Goal: Task Accomplishment & Management: Complete application form

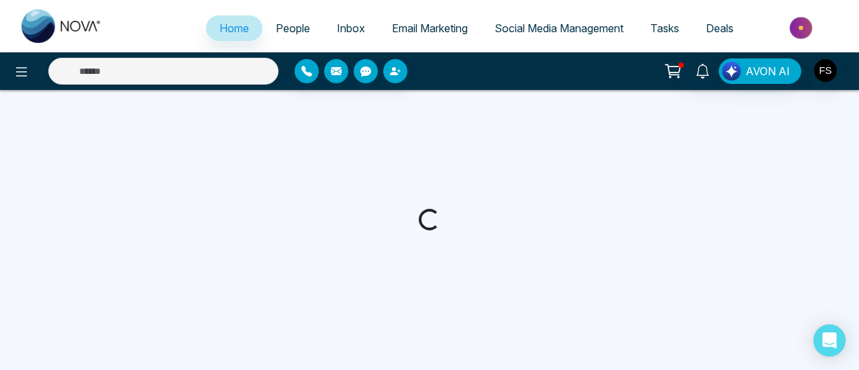
select select "*"
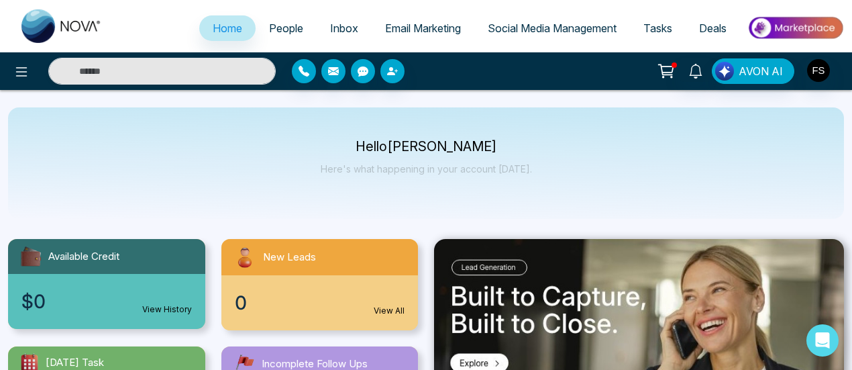
click at [556, 139] on div "Hello [PERSON_NAME] Here's what happening in your account [DATE]." at bounding box center [426, 162] width 836 height 111
click at [282, 31] on span "People" at bounding box center [286, 27] width 34 height 13
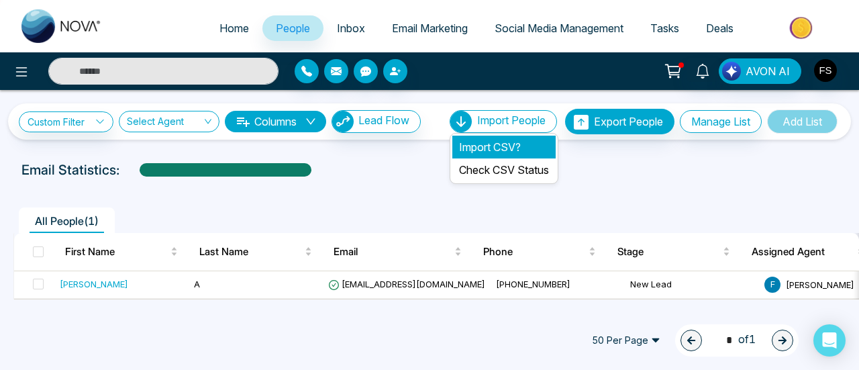
click at [488, 146] on li "Import CSV?" at bounding box center [503, 147] width 103 height 23
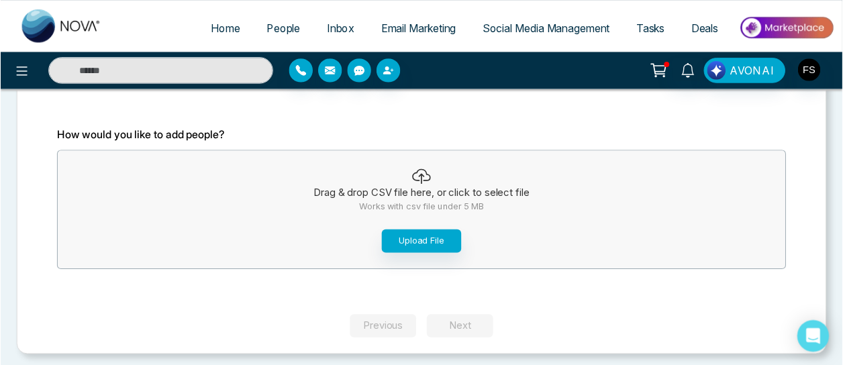
scroll to position [96, 0]
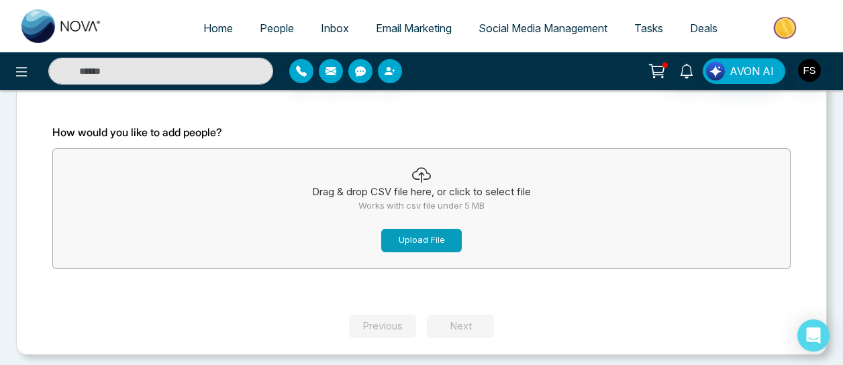
click at [432, 244] on button "Upload File" at bounding box center [421, 240] width 80 height 23
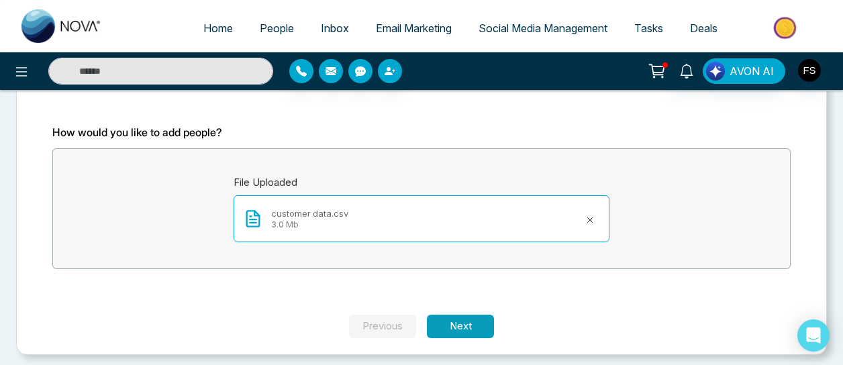
click at [458, 321] on button "Next" at bounding box center [460, 326] width 67 height 23
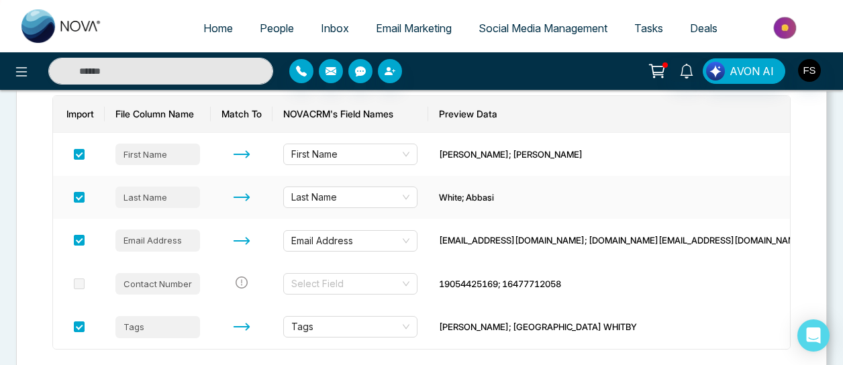
scroll to position [213, 0]
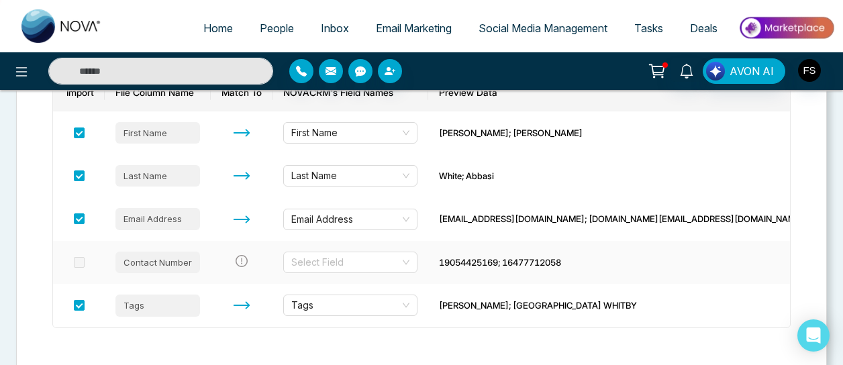
click at [83, 262] on span at bounding box center [79, 262] width 11 height 11
click at [182, 263] on div "Contact Number" at bounding box center [157, 262] width 85 height 21
click at [384, 264] on input "search" at bounding box center [345, 262] width 109 height 20
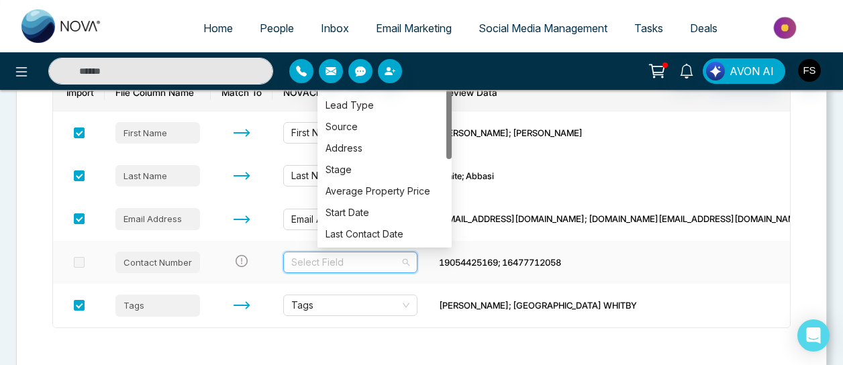
scroll to position [0, 0]
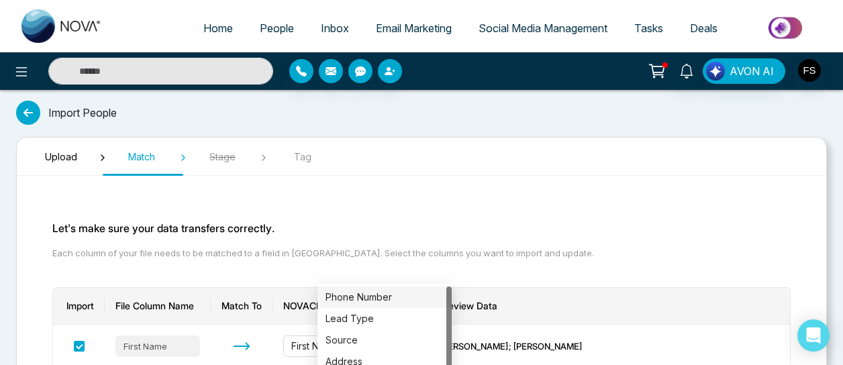
click at [372, 294] on div "Phone Number" at bounding box center [384, 297] width 118 height 15
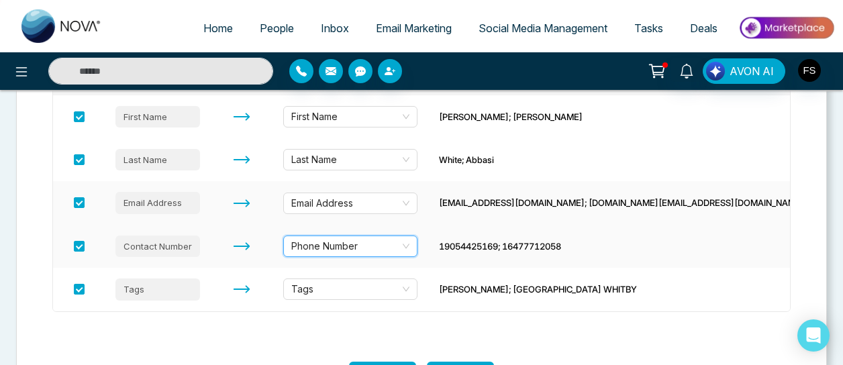
scroll to position [268, 0]
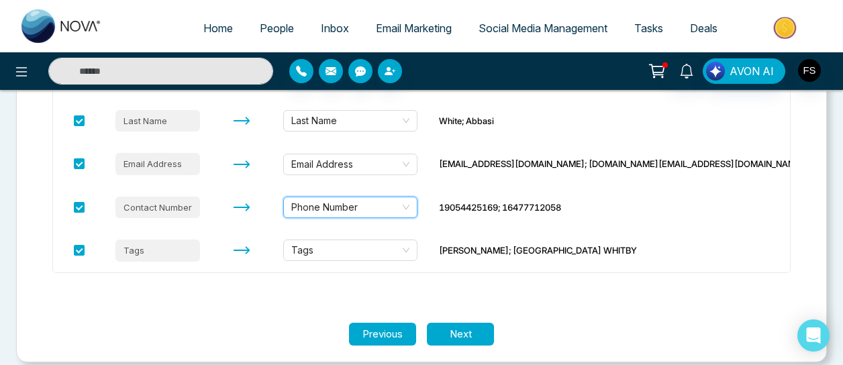
click at [265, 308] on section "Let's make sure your data transfers correctly. Each column of your file needs t…" at bounding box center [421, 120] width 805 height 405
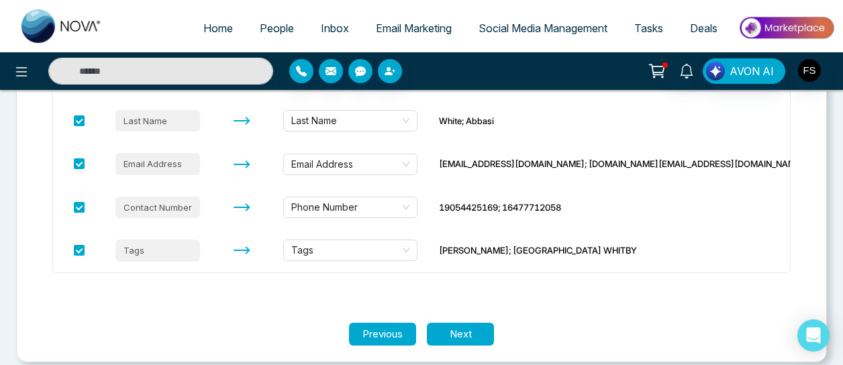
click at [430, 290] on section "Let's make sure your data transfers correctly. Each column of your file needs t…" at bounding box center [421, 120] width 805 height 405
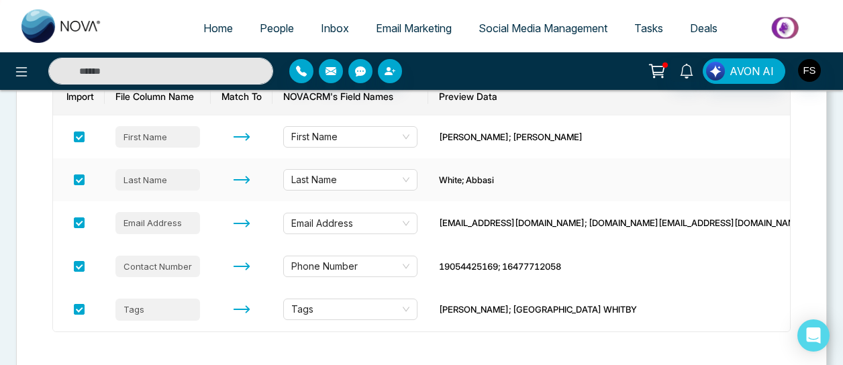
scroll to position [280, 0]
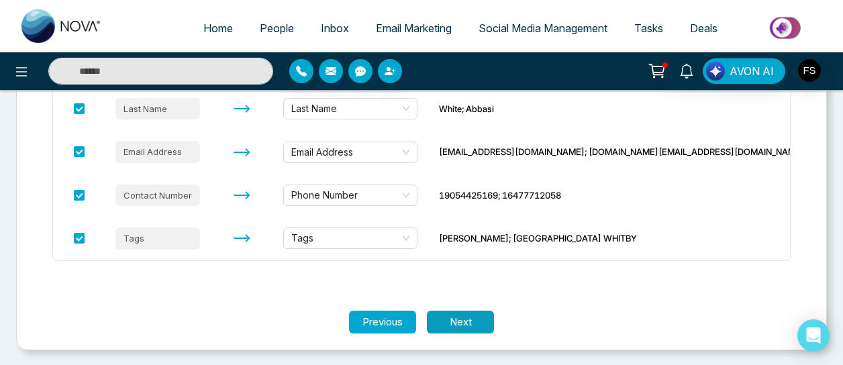
click at [466, 320] on button "Next" at bounding box center [460, 322] width 67 height 23
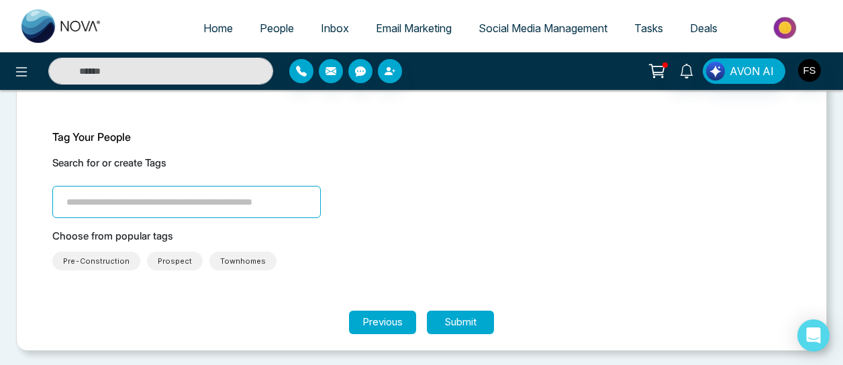
click at [197, 205] on input "search" at bounding box center [186, 202] width 268 height 32
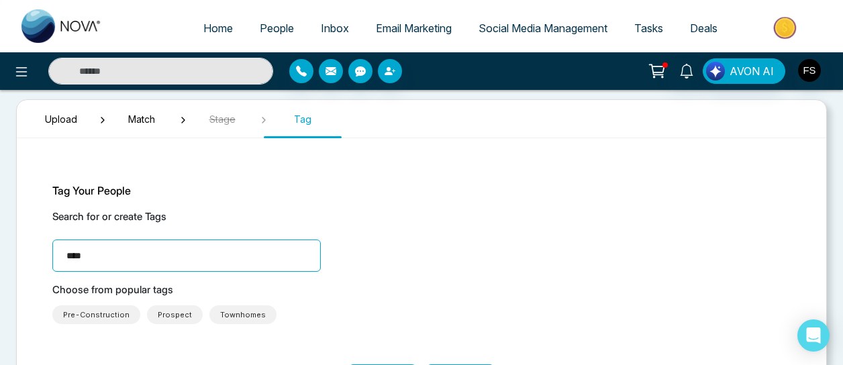
scroll to position [0, 0]
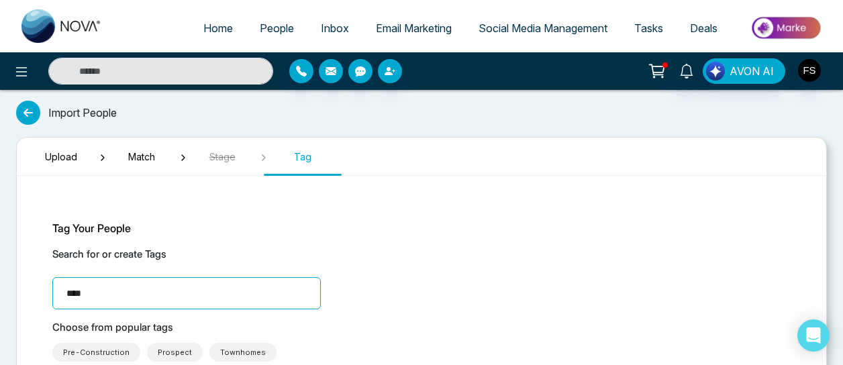
type input "****"
click at [409, 271] on div "Search for or create Tags ****" at bounding box center [421, 278] width 738 height 62
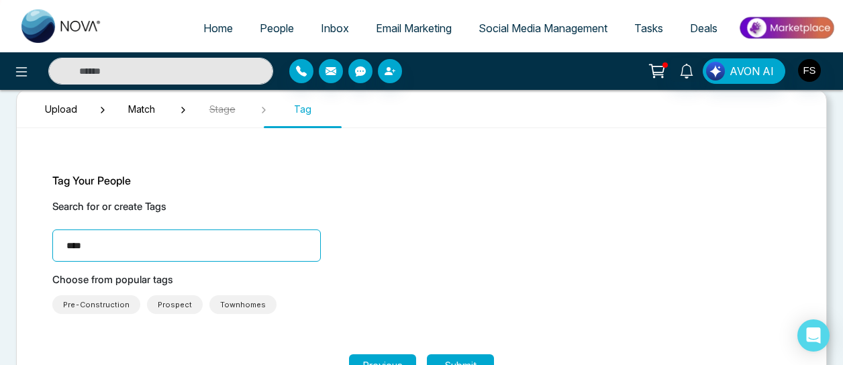
scroll to position [91, 0]
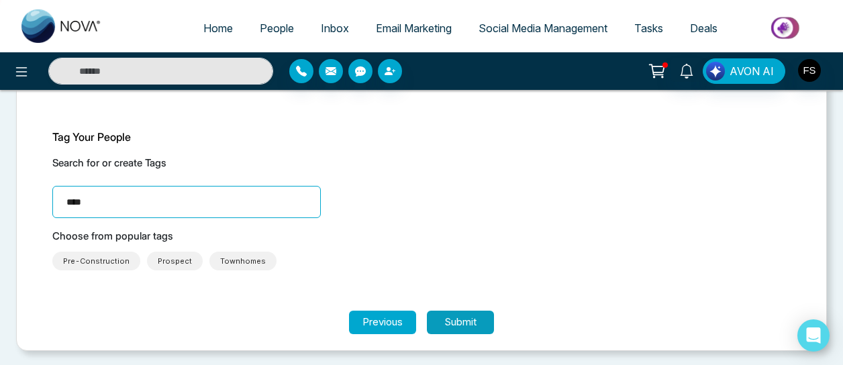
click at [443, 321] on button "Submit" at bounding box center [460, 322] width 67 height 23
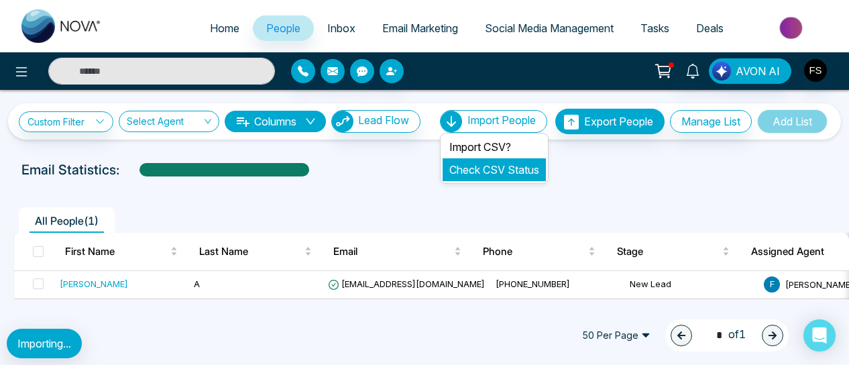
click at [493, 172] on link "Check CSV Status" at bounding box center [494, 169] width 90 height 13
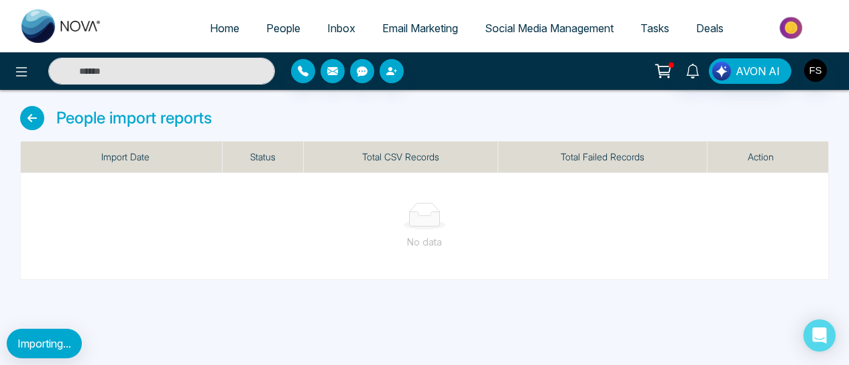
click at [28, 121] on icon at bounding box center [32, 118] width 24 height 24
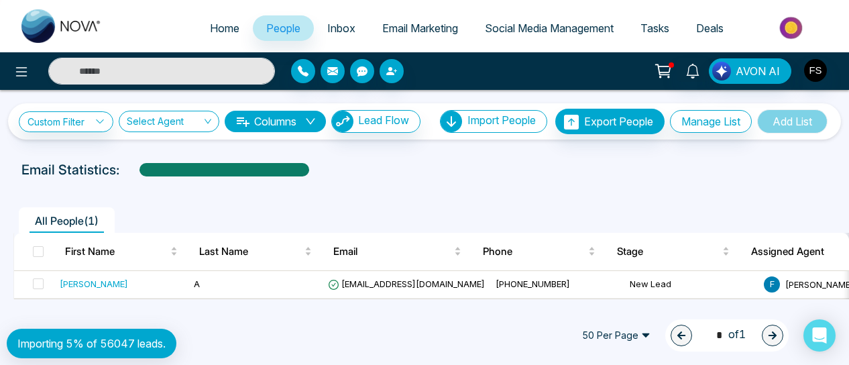
click at [314, 116] on icon "down" at bounding box center [310, 121] width 11 height 11
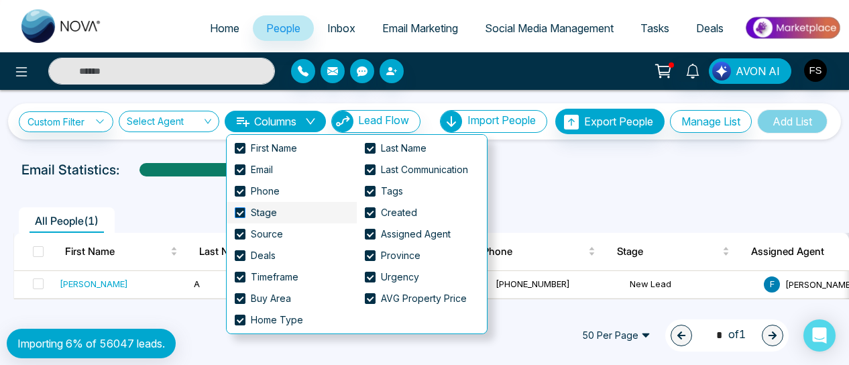
click at [239, 213] on span at bounding box center [240, 212] width 11 height 11
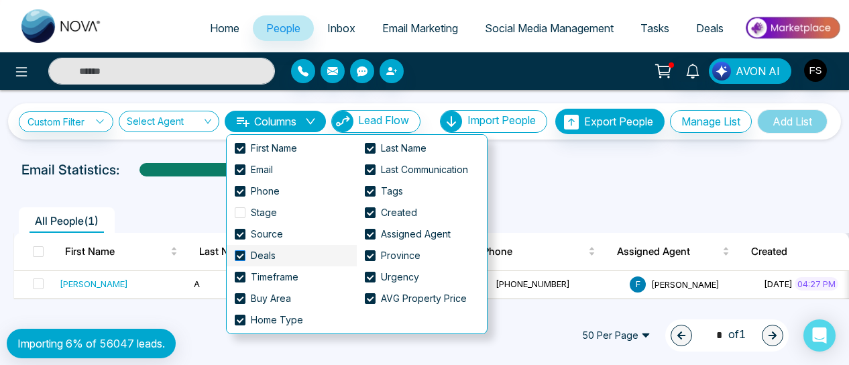
click at [240, 256] on span at bounding box center [240, 255] width 11 height 11
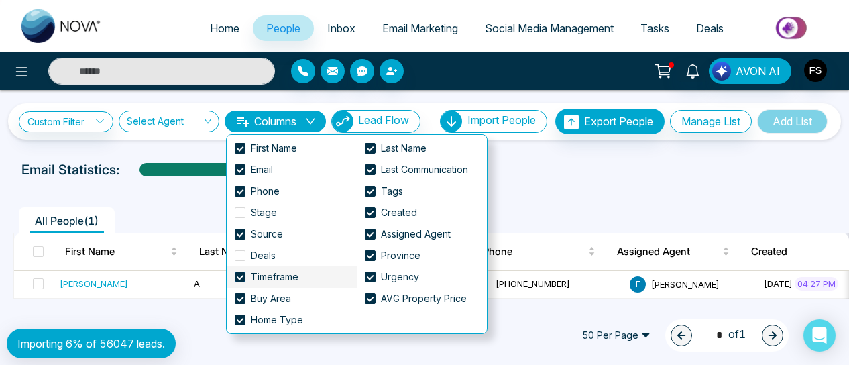
click at [237, 277] on span at bounding box center [240, 277] width 11 height 11
click at [242, 299] on span at bounding box center [240, 298] width 11 height 11
click at [369, 301] on span at bounding box center [370, 298] width 11 height 11
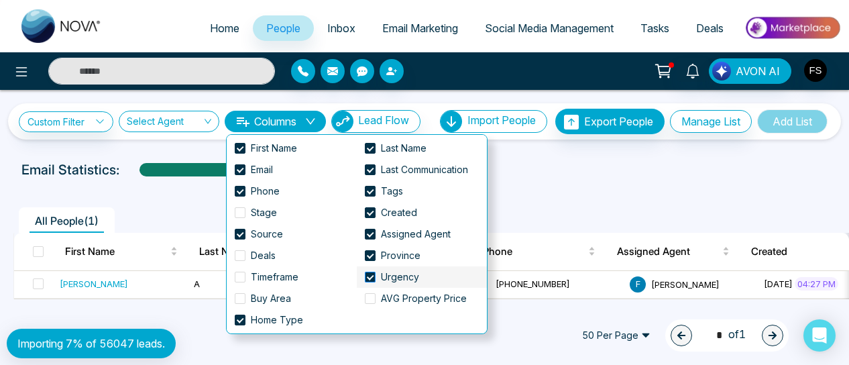
click at [372, 277] on span at bounding box center [370, 277] width 11 height 11
click at [368, 253] on span at bounding box center [370, 255] width 11 height 11
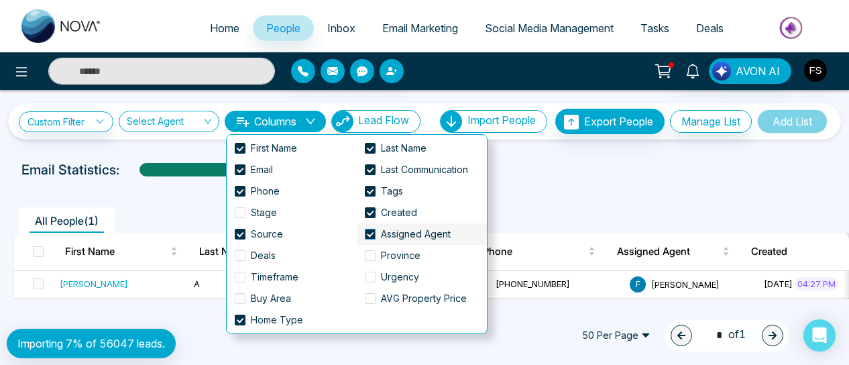
click at [370, 231] on span at bounding box center [370, 234] width 11 height 11
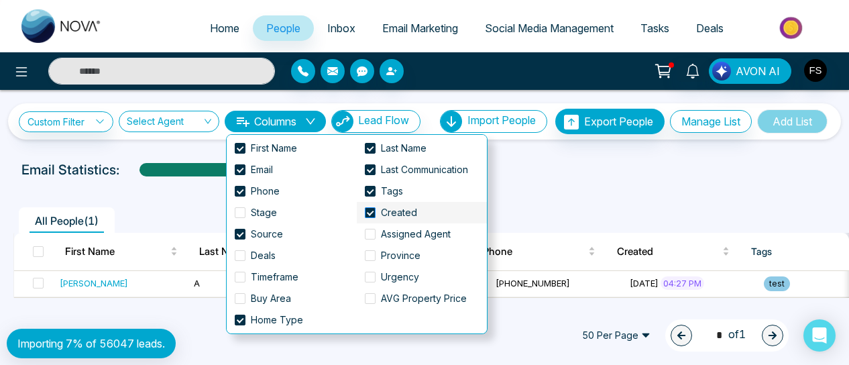
click at [370, 211] on span at bounding box center [370, 212] width 11 height 11
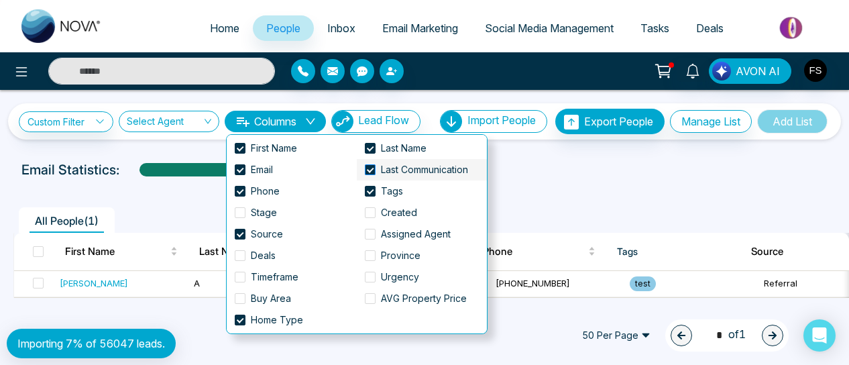
click at [369, 170] on span at bounding box center [370, 169] width 11 height 11
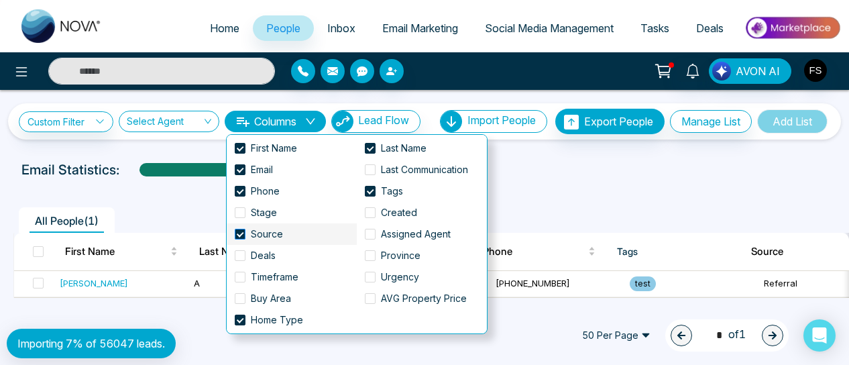
click at [240, 235] on span at bounding box center [240, 234] width 11 height 11
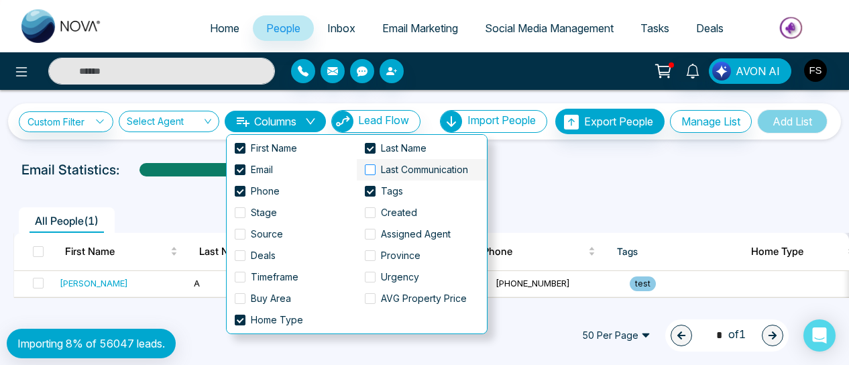
click at [372, 172] on span at bounding box center [370, 169] width 11 height 11
click at [239, 320] on span at bounding box center [240, 320] width 11 height 11
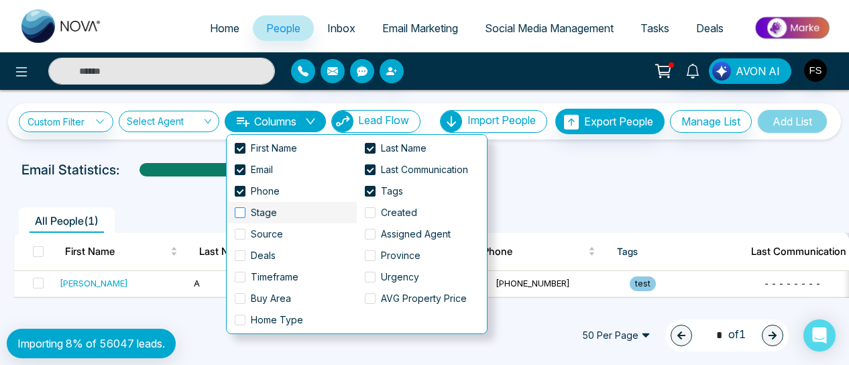
click at [243, 212] on span at bounding box center [240, 212] width 11 height 11
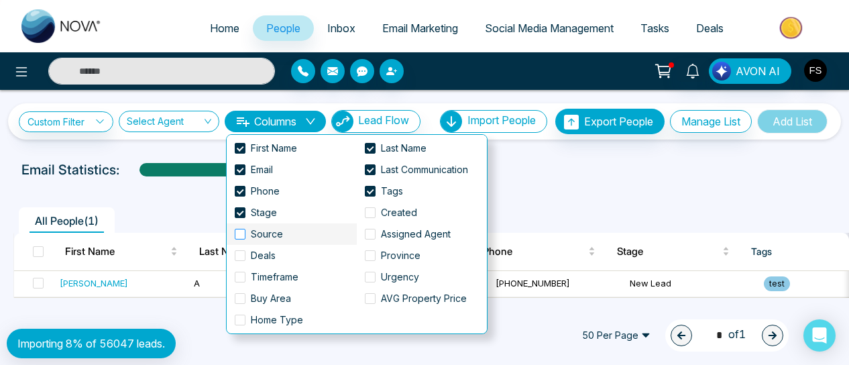
click at [241, 235] on span at bounding box center [240, 234] width 11 height 11
click at [476, 93] on div "**********" at bounding box center [424, 115] width 849 height 50
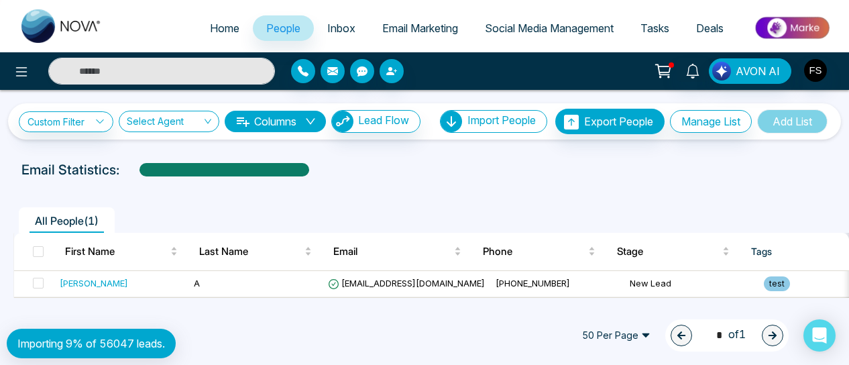
click at [495, 178] on div "Email Statistics:" at bounding box center [424, 170] width 806 height 20
click at [316, 119] on icon "down" at bounding box center [310, 121] width 11 height 11
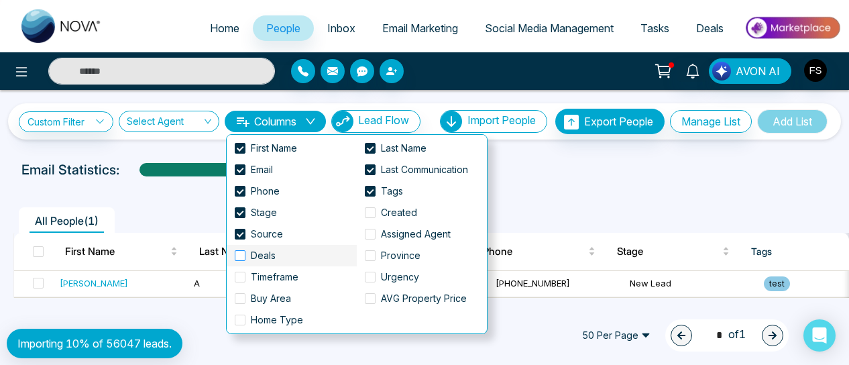
click at [244, 254] on span at bounding box center [240, 255] width 11 height 11
click at [527, 193] on div "All People ( 1 ) First Name Last Name Email Phone Stage Tags Source Deals Last …" at bounding box center [424, 241] width 833 height 113
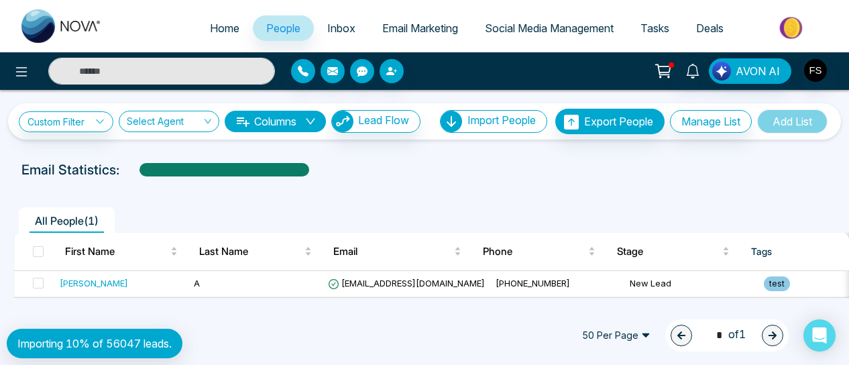
click at [212, 29] on span "Home" at bounding box center [225, 27] width 30 height 13
select select "*"
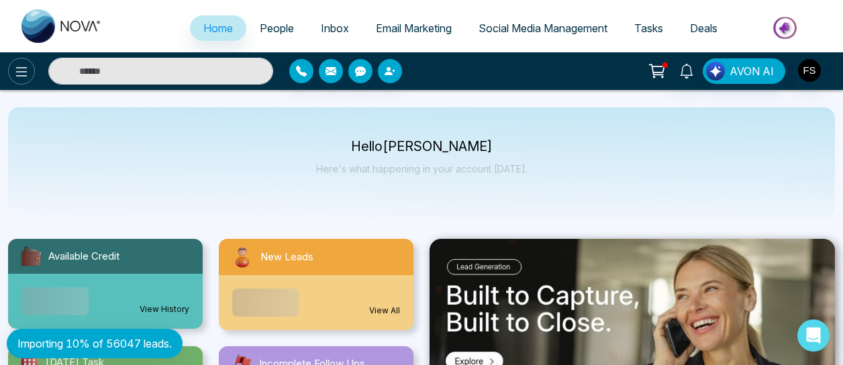
click at [20, 73] on icon at bounding box center [21, 72] width 16 height 16
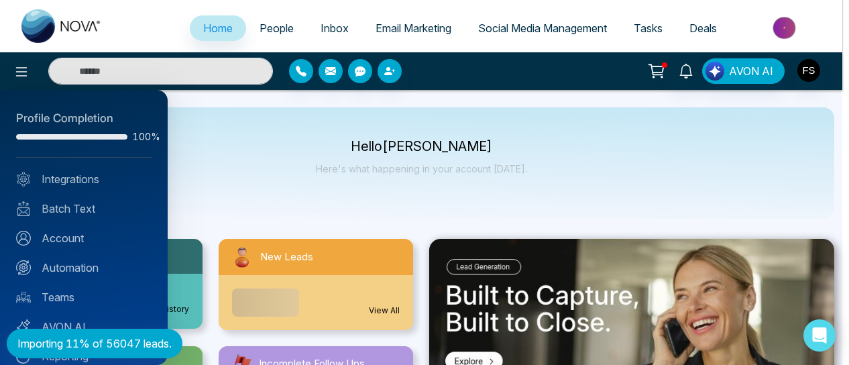
click at [751, 150] on div at bounding box center [424, 182] width 849 height 365
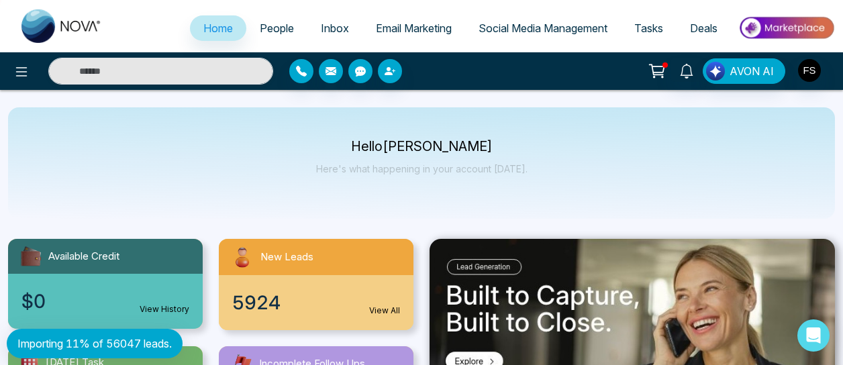
click at [546, 25] on span "Social Media Management" at bounding box center [542, 27] width 129 height 13
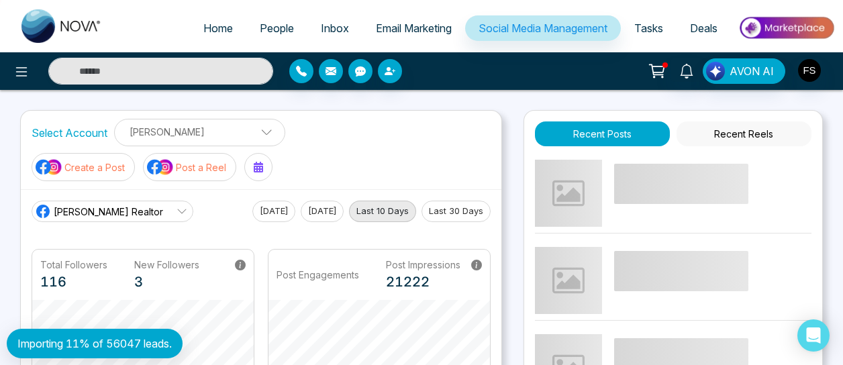
click at [645, 29] on span "Tasks" at bounding box center [648, 27] width 29 height 13
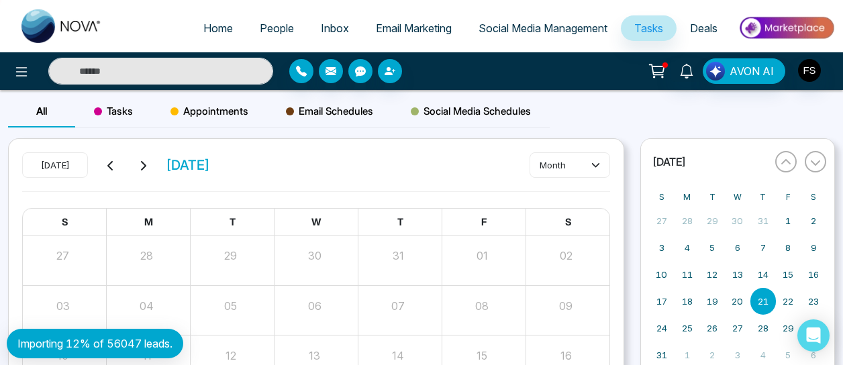
click at [708, 28] on span "Deals" at bounding box center [704, 27] width 28 height 13
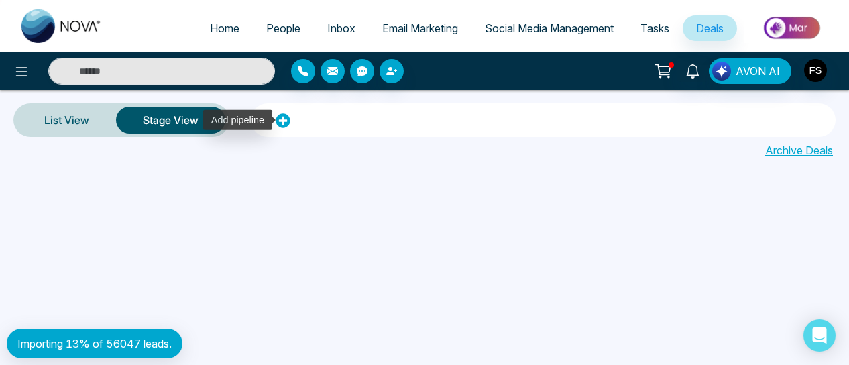
click at [280, 119] on icon at bounding box center [283, 120] width 15 height 15
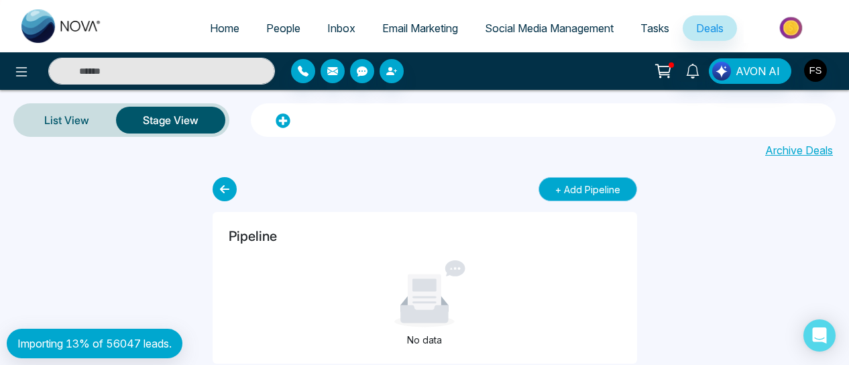
click at [598, 191] on button "+ Add Pipeline" at bounding box center [588, 189] width 99 height 24
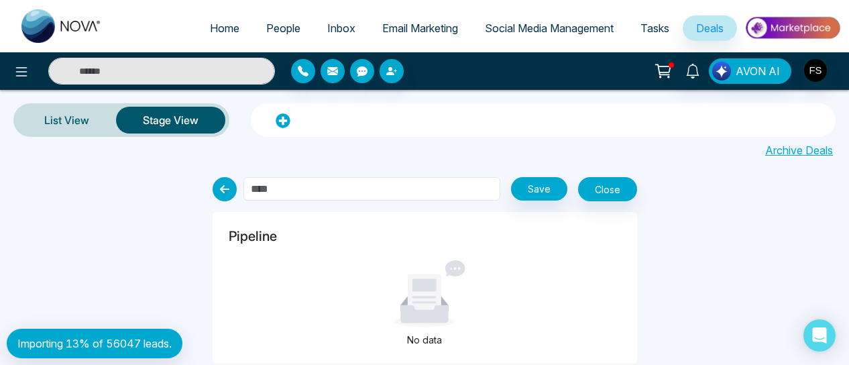
click at [356, 187] on input "text" at bounding box center [372, 188] width 257 height 23
type input "**********"
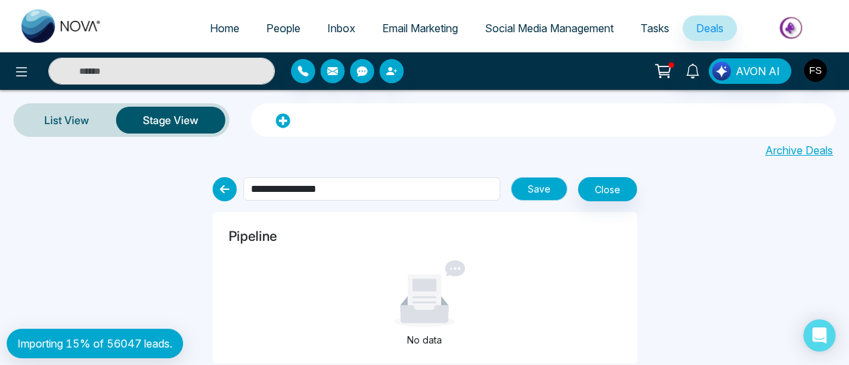
click at [545, 184] on button "Save" at bounding box center [539, 188] width 56 height 23
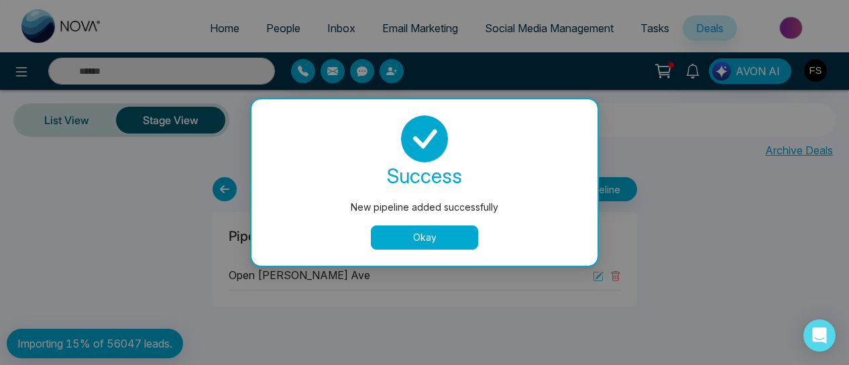
click at [448, 239] on button "Okay" at bounding box center [424, 237] width 107 height 24
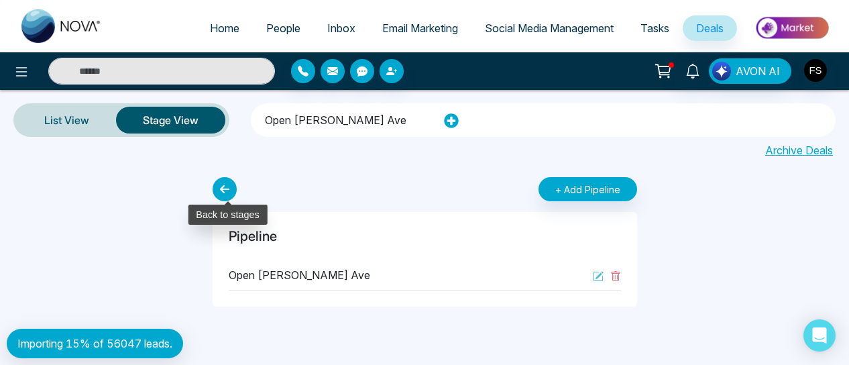
click at [227, 192] on icon at bounding box center [225, 189] width 24 height 24
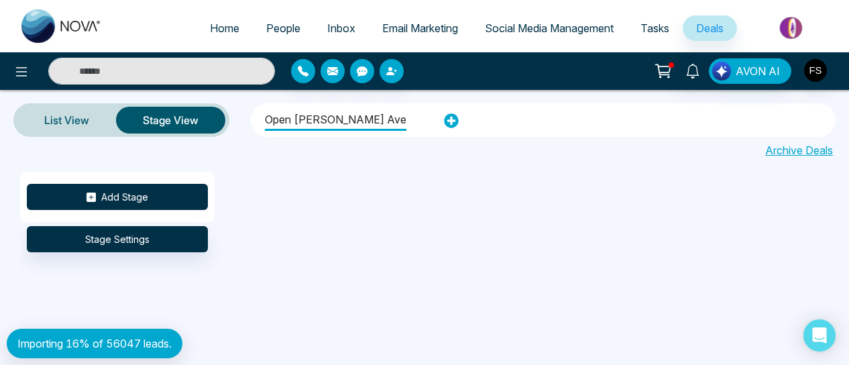
click at [171, 197] on button "Add Stage" at bounding box center [117, 197] width 181 height 26
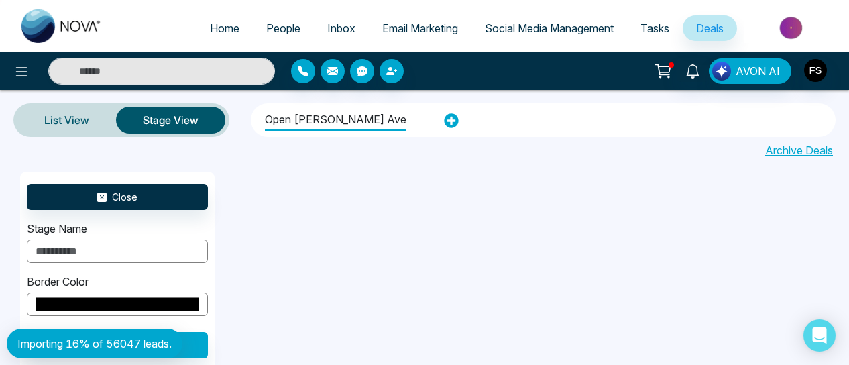
scroll to position [27, 0]
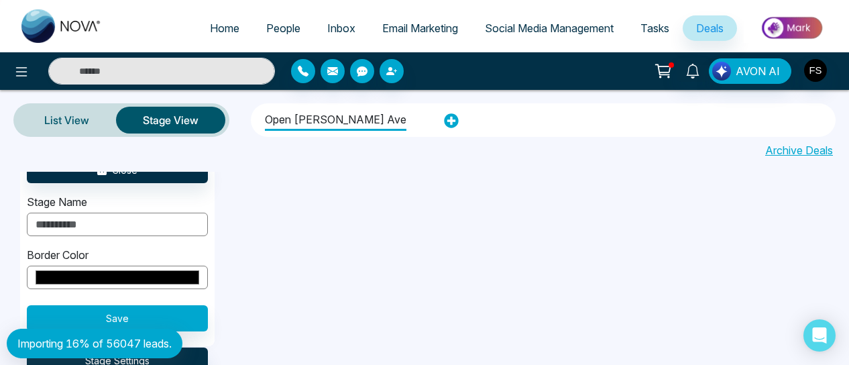
click at [148, 218] on input "text" at bounding box center [117, 224] width 181 height 23
type input "**********"
click at [162, 278] on input "*******" at bounding box center [117, 277] width 181 height 23
click at [193, 316] on button "Save" at bounding box center [117, 318] width 181 height 26
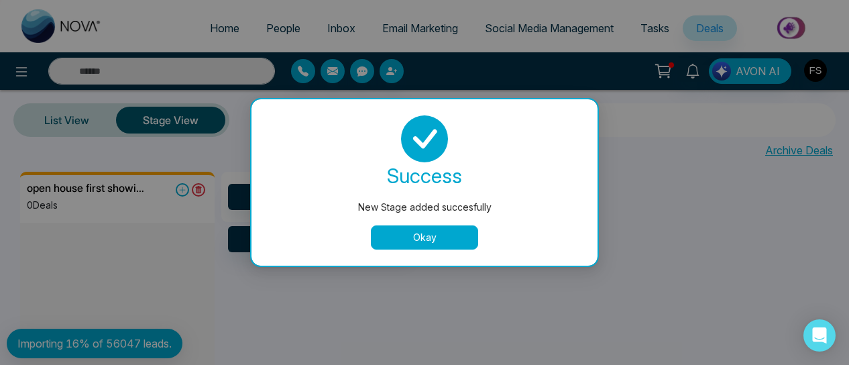
click at [436, 233] on button "Okay" at bounding box center [424, 237] width 107 height 24
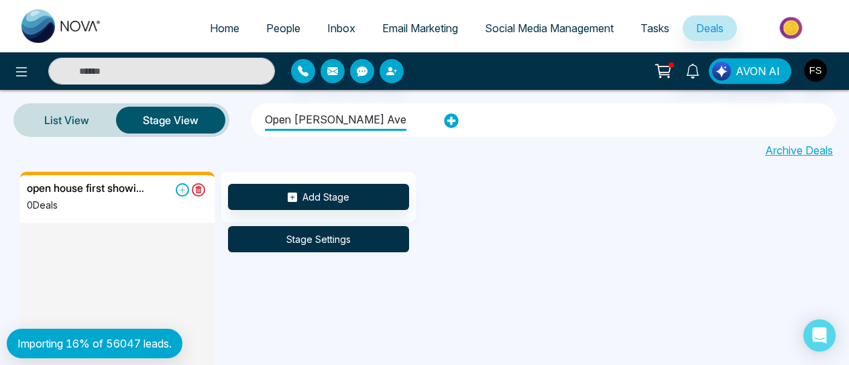
click at [337, 237] on button "Stage Settings" at bounding box center [318, 239] width 181 height 26
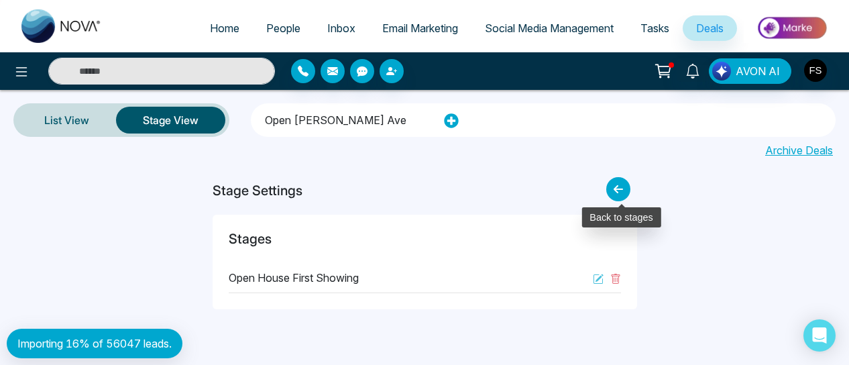
click at [621, 189] on icon at bounding box center [618, 189] width 24 height 24
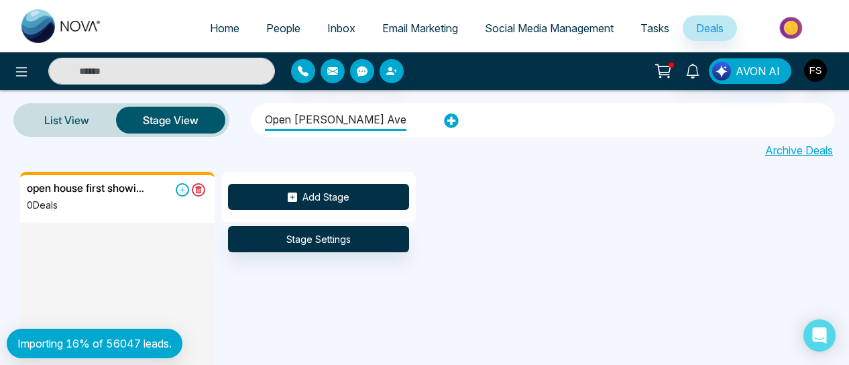
click at [342, 197] on button "Add Stage" at bounding box center [318, 197] width 181 height 26
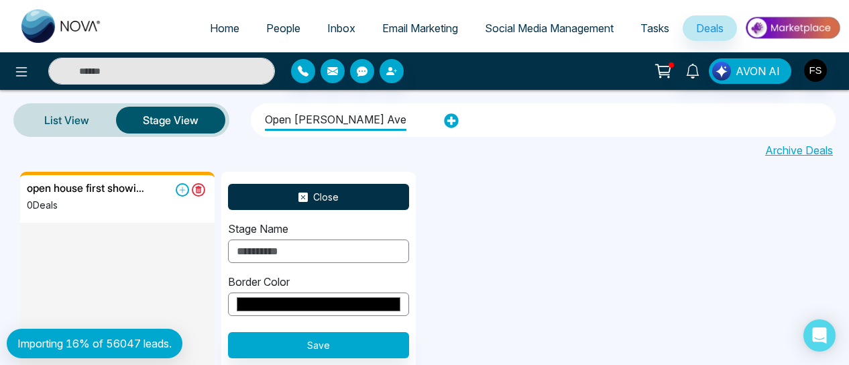
click at [303, 197] on icon at bounding box center [303, 197] width 9 height 9
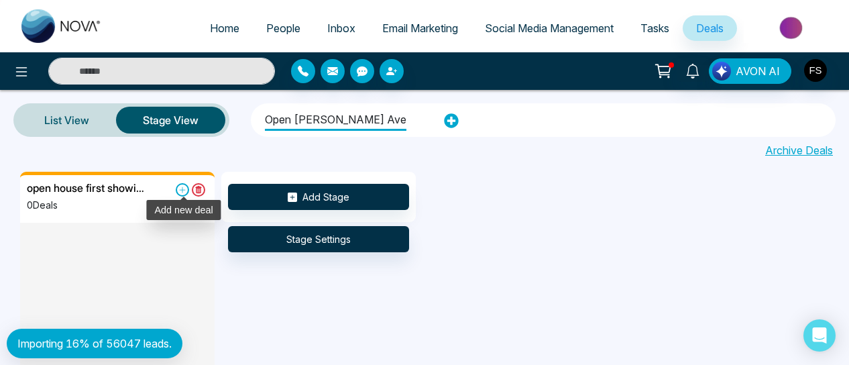
click at [182, 189] on icon at bounding box center [183, 190] width 6 height 6
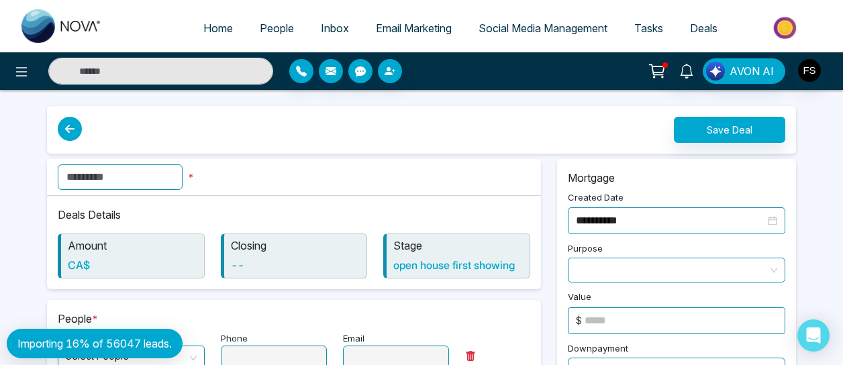
click at [178, 175] on input "text" at bounding box center [120, 176] width 125 height 25
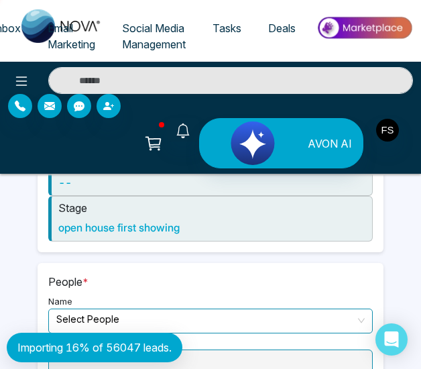
scroll to position [268, 0]
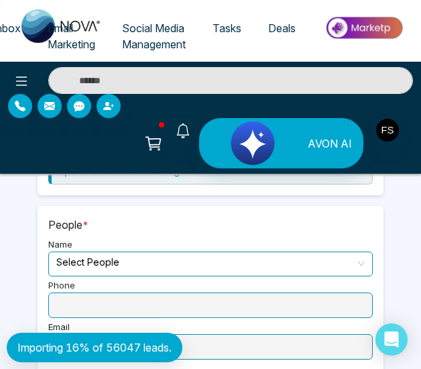
click at [109, 264] on input "search" at bounding box center [205, 262] width 299 height 20
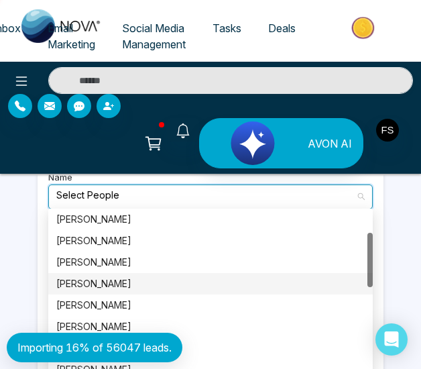
scroll to position [0, 0]
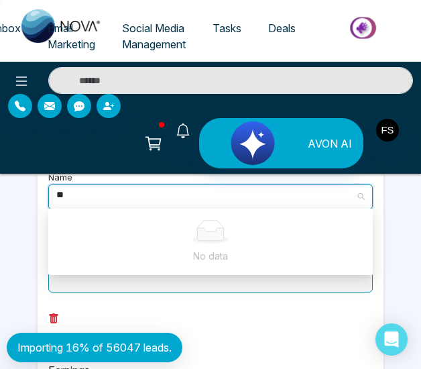
type input "*"
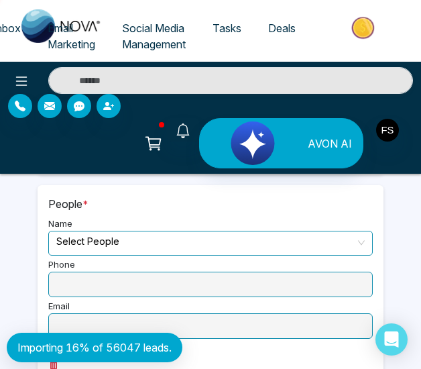
scroll to position [268, 0]
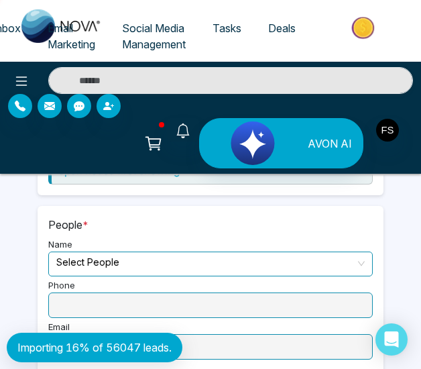
click at [137, 262] on input "search" at bounding box center [205, 262] width 299 height 20
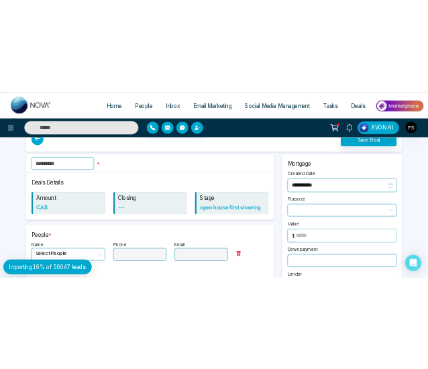
scroll to position [0, 0]
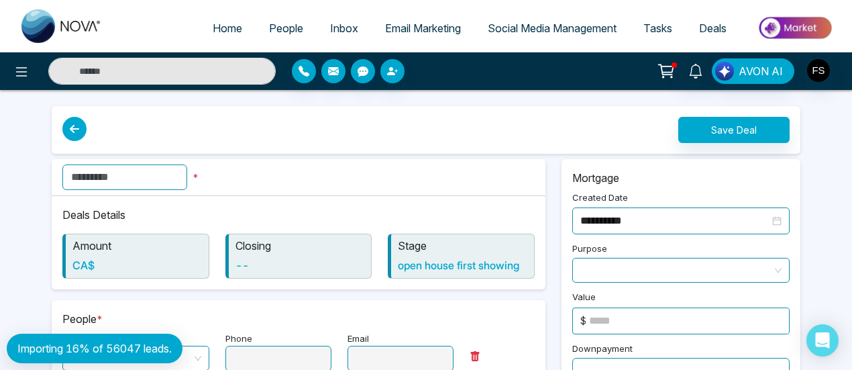
click at [213, 27] on span "Home" at bounding box center [228, 27] width 30 height 13
select select "*"
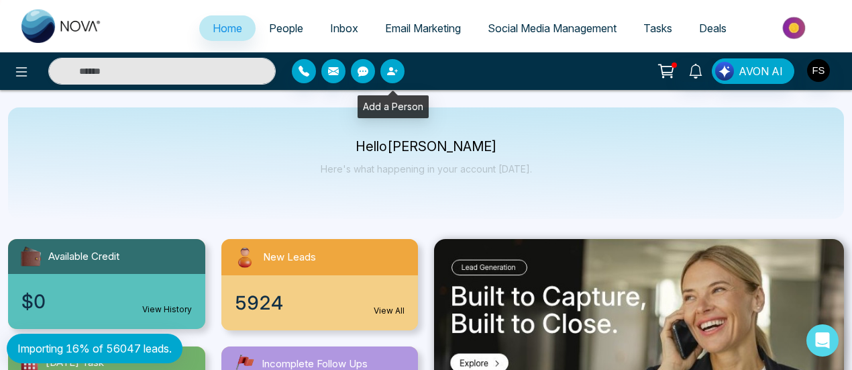
click at [393, 73] on icon "button" at bounding box center [391, 71] width 8 height 8
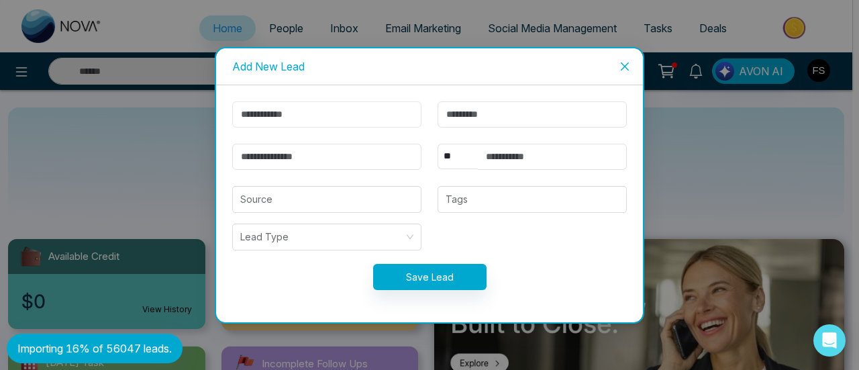
click at [311, 116] on input "text" at bounding box center [326, 114] width 189 height 26
paste input "******"
type input "******"
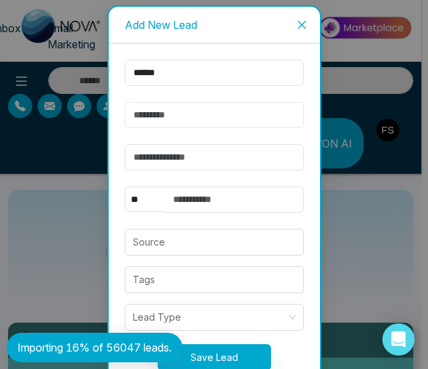
click at [158, 112] on input "text" at bounding box center [214, 115] width 179 height 26
paste input "*******"
type input "*******"
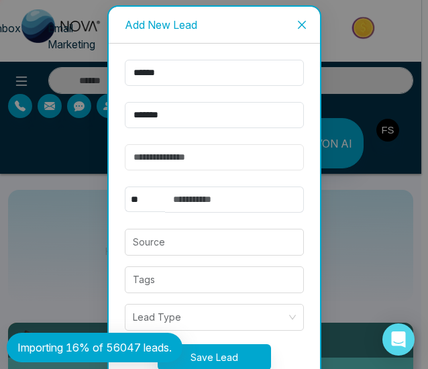
click at [152, 156] on input "email" at bounding box center [214, 157] width 179 height 26
paste input "**********"
type input "**********"
drag, startPoint x: 227, startPoint y: 195, endPoint x: 234, endPoint y: 196, distance: 7.4
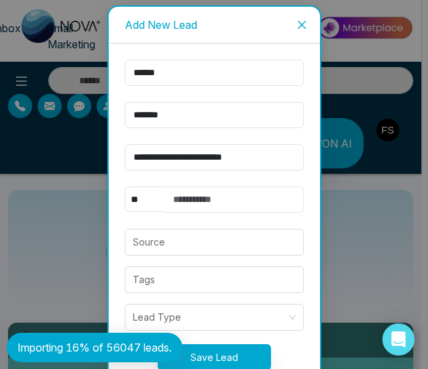
click at [234, 196] on input "text" at bounding box center [234, 199] width 139 height 26
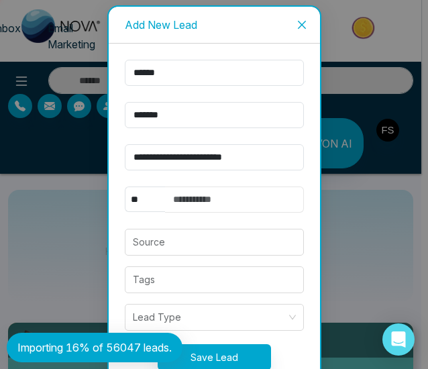
click at [248, 196] on input "text" at bounding box center [234, 199] width 139 height 26
click at [183, 193] on input "text" at bounding box center [234, 199] width 139 height 26
paste input "**********"
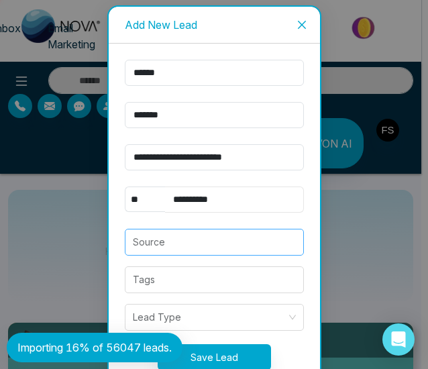
type input "**********"
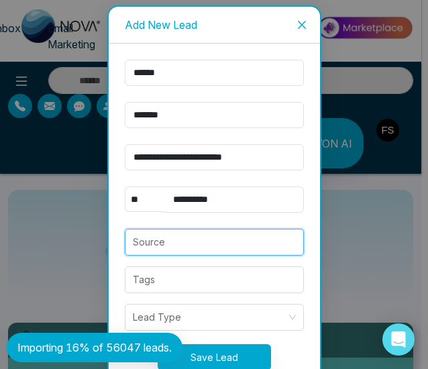
click at [152, 248] on input "search" at bounding box center [214, 241] width 163 height 25
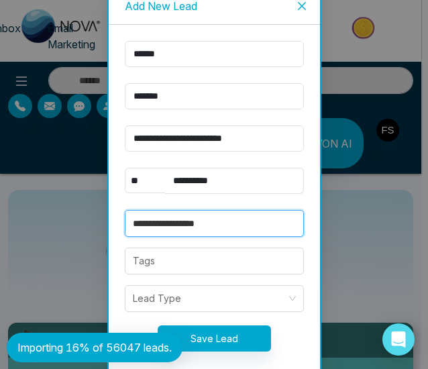
scroll to position [38, 0]
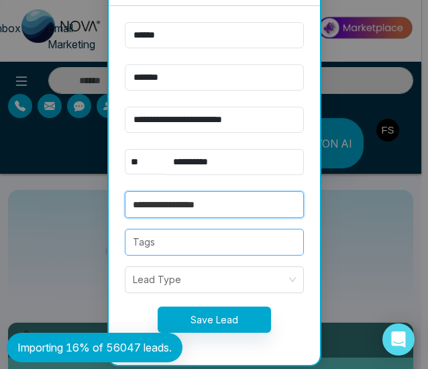
click at [175, 245] on div at bounding box center [214, 242] width 171 height 16
type input "**********"
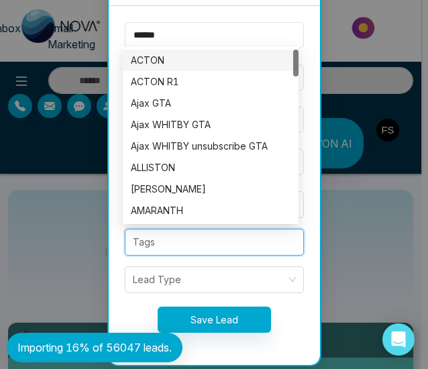
click at [117, 249] on div "Tags" at bounding box center [214, 242] width 195 height 27
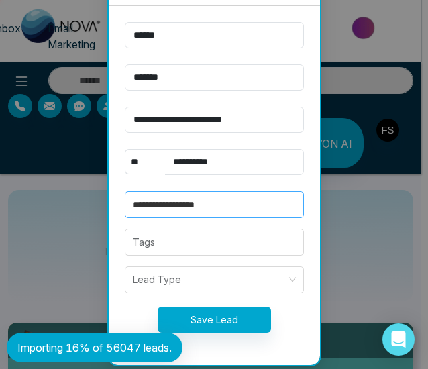
click at [207, 205] on input "**********" at bounding box center [214, 204] width 163 height 25
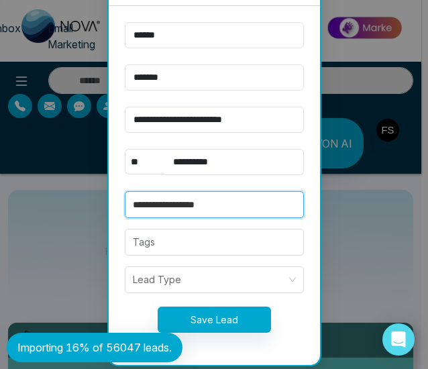
click at [207, 205] on input "**********" at bounding box center [214, 204] width 163 height 25
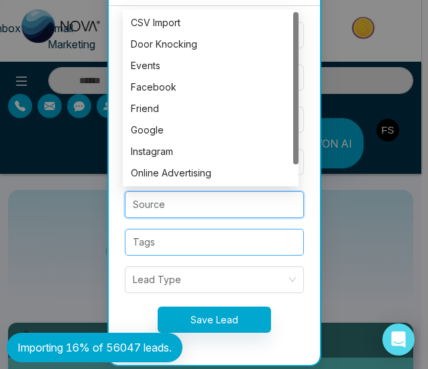
click at [158, 240] on div at bounding box center [214, 242] width 171 height 16
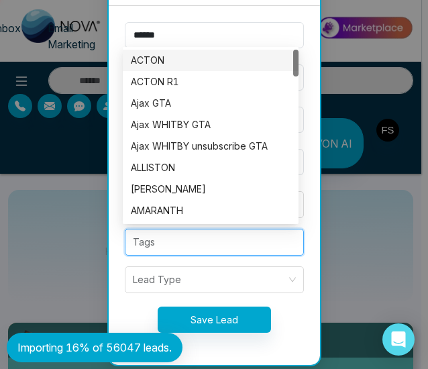
paste input "**********"
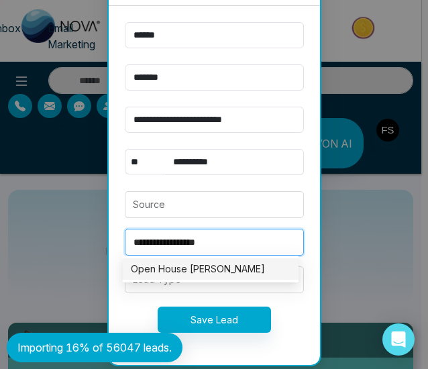
type input "**********"
click at [111, 248] on div "**********" at bounding box center [214, 185] width 211 height 359
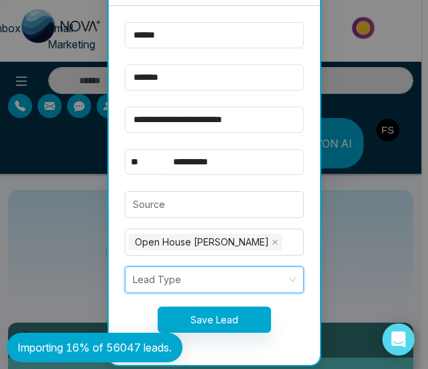
click at [174, 277] on input "search" at bounding box center [210, 279] width 154 height 25
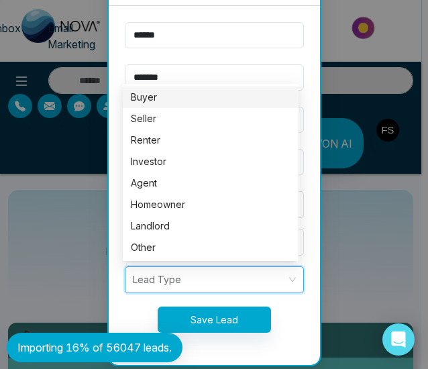
click at [162, 95] on div "Buyer" at bounding box center [211, 97] width 160 height 15
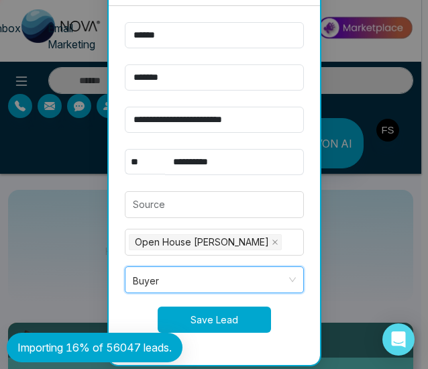
click at [215, 315] on button "Save Lead" at bounding box center [214, 320] width 113 height 26
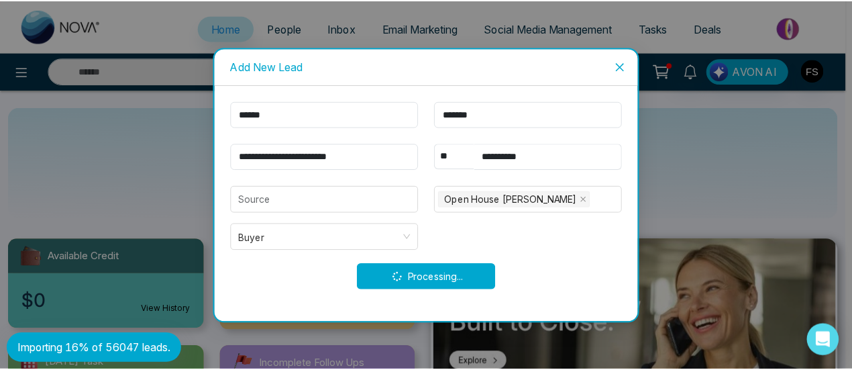
scroll to position [0, 0]
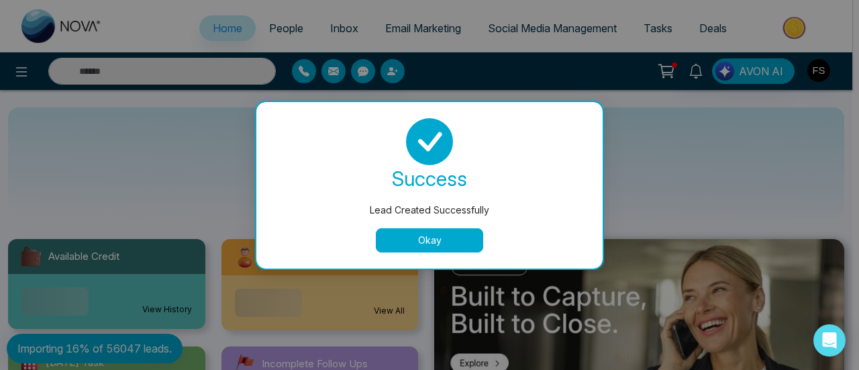
click at [416, 235] on button "Okay" at bounding box center [429, 240] width 107 height 24
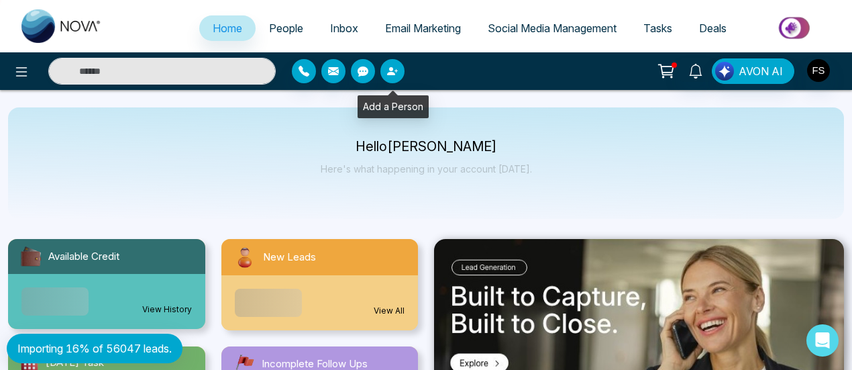
click at [392, 66] on icon "button" at bounding box center [392, 71] width 11 height 11
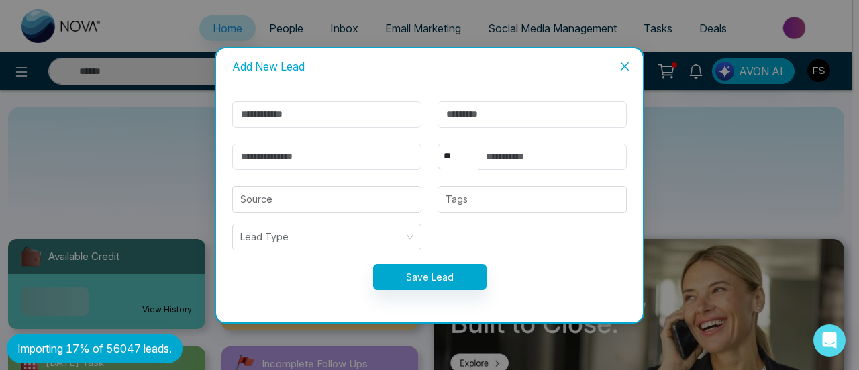
click at [631, 64] on span "Close" at bounding box center [624, 66] width 36 height 36
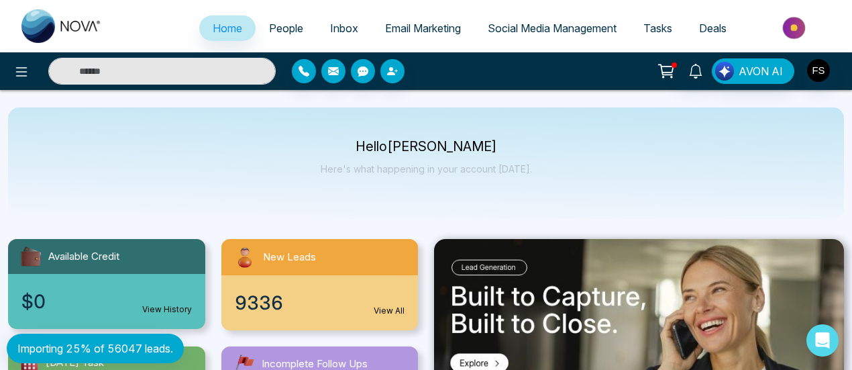
click at [275, 25] on span "People" at bounding box center [286, 27] width 34 height 13
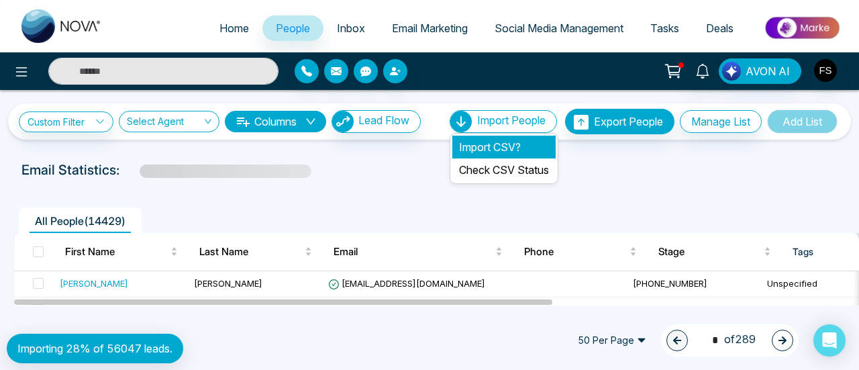
click at [480, 142] on li "Import CSV?" at bounding box center [503, 147] width 103 height 23
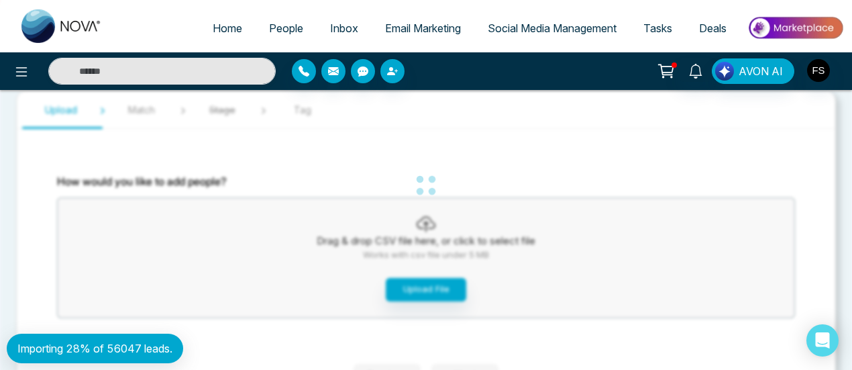
scroll to position [96, 0]
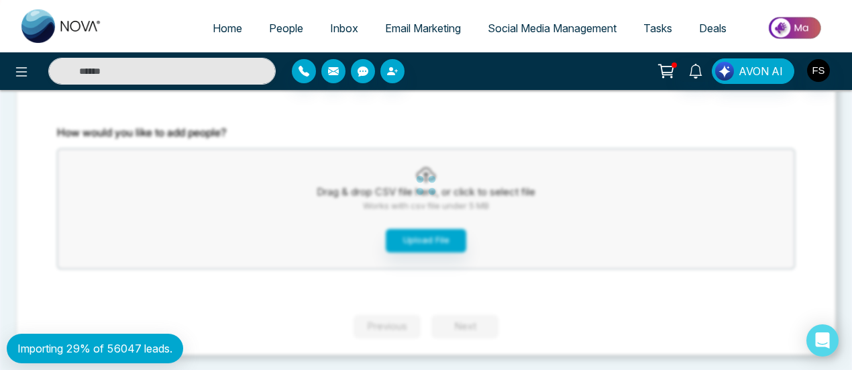
click at [592, 143] on div "Home People Inbox Email Marketing Social Media Management Tasks Deals AVON AI I…" at bounding box center [426, 137] width 852 height 467
click at [491, 80] on div at bounding box center [390, 71] width 213 height 24
click at [69, 26] on img at bounding box center [61, 26] width 80 height 34
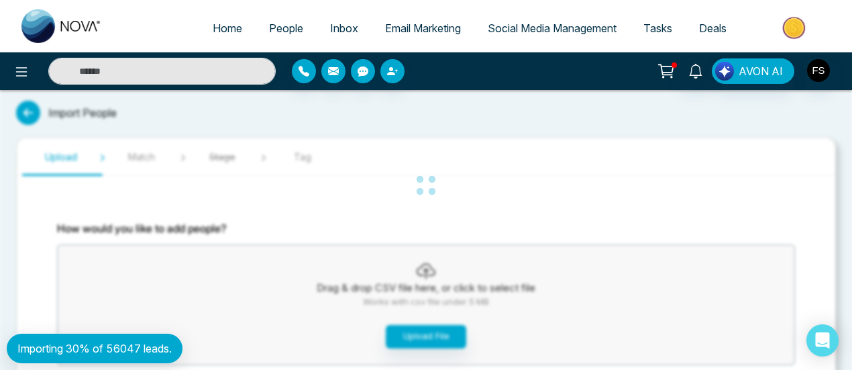
select select "*"
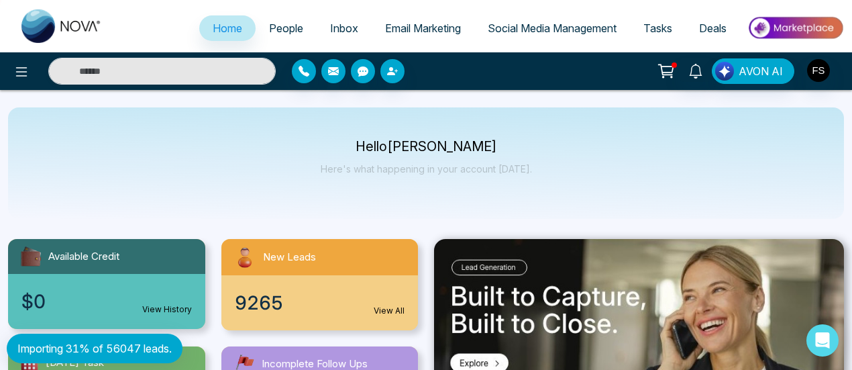
click at [708, 28] on span "Deals" at bounding box center [713, 27] width 28 height 13
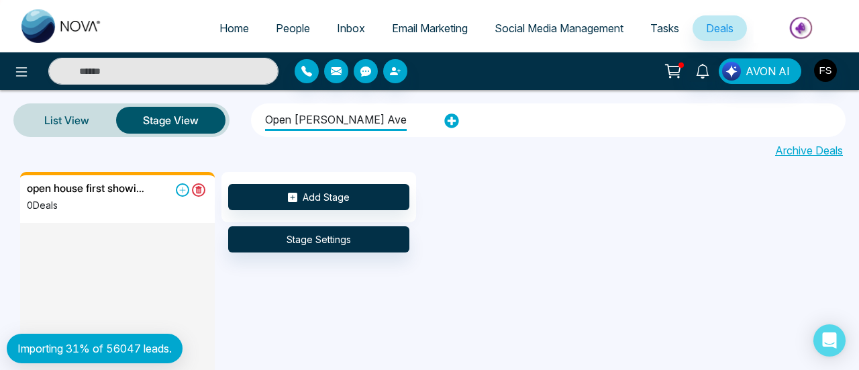
click at [114, 197] on div "open house first showing 0 Deals" at bounding box center [85, 202] width 117 height 41
click at [180, 189] on icon at bounding box center [183, 190] width 6 height 6
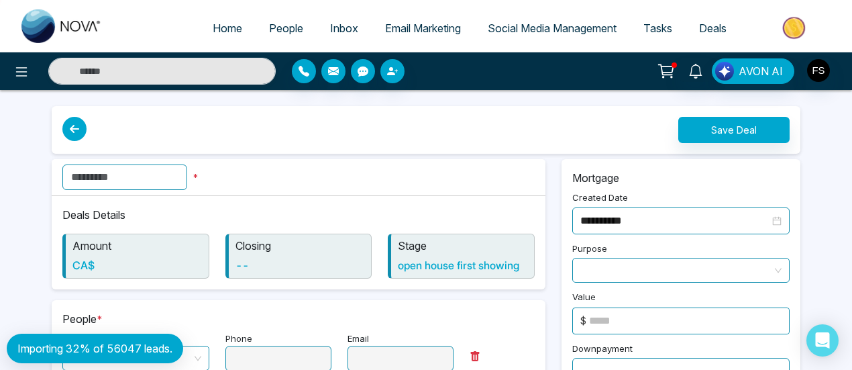
click at [139, 177] on input "text" at bounding box center [124, 176] width 125 height 25
type input "****"
click at [237, 214] on p "Deals Details" at bounding box center [298, 215] width 472 height 16
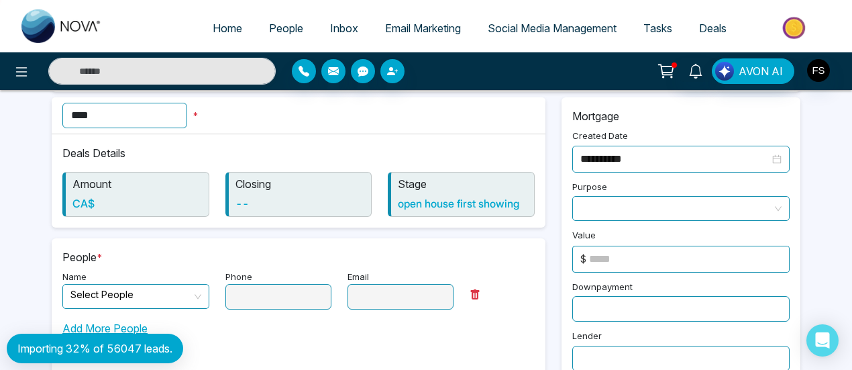
scroll to position [134, 0]
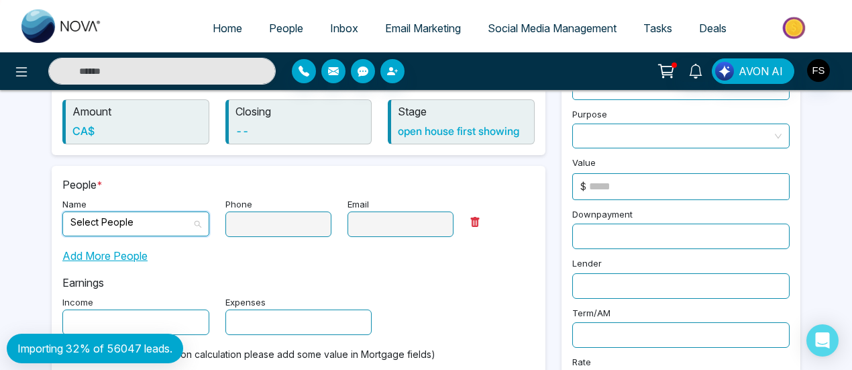
click at [166, 223] on input "search" at bounding box center [130, 222] width 121 height 20
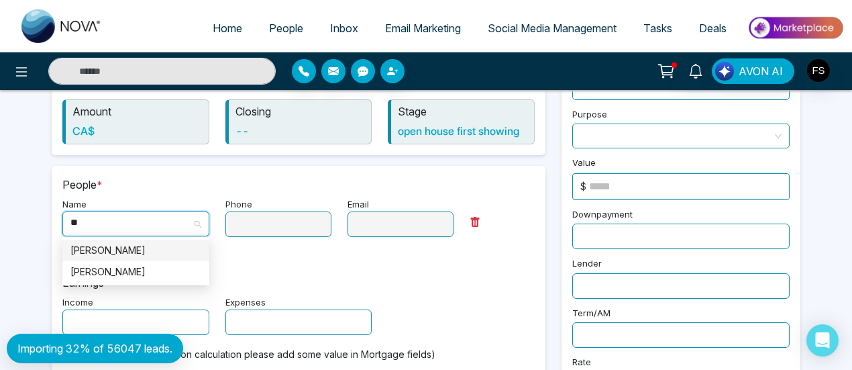
type input "*"
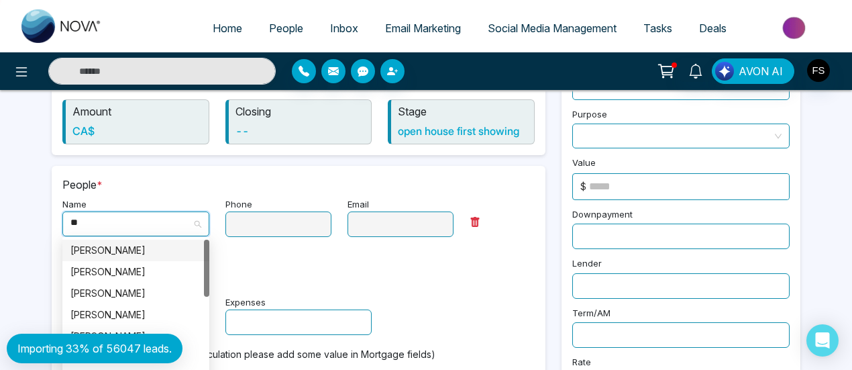
type input "*"
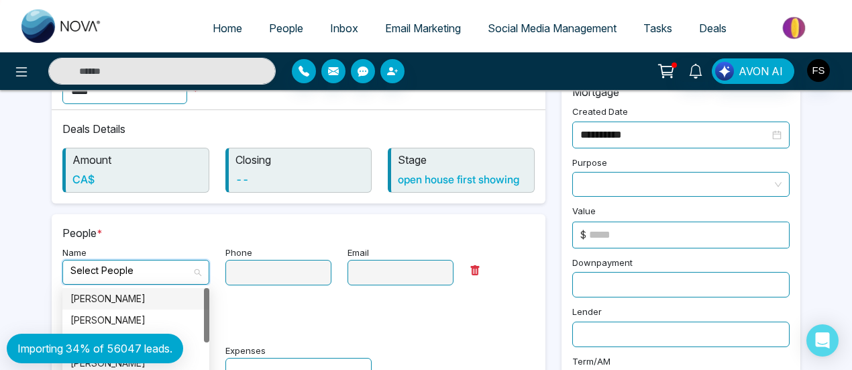
scroll to position [0, 0]
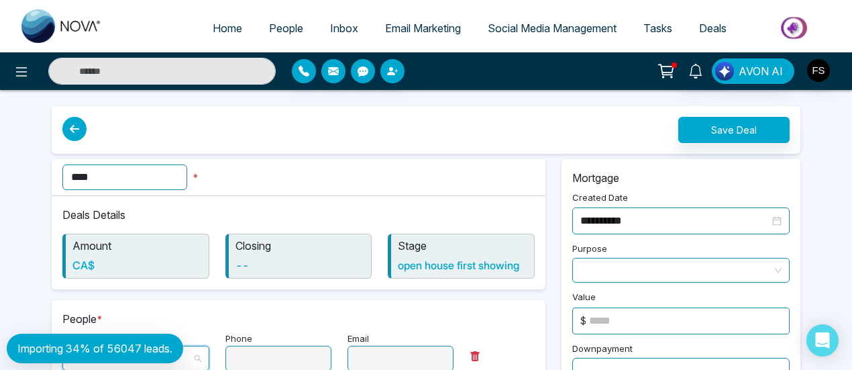
click at [237, 70] on input "text" at bounding box center [161, 71] width 227 height 27
type input "*****"
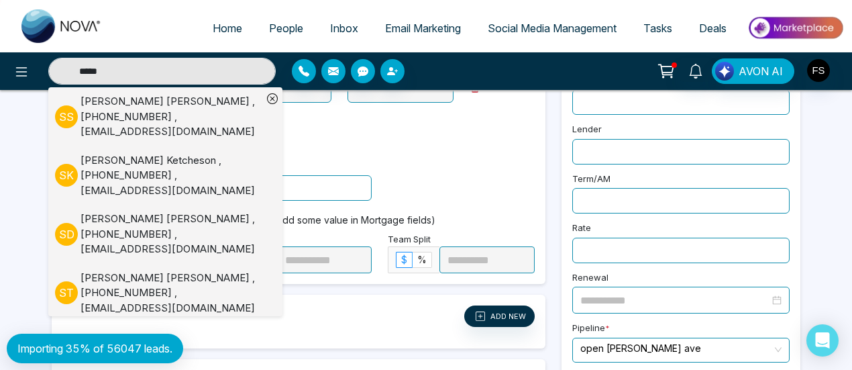
click at [354, 135] on div "Earnings Income Expenses" at bounding box center [298, 164] width 472 height 71
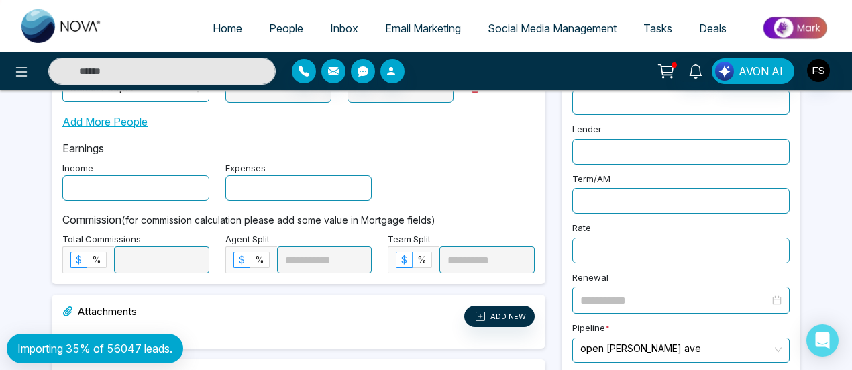
type input "*****"
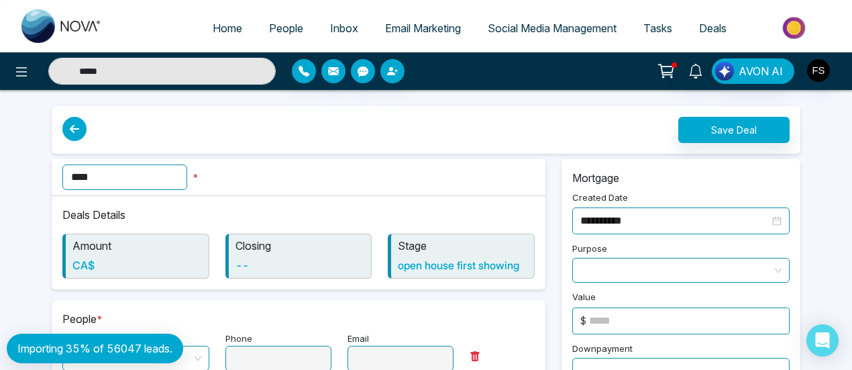
type input "*****"
click at [127, 177] on input "****" at bounding box center [124, 176] width 125 height 25
type input "*****"
click at [127, 177] on input "****" at bounding box center [124, 176] width 125 height 25
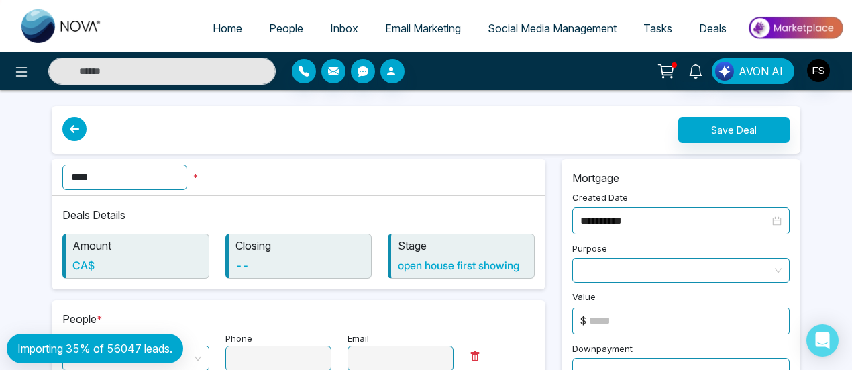
click at [127, 176] on input "****" at bounding box center [124, 176] width 125 height 25
type input "*****"
click at [272, 30] on span "People" at bounding box center [286, 27] width 34 height 13
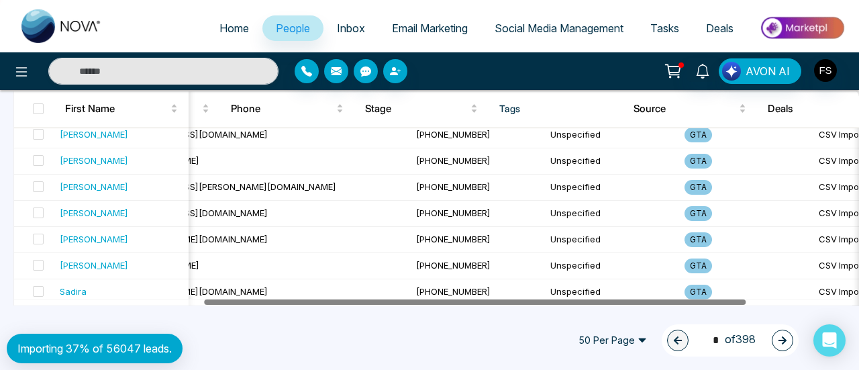
scroll to position [0, 310]
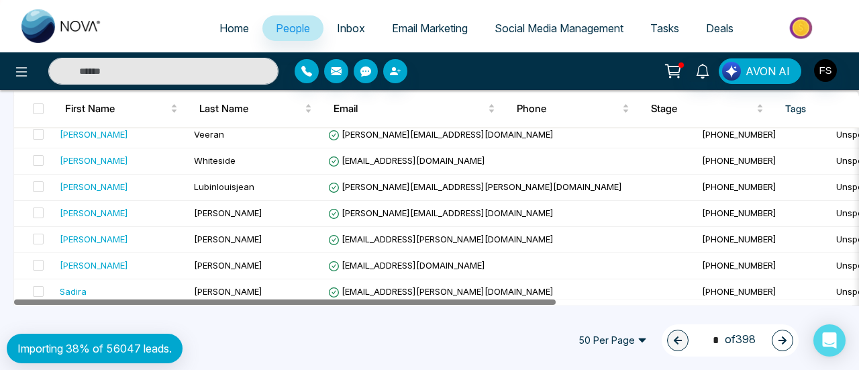
drag, startPoint x: 539, startPoint y: 303, endPoint x: 453, endPoint y: 308, distance: 86.0
click at [453, 308] on div "**********" at bounding box center [429, 185] width 859 height 370
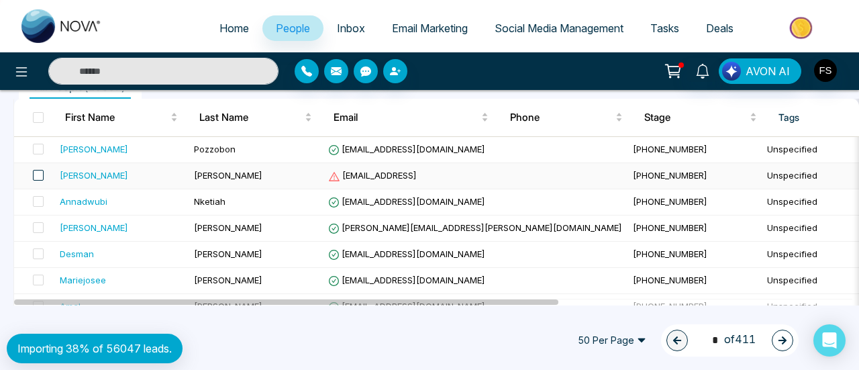
click at [38, 176] on span at bounding box center [38, 175] width 11 height 11
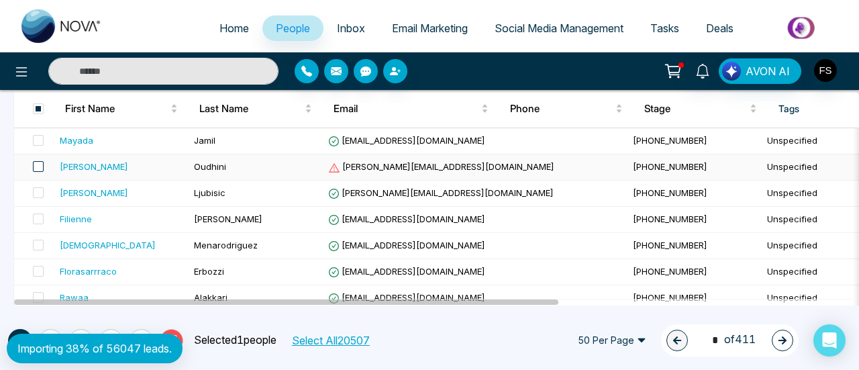
click at [38, 162] on span at bounding box center [38, 166] width 11 height 11
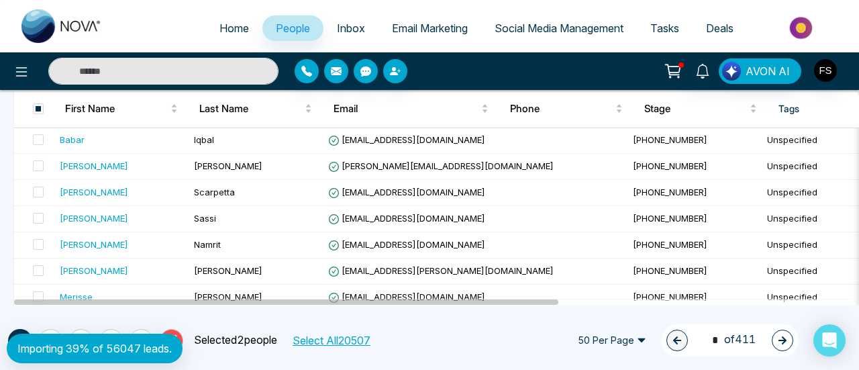
click at [637, 334] on span "50 Per Page" at bounding box center [611, 339] width 87 height 21
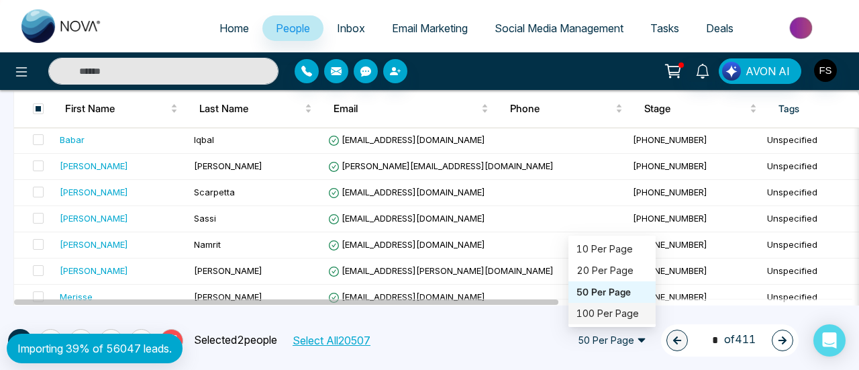
click at [600, 311] on div "100 Per Page" at bounding box center [611, 313] width 71 height 15
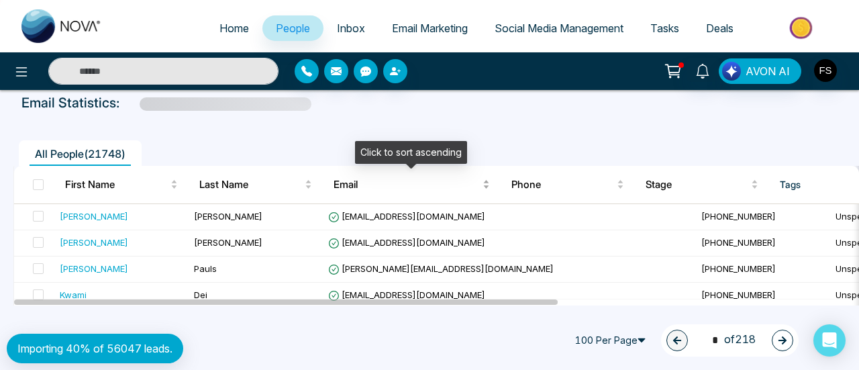
click at [486, 180] on div "Email" at bounding box center [411, 184] width 156 height 16
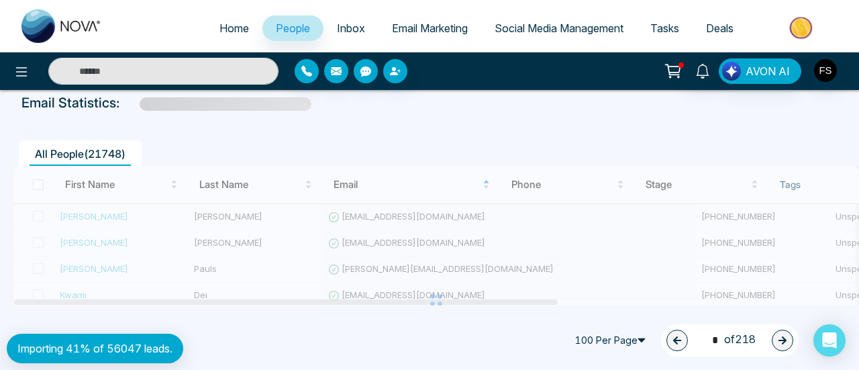
click at [401, 158] on ul "All People ( 21748 )" at bounding box center [398, 152] width 771 height 25
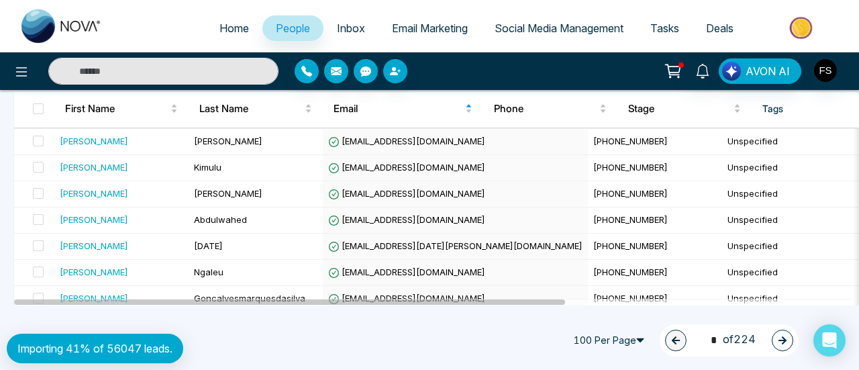
scroll to position [2565, 0]
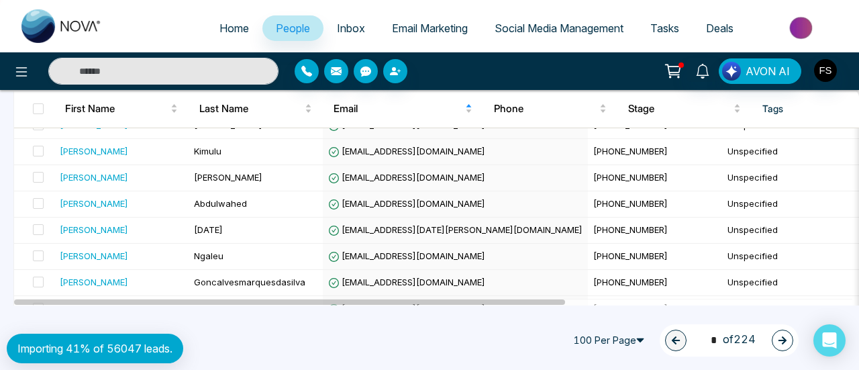
click at [776, 335] on button "button" at bounding box center [781, 339] width 21 height 21
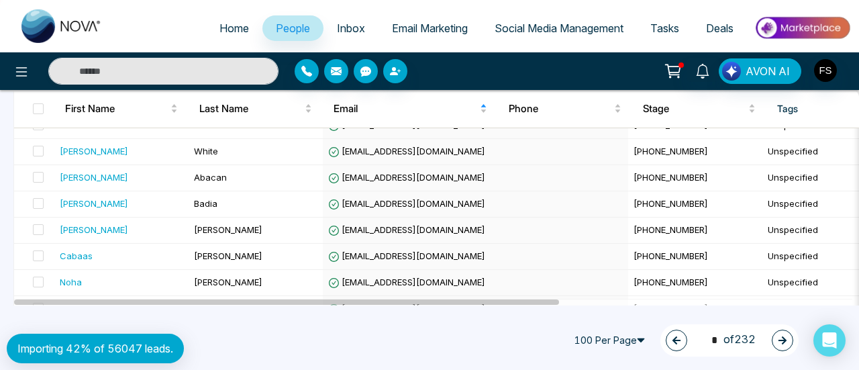
click at [782, 337] on icon "button" at bounding box center [781, 339] width 9 height 9
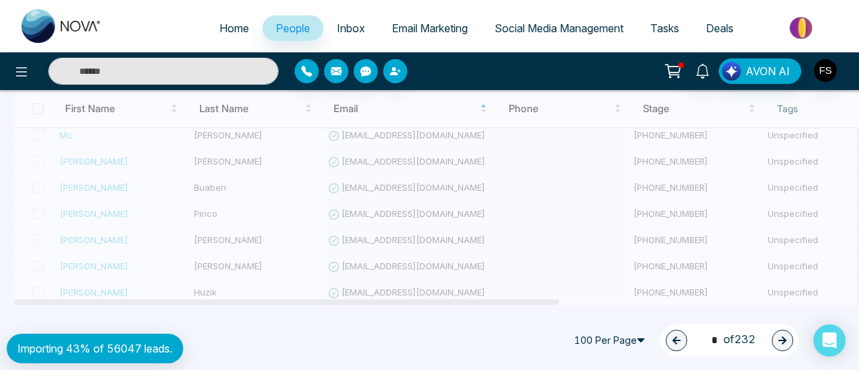
type input "*"
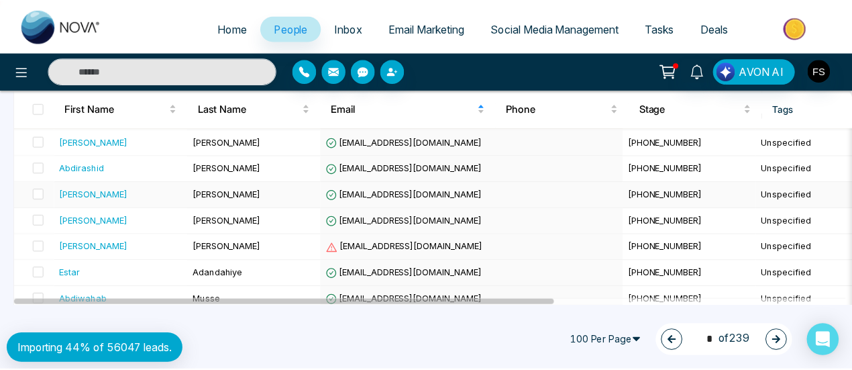
scroll to position [1157, 0]
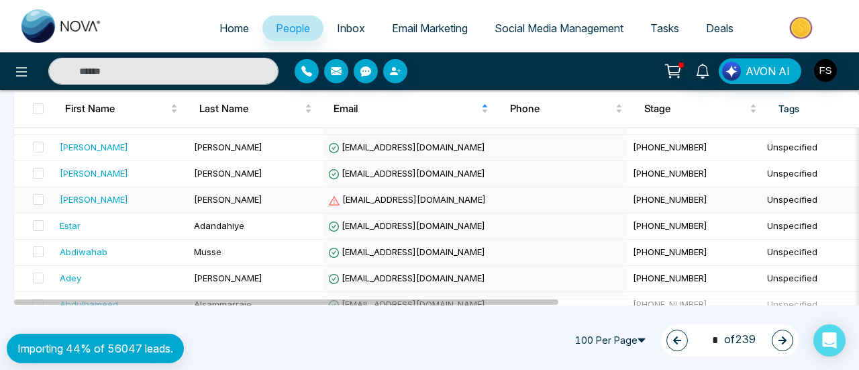
click at [70, 193] on div "[PERSON_NAME]" at bounding box center [94, 199] width 68 height 13
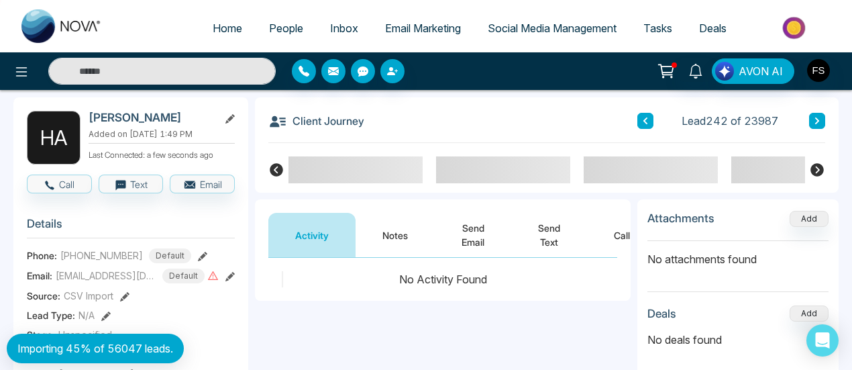
scroll to position [134, 0]
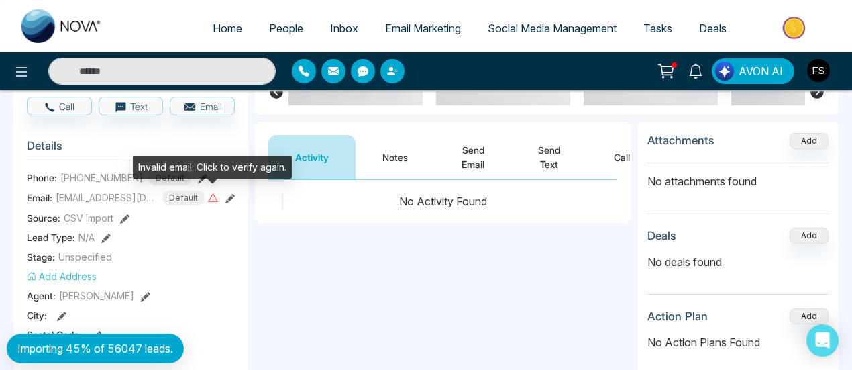
click at [213, 197] on icon at bounding box center [213, 197] width 10 height 9
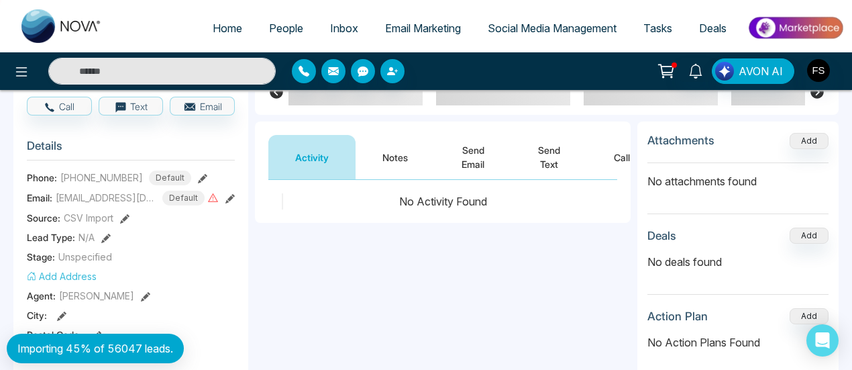
click at [228, 196] on icon at bounding box center [229, 198] width 9 height 9
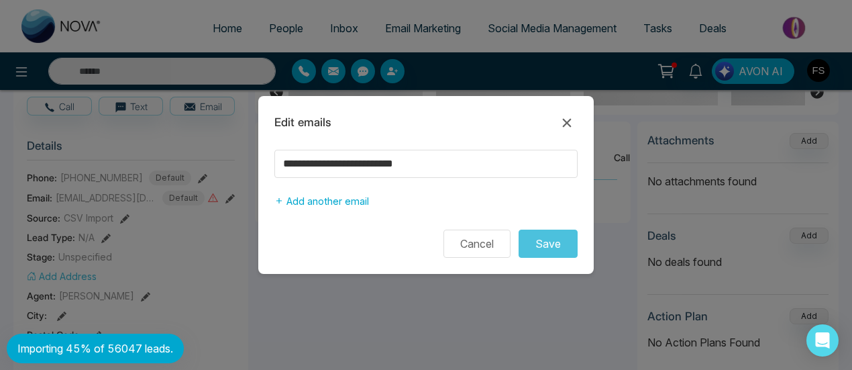
click at [473, 245] on button "Cancel" at bounding box center [476, 243] width 67 height 28
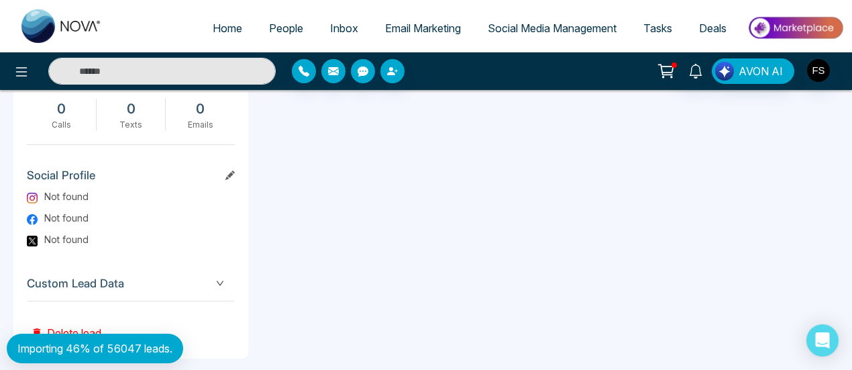
scroll to position [739, 0]
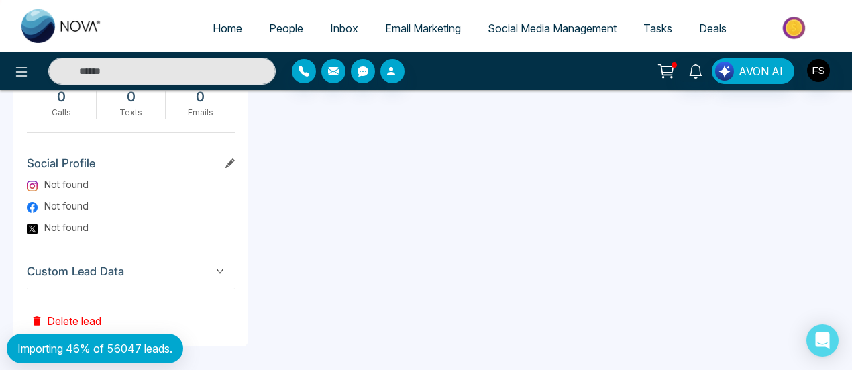
click at [85, 319] on button "Delete lead" at bounding box center [66, 311] width 78 height 44
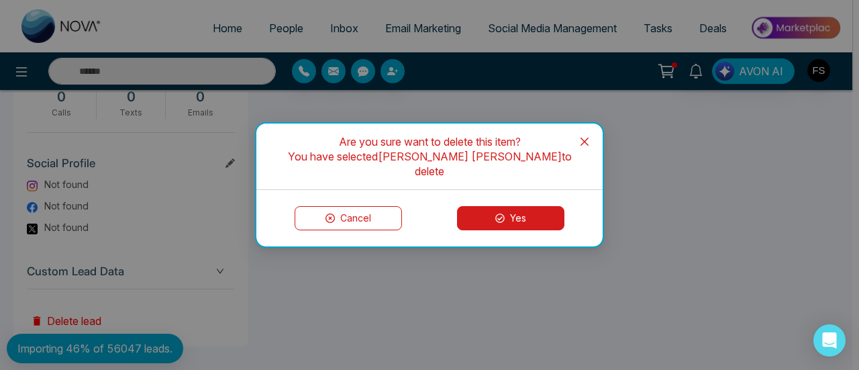
click at [500, 218] on button "Yes" at bounding box center [510, 218] width 107 height 24
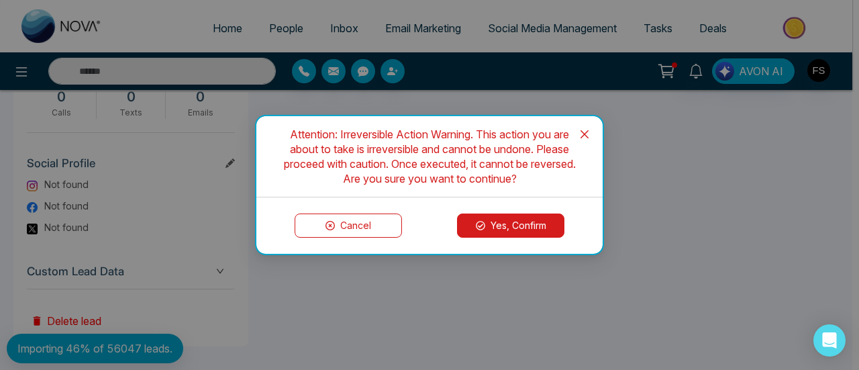
click at [498, 223] on button "Yes, Confirm" at bounding box center [510, 225] width 107 height 24
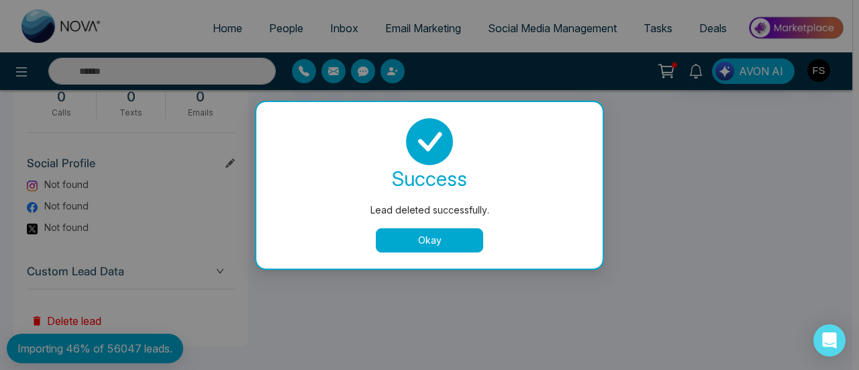
click at [411, 231] on button "Okay" at bounding box center [429, 240] width 107 height 24
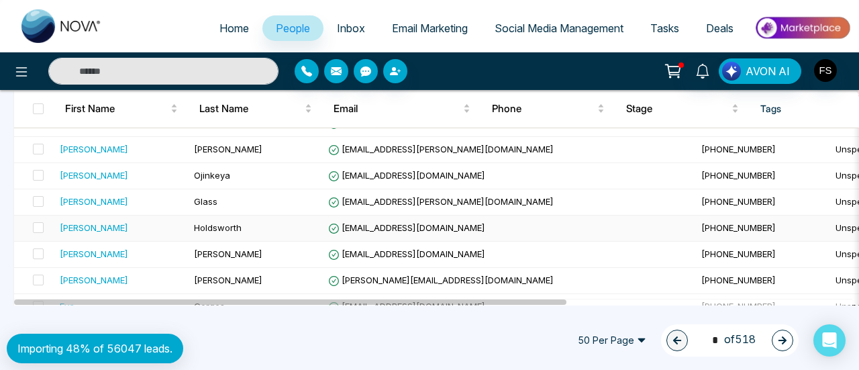
scroll to position [1269, 0]
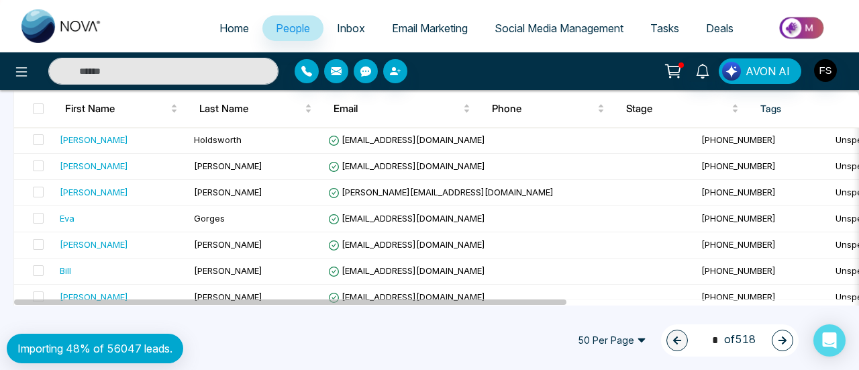
click at [624, 347] on span "50 Per Page" at bounding box center [611, 339] width 87 height 21
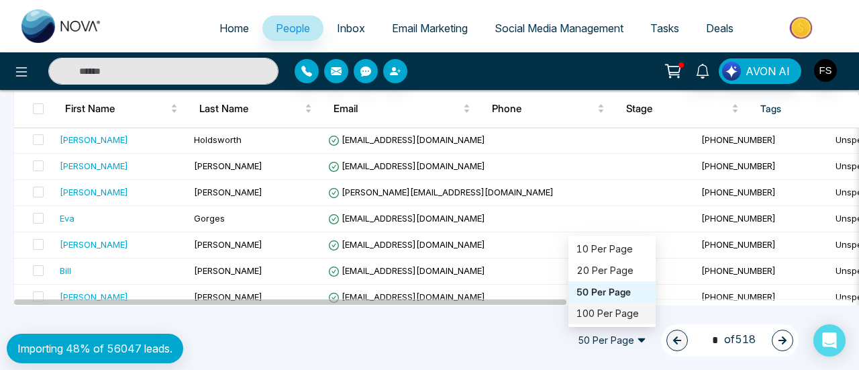
click at [597, 313] on div "100 Per Page" at bounding box center [611, 313] width 71 height 15
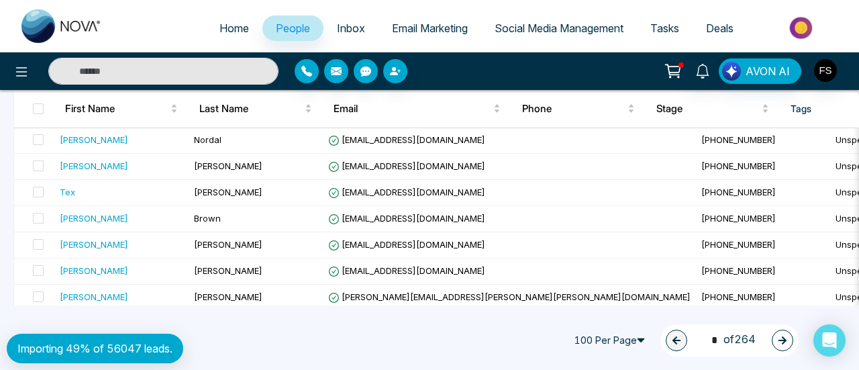
click at [788, 343] on button "button" at bounding box center [781, 339] width 21 height 21
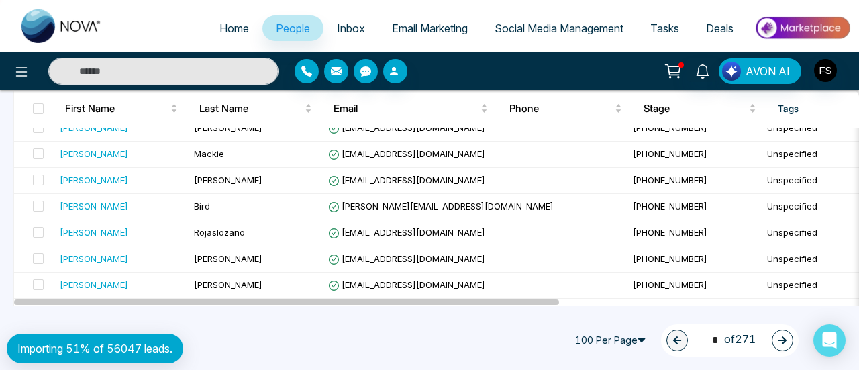
scroll to position [2565, 0]
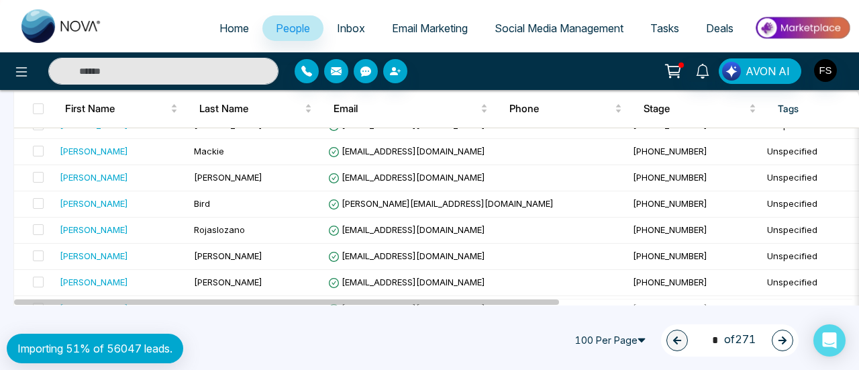
click at [794, 337] on div "1 * of 271" at bounding box center [730, 340] width 138 height 32
click at [784, 340] on icon "button" at bounding box center [782, 340] width 8 height 8
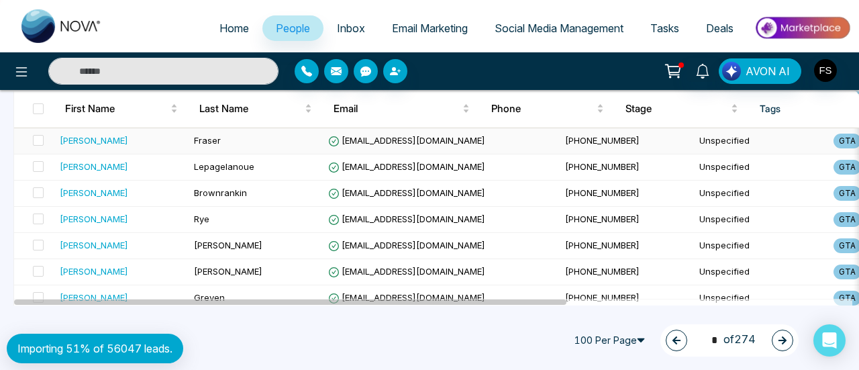
scroll to position [1269, 0]
click at [784, 343] on icon "button" at bounding box center [781, 339] width 9 height 9
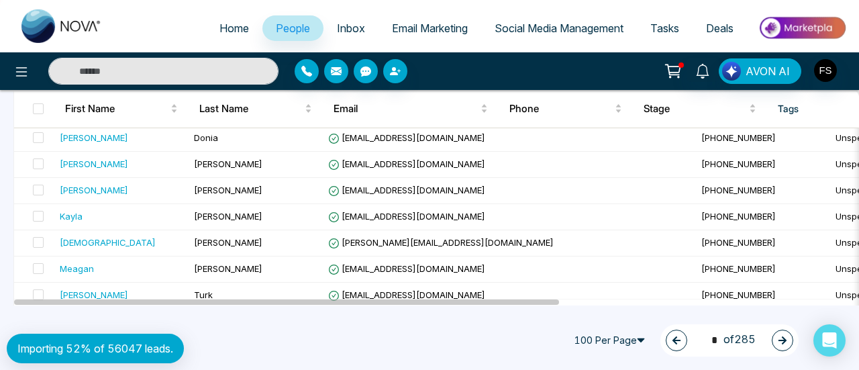
scroll to position [2565, 0]
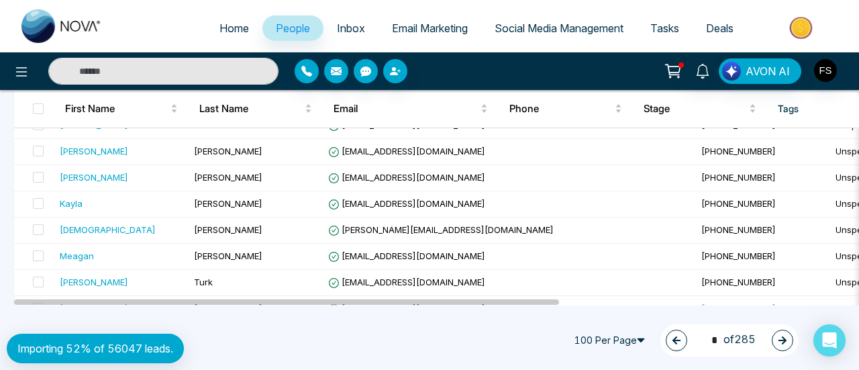
click at [775, 337] on button "button" at bounding box center [781, 339] width 21 height 21
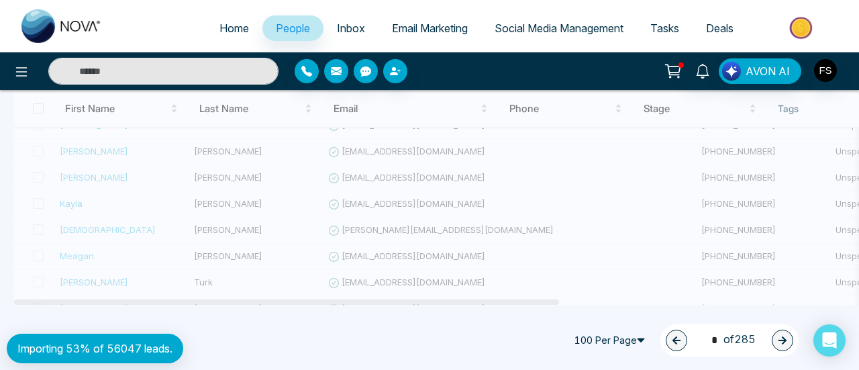
type input "*"
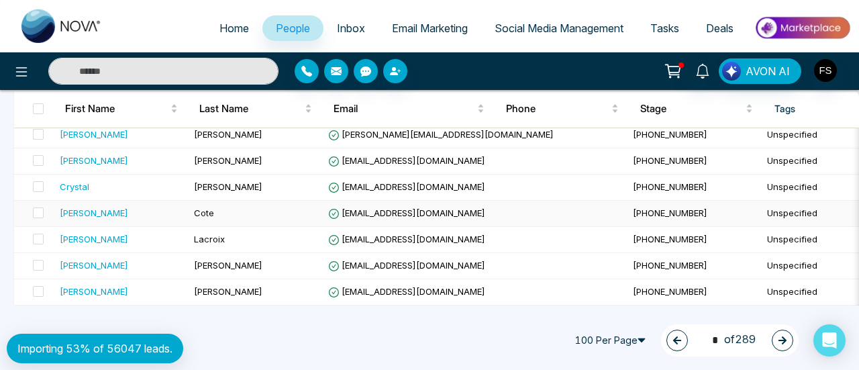
scroll to position [1269, 0]
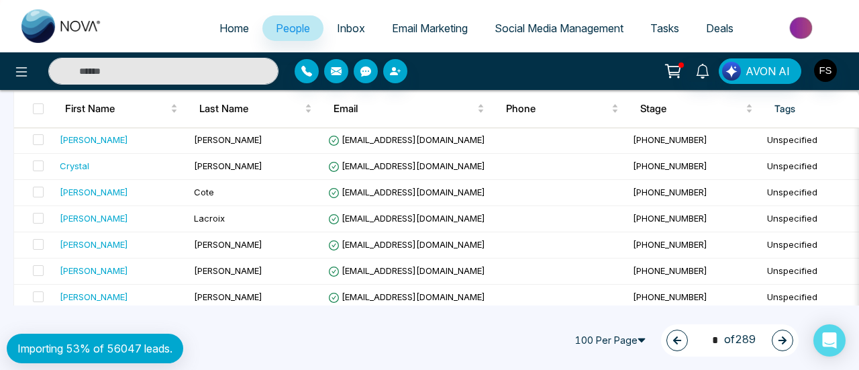
click at [778, 337] on icon "button" at bounding box center [781, 339] width 9 height 9
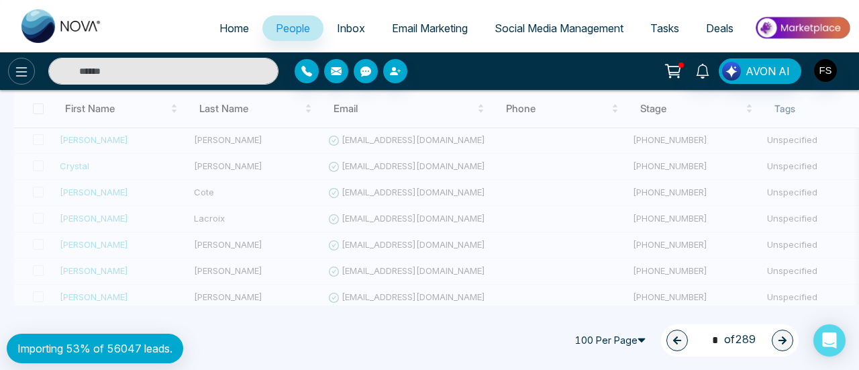
click at [20, 73] on icon at bounding box center [21, 72] width 16 height 16
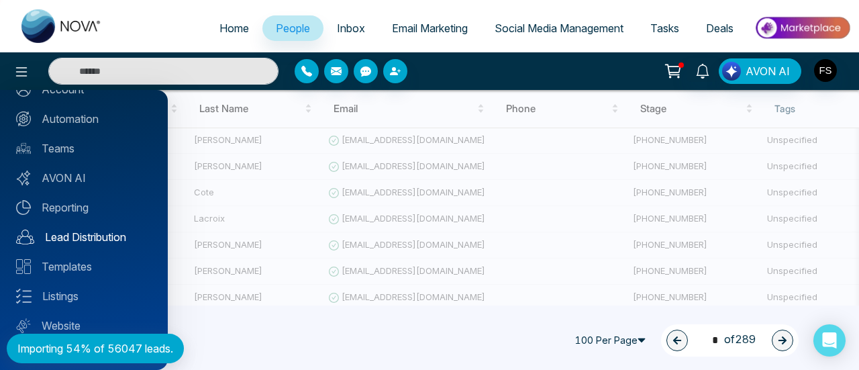
scroll to position [157, 0]
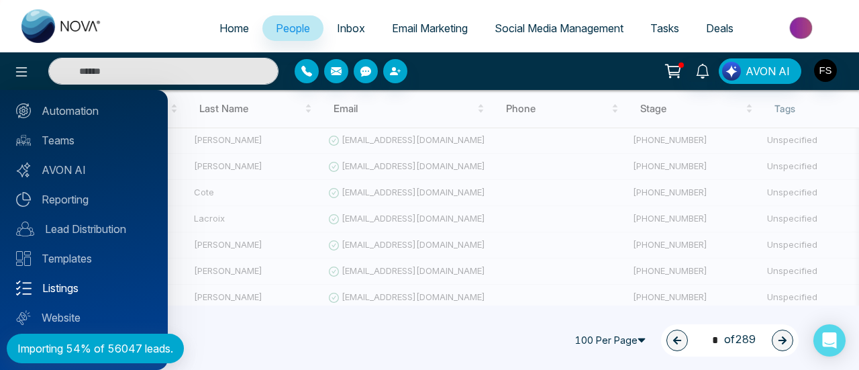
click at [62, 287] on link "Listings" at bounding box center [84, 288] width 136 height 16
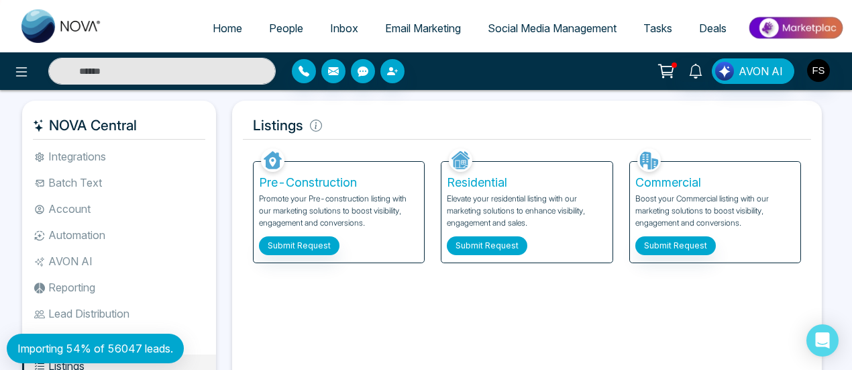
click at [490, 242] on button "Submit Request" at bounding box center [487, 245] width 80 height 19
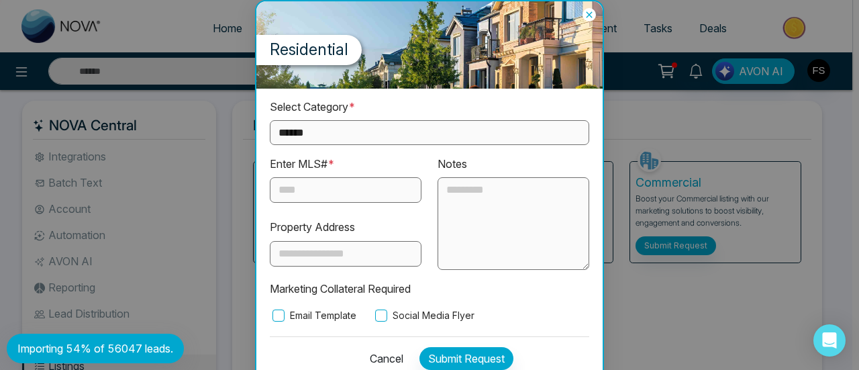
click at [368, 132] on select "**********" at bounding box center [429, 132] width 319 height 25
select select "**********"
click at [270, 120] on select "**********" at bounding box center [429, 132] width 319 height 25
click at [319, 198] on input "text" at bounding box center [346, 189] width 152 height 25
click at [335, 189] on input "text" at bounding box center [346, 189] width 152 height 25
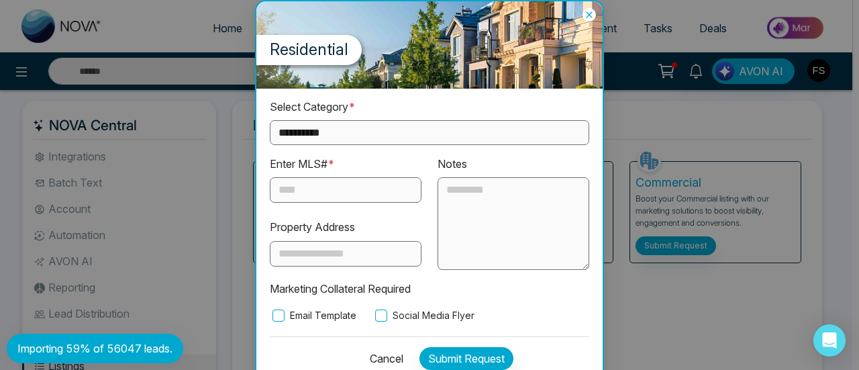
click at [305, 189] on input "text" at bounding box center [346, 189] width 152 height 25
paste input "*********"
type input "*********"
click at [490, 162] on div "Notes" at bounding box center [513, 213] width 168 height 114
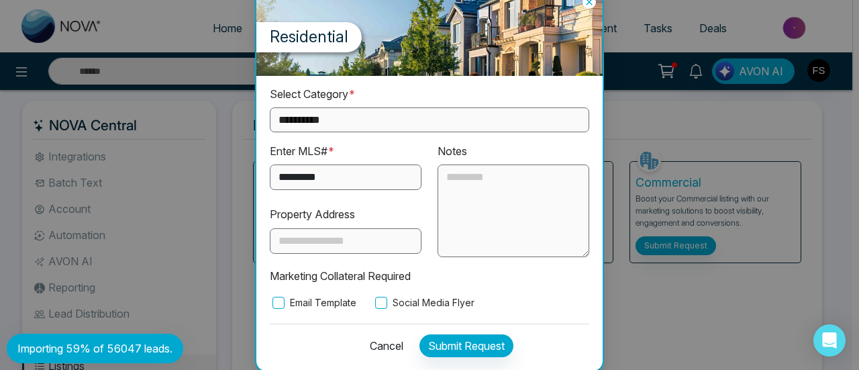
click at [347, 241] on input "text" at bounding box center [346, 240] width 152 height 25
click at [342, 241] on input "**********" at bounding box center [346, 240] width 152 height 25
click at [341, 241] on input "**********" at bounding box center [346, 240] width 152 height 25
paste input "**********"
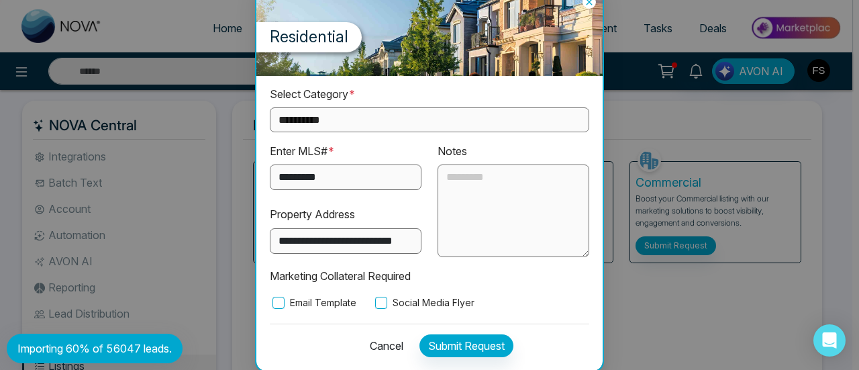
scroll to position [0, 20]
type input "**********"
click at [506, 197] on textarea at bounding box center [513, 210] width 152 height 93
click at [492, 204] on textarea at bounding box center [513, 210] width 152 height 93
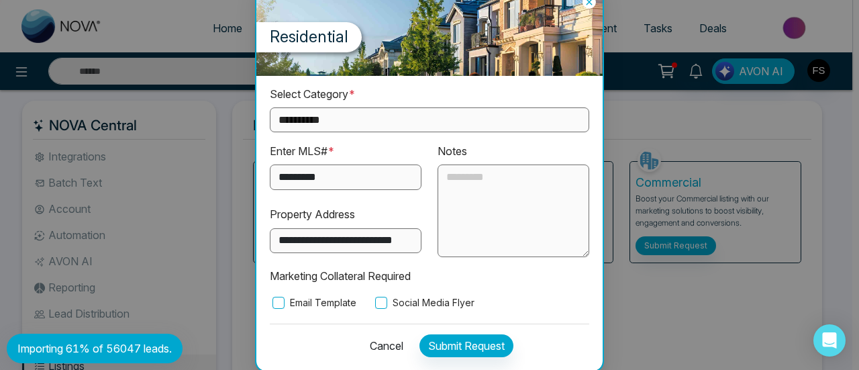
paste textarea "**********"
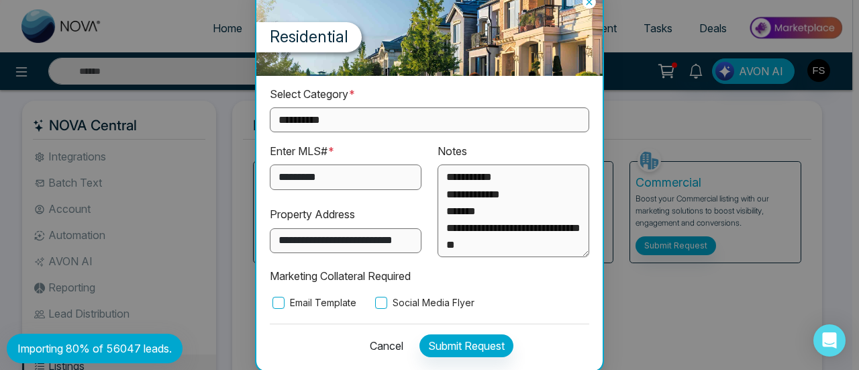
drag, startPoint x: 486, startPoint y: 241, endPoint x: 423, endPoint y: 176, distance: 91.1
click at [423, 176] on div "**********" at bounding box center [429, 200] width 335 height 114
paste textarea "**********"
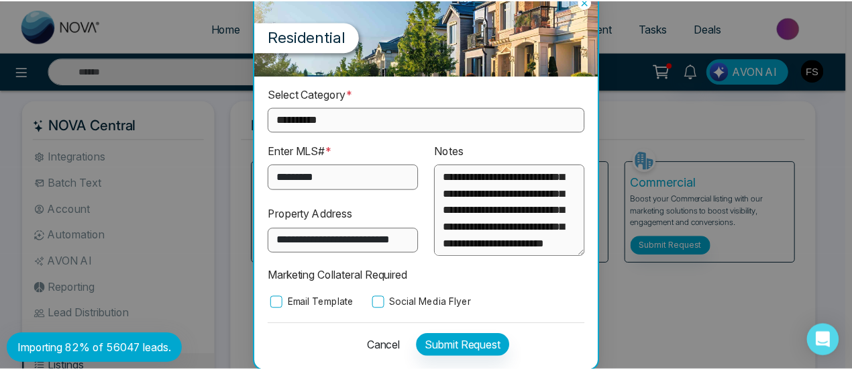
scroll to position [252, 0]
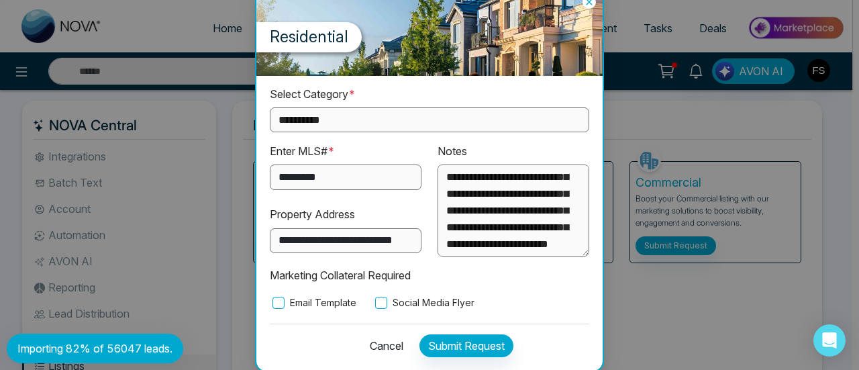
type textarea "**********"
click at [474, 341] on button "Submit Request" at bounding box center [466, 345] width 94 height 23
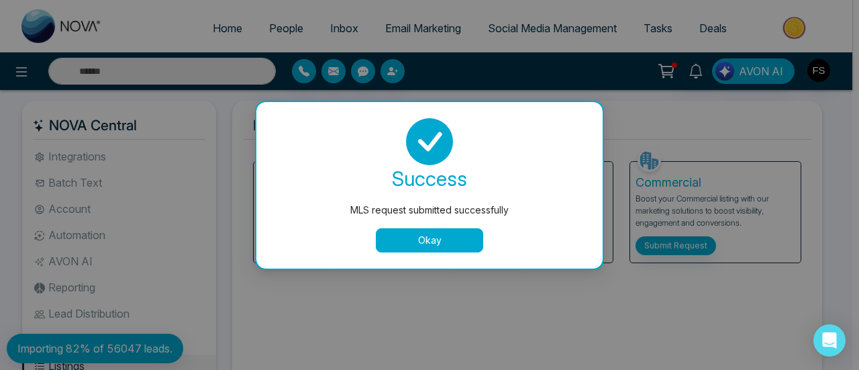
click at [460, 241] on button "Okay" at bounding box center [429, 240] width 107 height 24
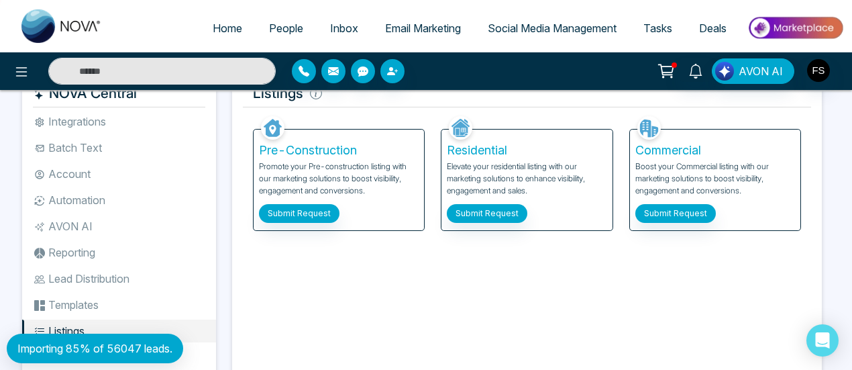
scroll to position [0, 0]
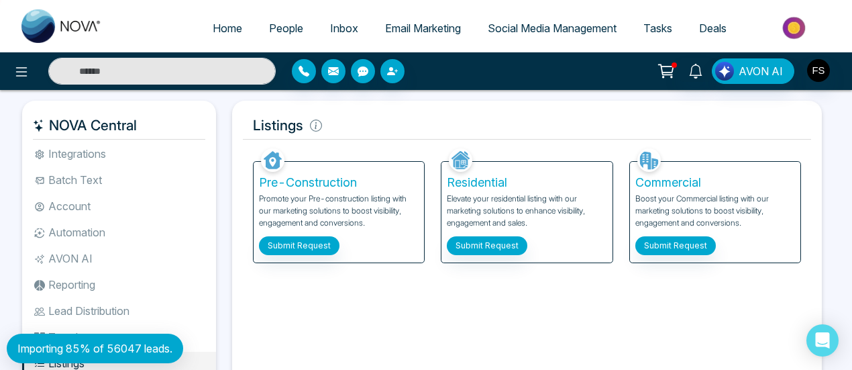
click at [412, 28] on span "Email Marketing" at bounding box center [423, 27] width 76 height 13
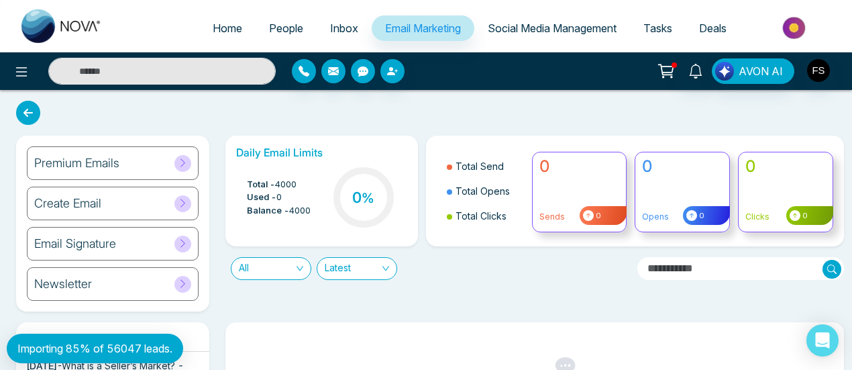
click at [94, 199] on h6 "Create Email" at bounding box center [67, 203] width 67 height 15
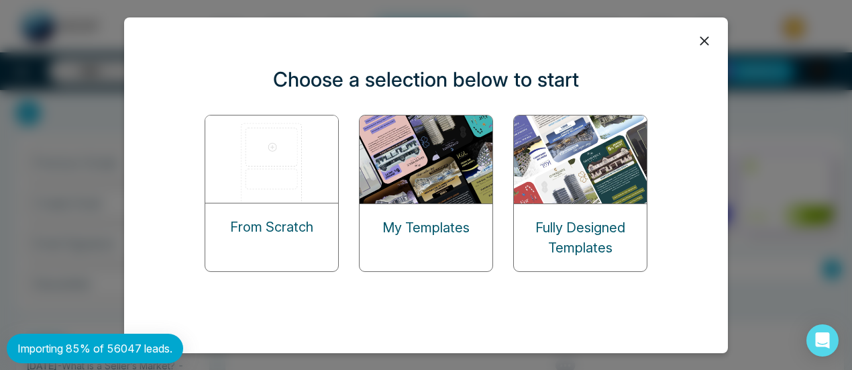
click at [444, 162] on img at bounding box center [427, 159] width 134 height 88
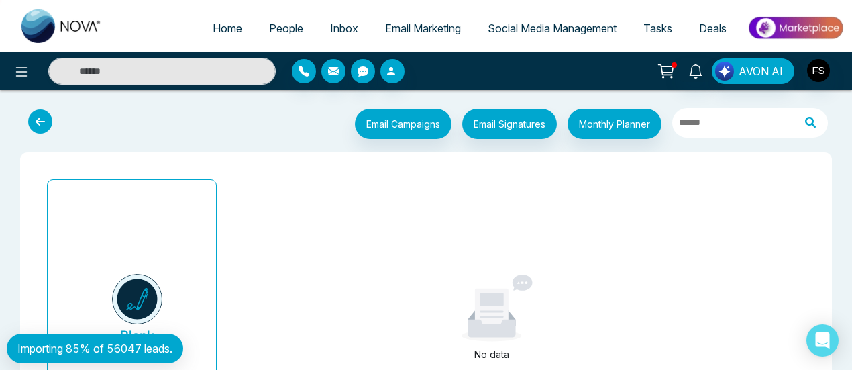
click at [534, 35] on link "Social Media Management" at bounding box center [552, 27] width 156 height 25
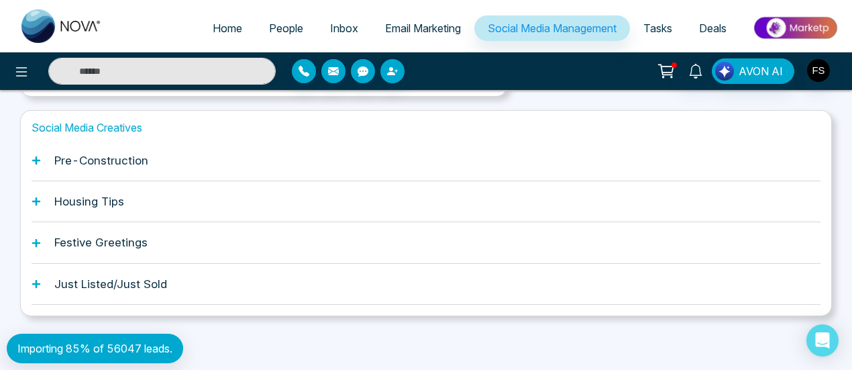
scroll to position [482, 0]
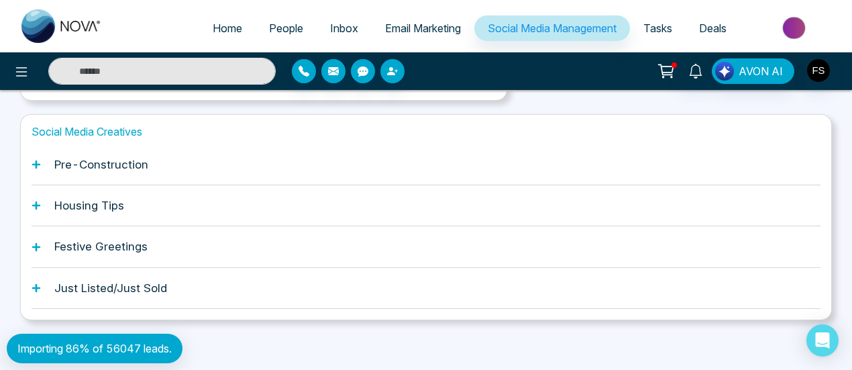
click at [121, 282] on h1 "Just Listed/Just Sold" at bounding box center [110, 287] width 113 height 13
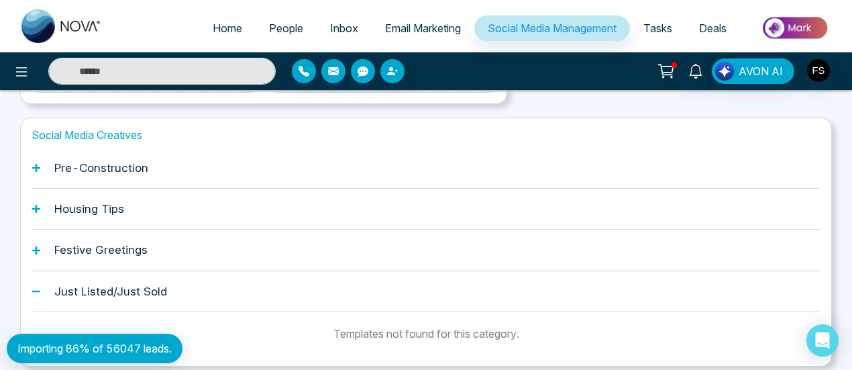
scroll to position [458, 0]
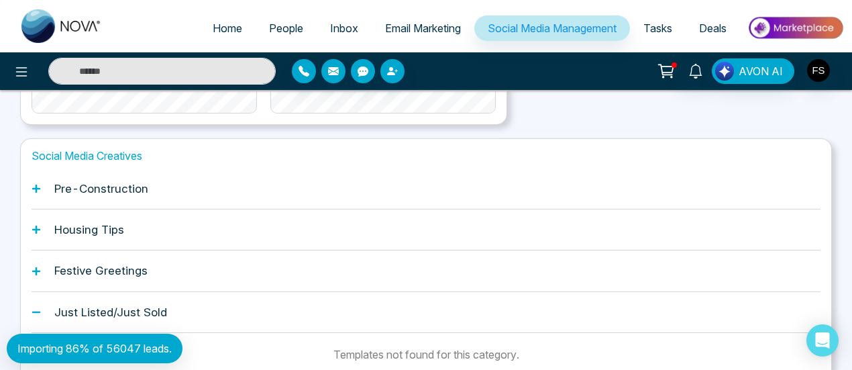
click at [38, 184] on icon at bounding box center [36, 188] width 9 height 9
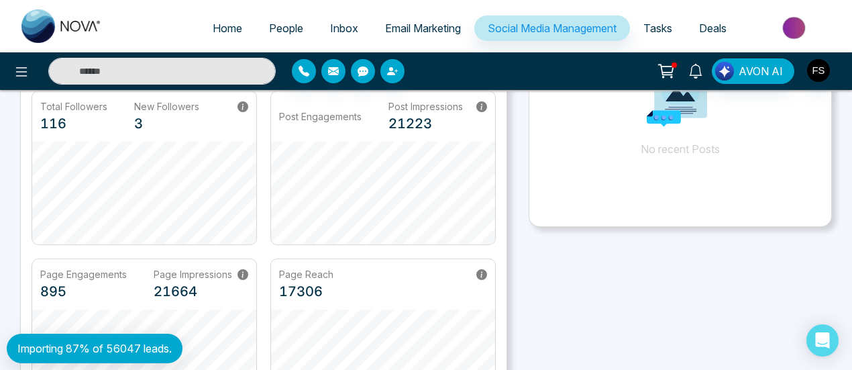
scroll to position [0, 0]
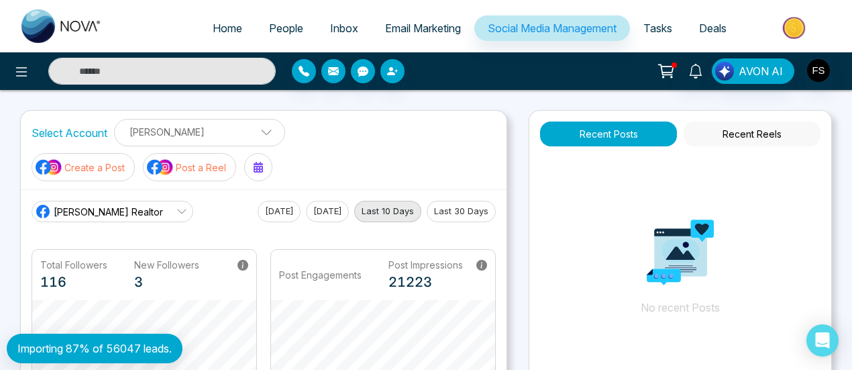
click at [80, 166] on p "Create a Post" at bounding box center [94, 167] width 60 height 14
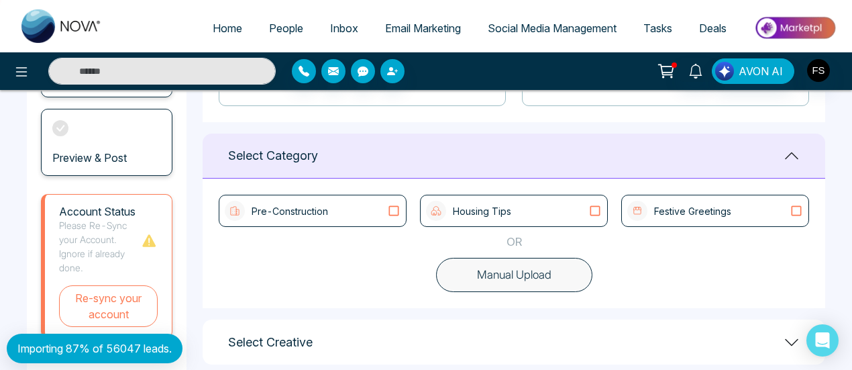
scroll to position [316, 0]
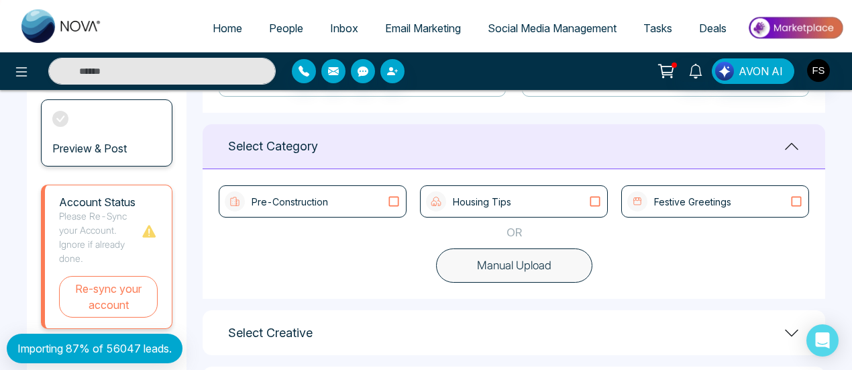
click at [394, 202] on icon at bounding box center [393, 201] width 17 height 13
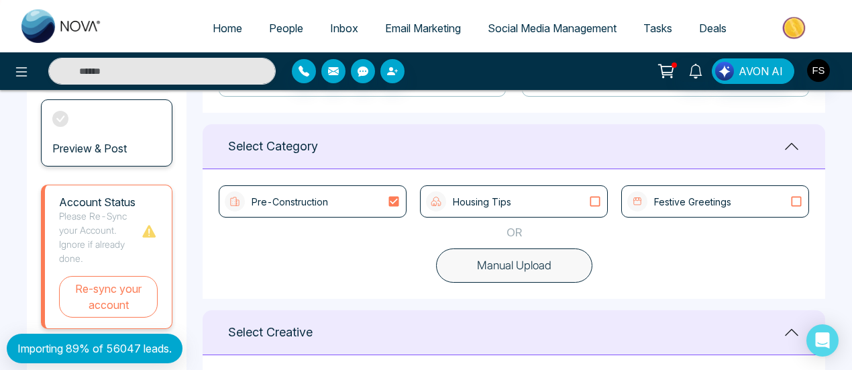
scroll to position [383, 0]
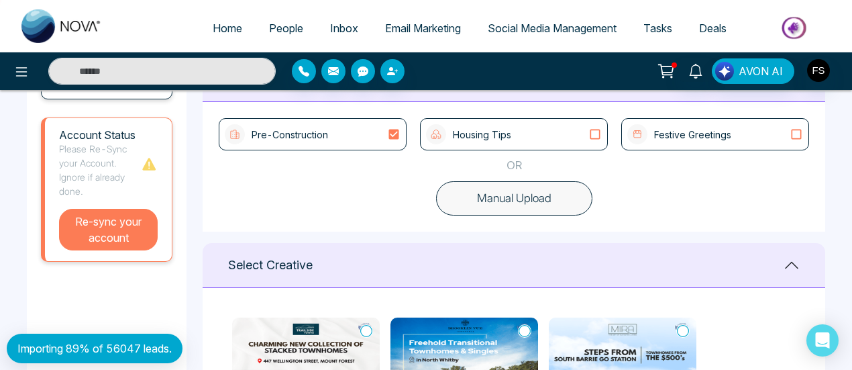
click at [114, 232] on button "Re-sync your account" at bounding box center [108, 230] width 99 height 42
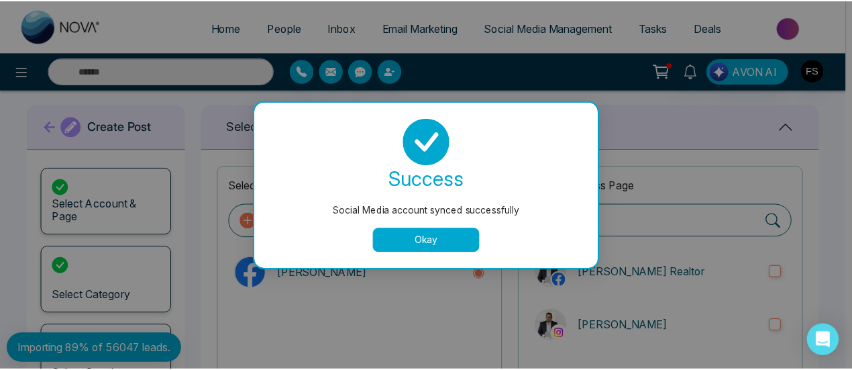
scroll to position [0, 0]
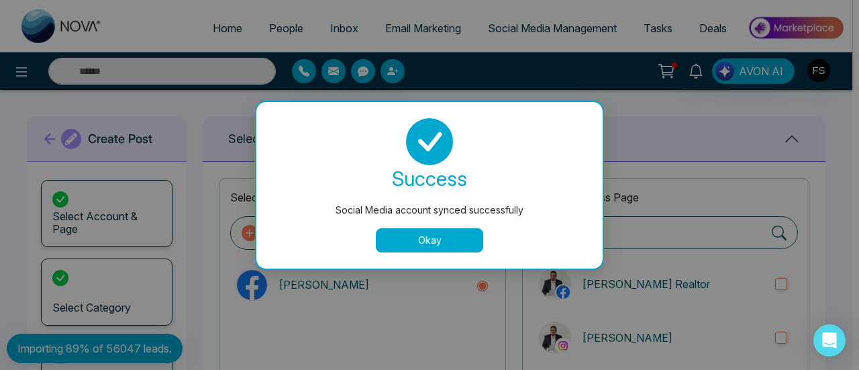
click at [396, 235] on button "Okay" at bounding box center [429, 240] width 107 height 24
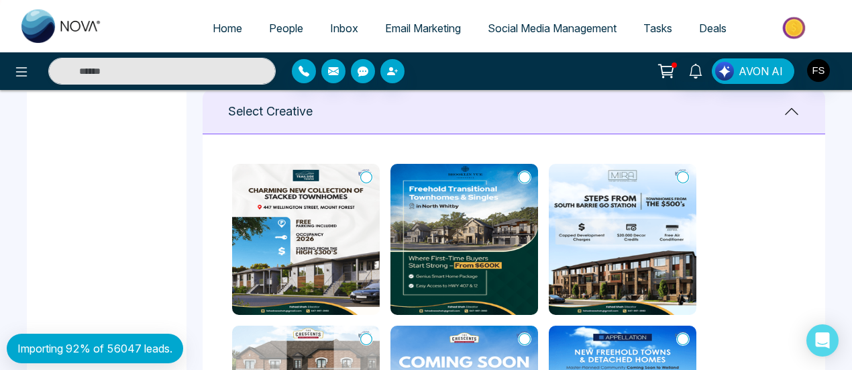
click at [680, 179] on icon at bounding box center [683, 176] width 12 height 13
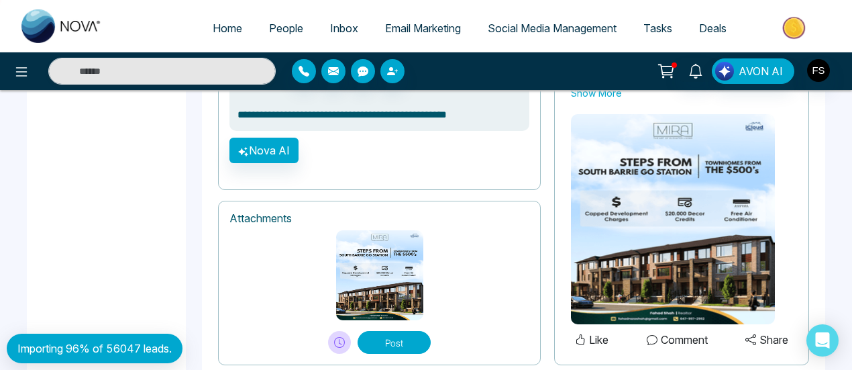
scroll to position [1059, 0]
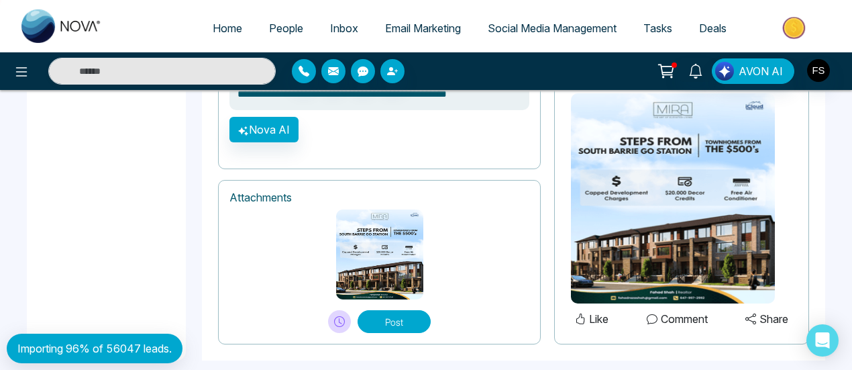
click at [388, 310] on button "Post" at bounding box center [394, 321] width 73 height 23
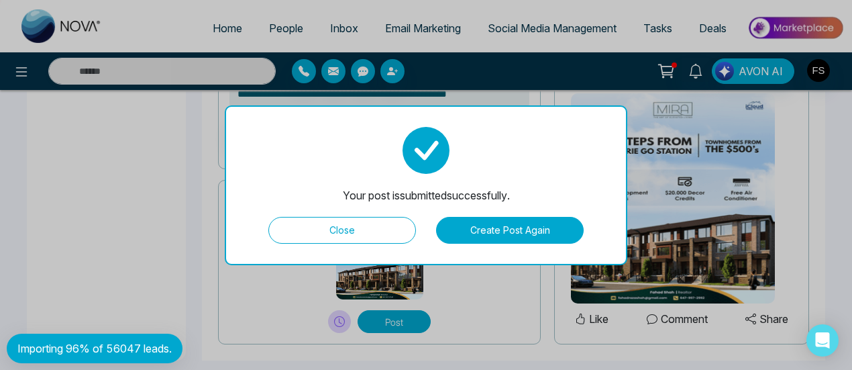
type textarea "**********"
click at [386, 231] on button "Close" at bounding box center [342, 230] width 148 height 27
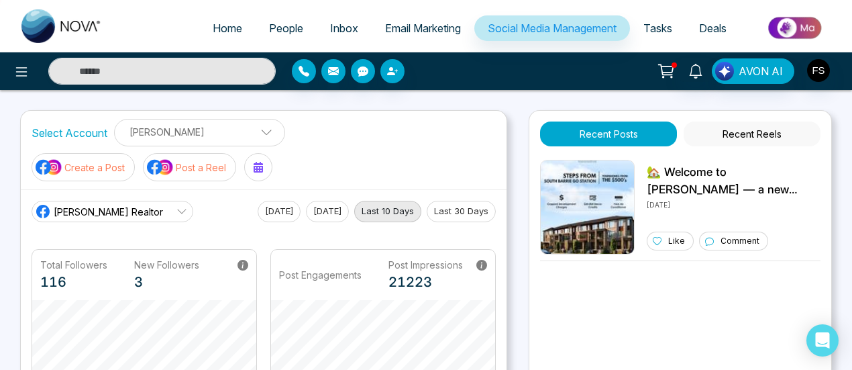
click at [415, 27] on span "Email Marketing" at bounding box center [423, 27] width 76 height 13
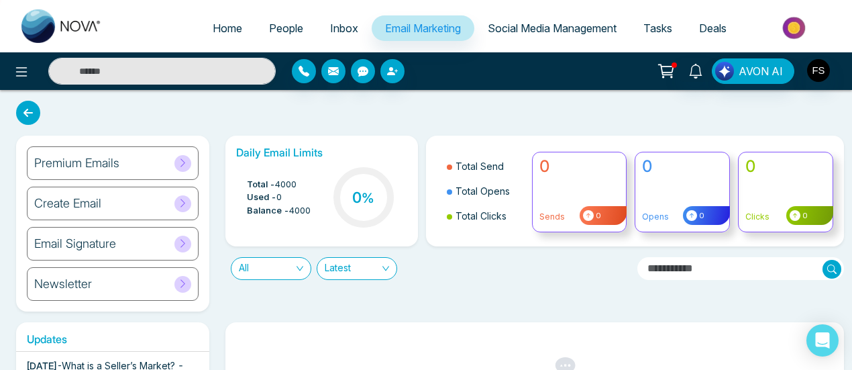
click at [95, 156] on h6 "Premium Emails" at bounding box center [76, 163] width 85 height 15
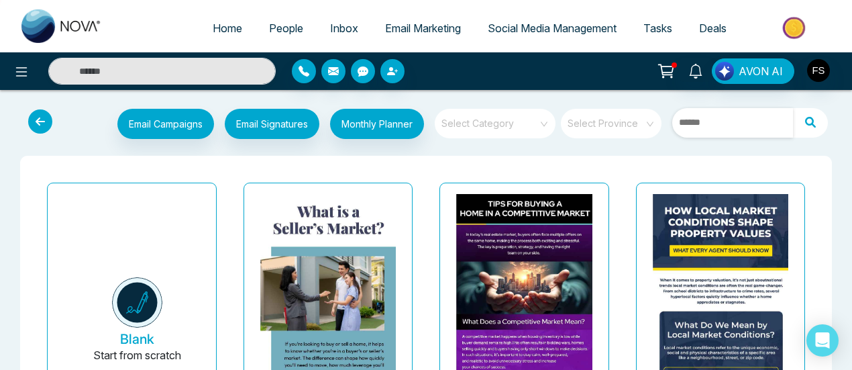
click at [718, 123] on input "text" at bounding box center [732, 123] width 121 height 30
click at [722, 127] on input "text" at bounding box center [732, 123] width 121 height 30
paste input "**********"
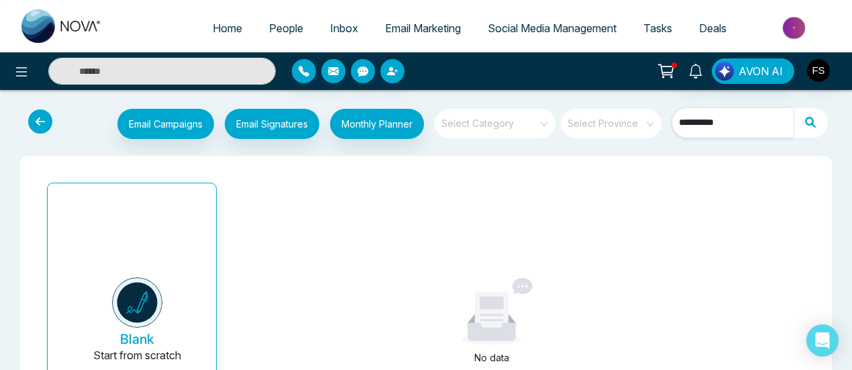
type input "**********"
click at [808, 116] on icon at bounding box center [810, 123] width 35 height 30
click at [518, 121] on input "search" at bounding box center [490, 119] width 97 height 20
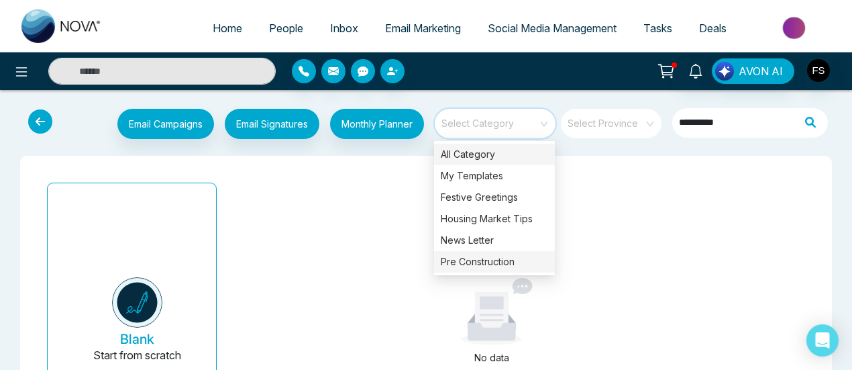
click at [488, 259] on div "Pre Construction" at bounding box center [494, 261] width 121 height 21
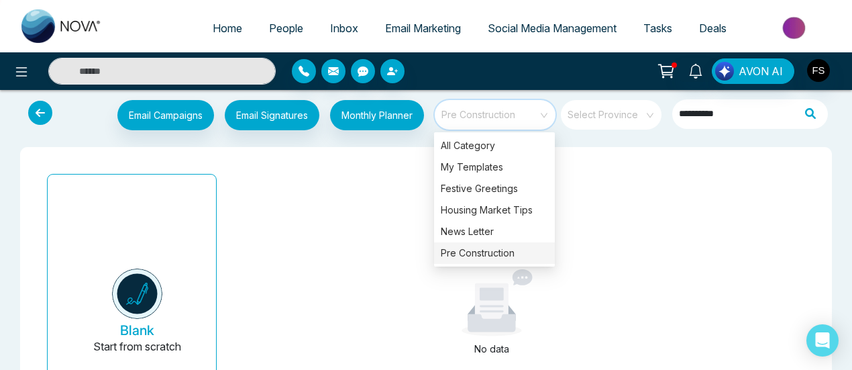
scroll to position [3, 0]
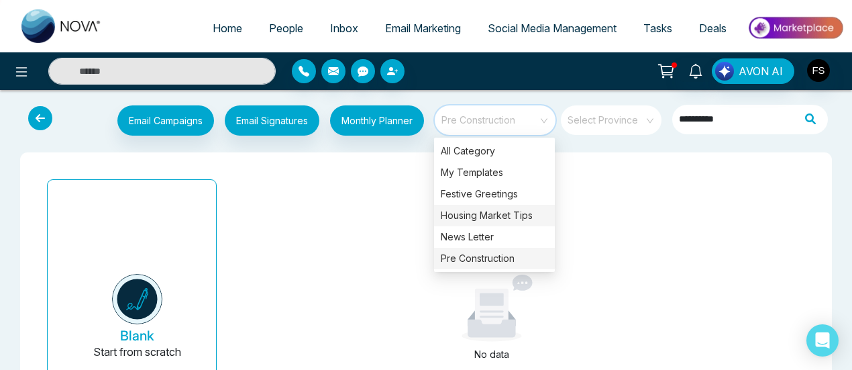
click at [483, 217] on div "Housing Market Tips" at bounding box center [494, 215] width 121 height 21
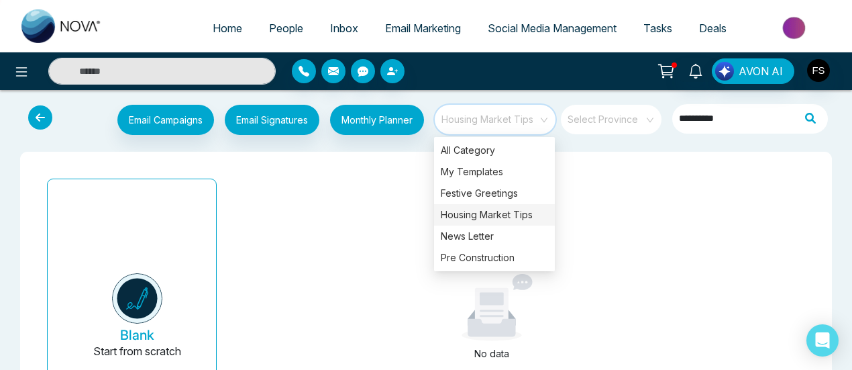
scroll to position [0, 0]
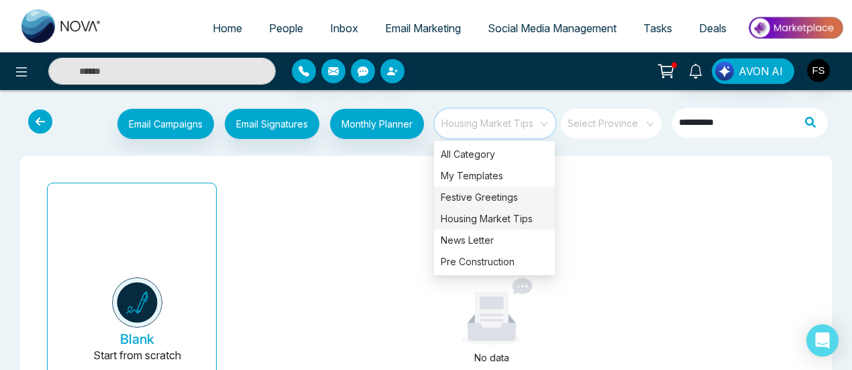
click at [458, 201] on div "Festive Greetings" at bounding box center [494, 196] width 121 height 21
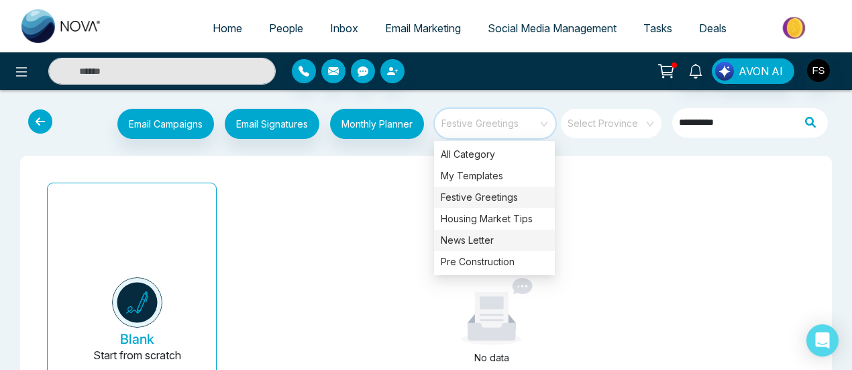
click at [471, 238] on div "News Letter" at bounding box center [494, 239] width 121 height 21
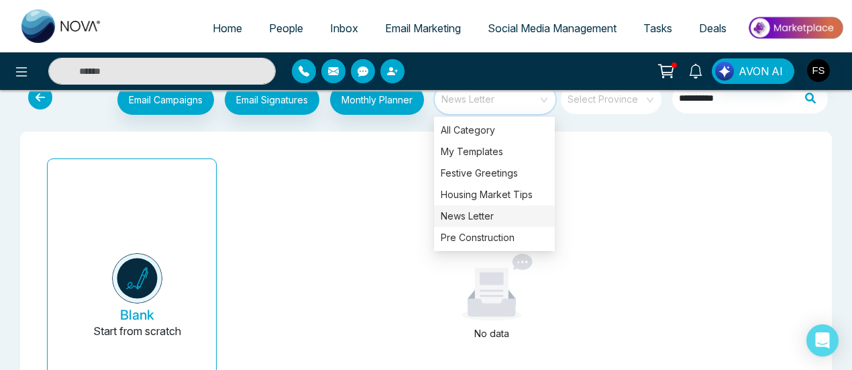
scroll to position [21, 0]
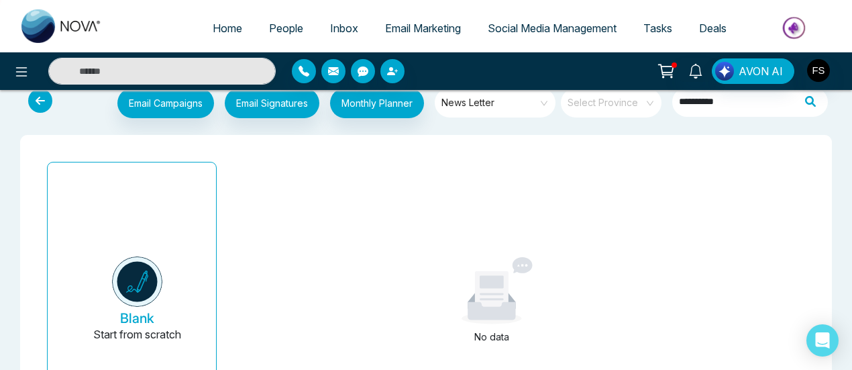
click at [319, 257] on div "No data" at bounding box center [491, 300] width 523 height 288
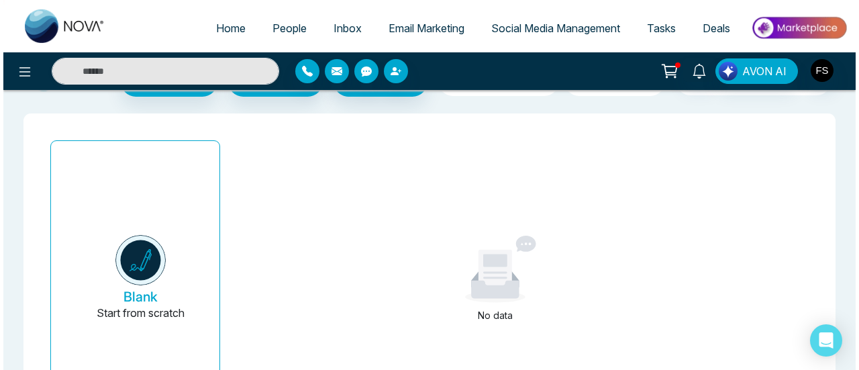
scroll to position [0, 0]
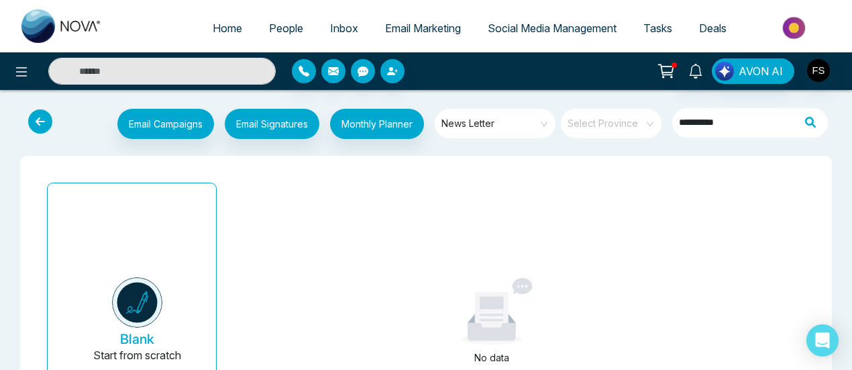
click at [309, 251] on div "No data" at bounding box center [491, 321] width 523 height 288
click at [269, 26] on span "People" at bounding box center [286, 27] width 34 height 13
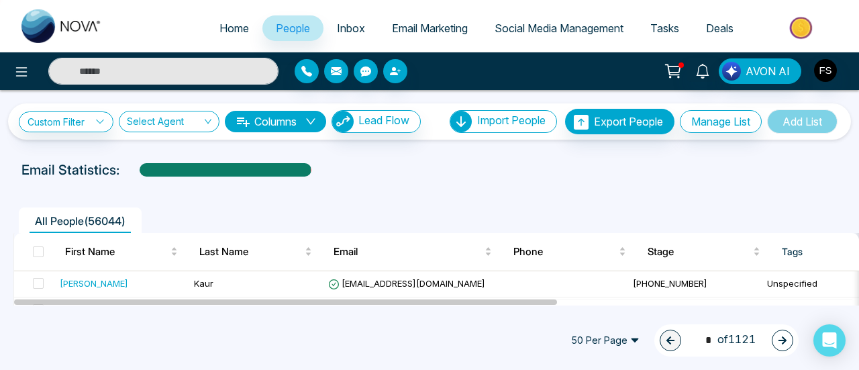
click at [619, 339] on span "50 Per Page" at bounding box center [604, 339] width 87 height 21
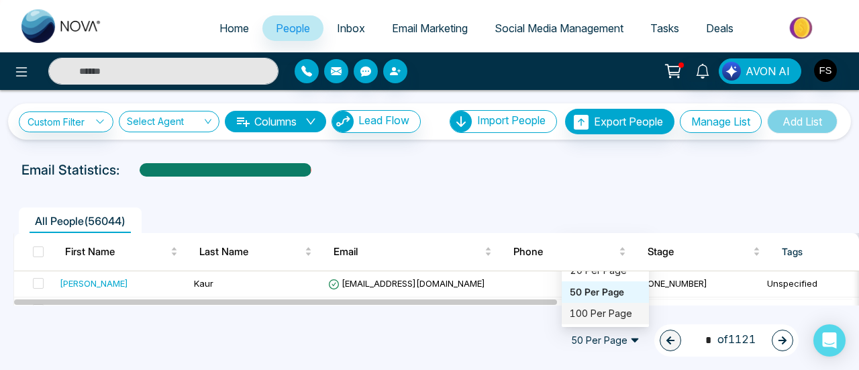
click at [600, 313] on div "100 Per Page" at bounding box center [605, 313] width 71 height 15
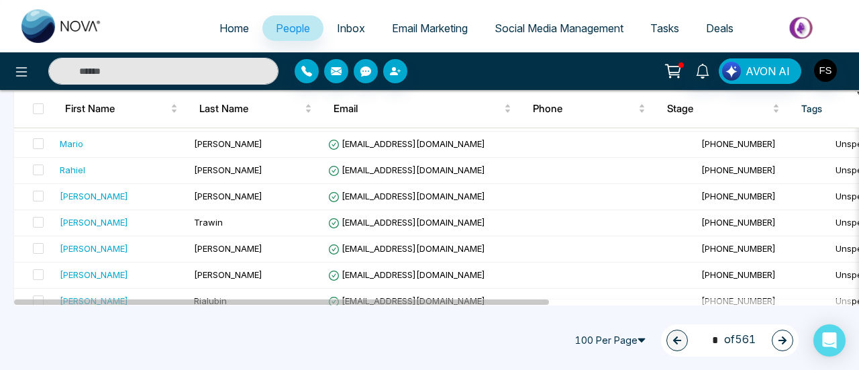
scroll to position [2565, 0]
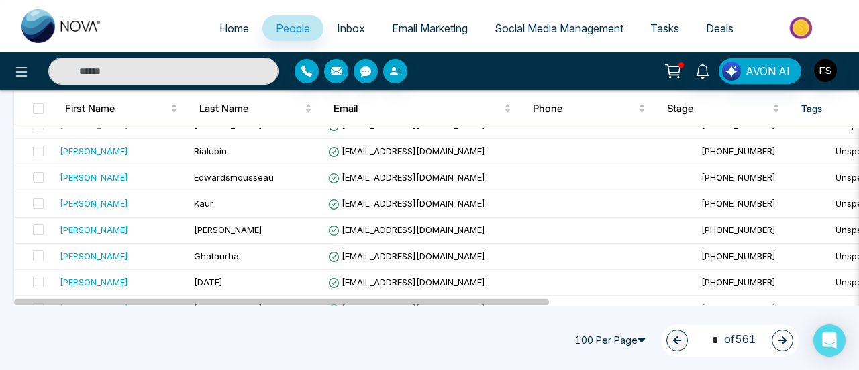
click at [778, 341] on icon "button" at bounding box center [781, 339] width 9 height 9
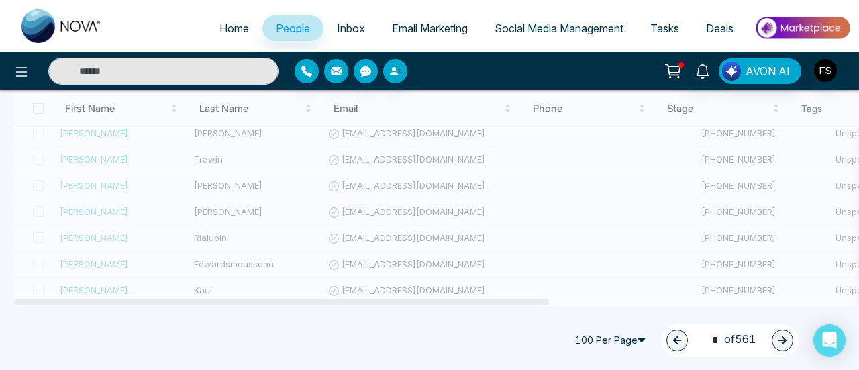
scroll to position [2431, 0]
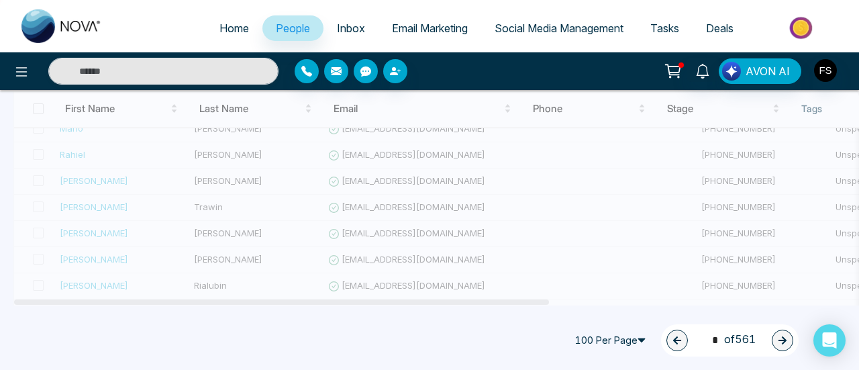
drag, startPoint x: 506, startPoint y: 303, endPoint x: 624, endPoint y: 305, distance: 117.4
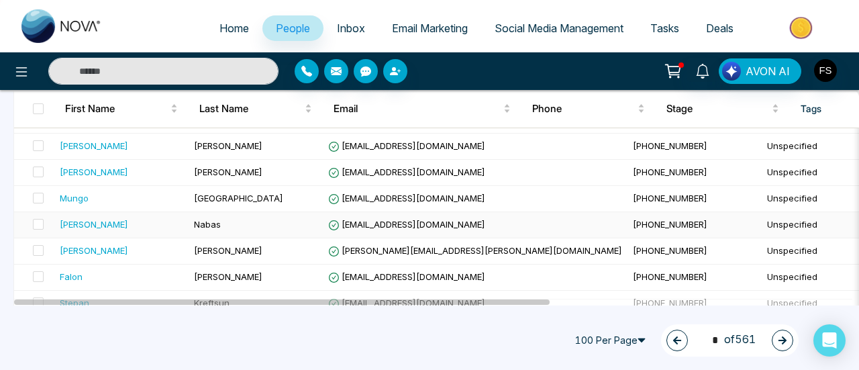
scroll to position [2565, 0]
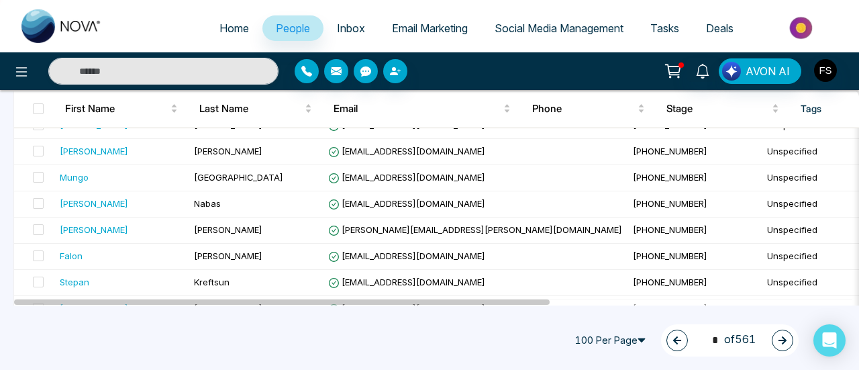
click at [780, 343] on icon "button" at bounding box center [781, 339] width 9 height 9
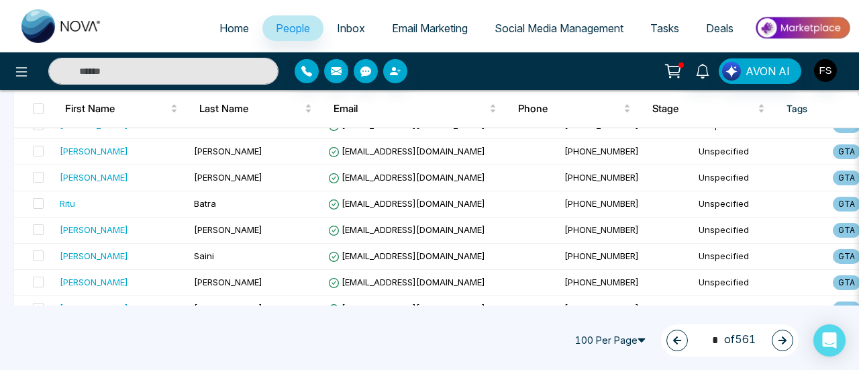
click at [782, 343] on icon "button" at bounding box center [782, 340] width 8 height 8
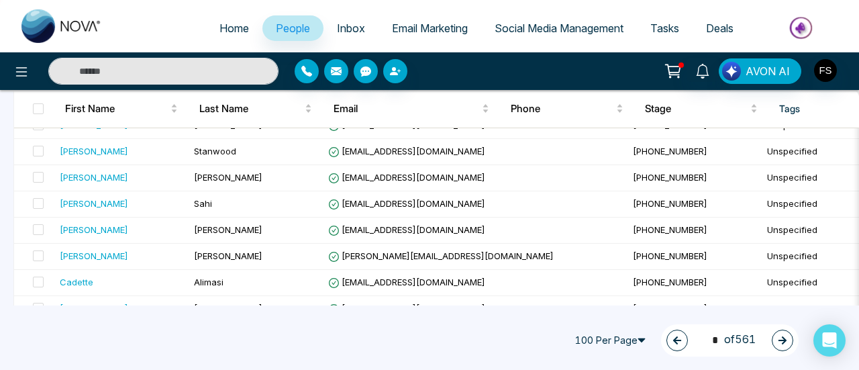
click at [776, 340] on button "button" at bounding box center [781, 339] width 21 height 21
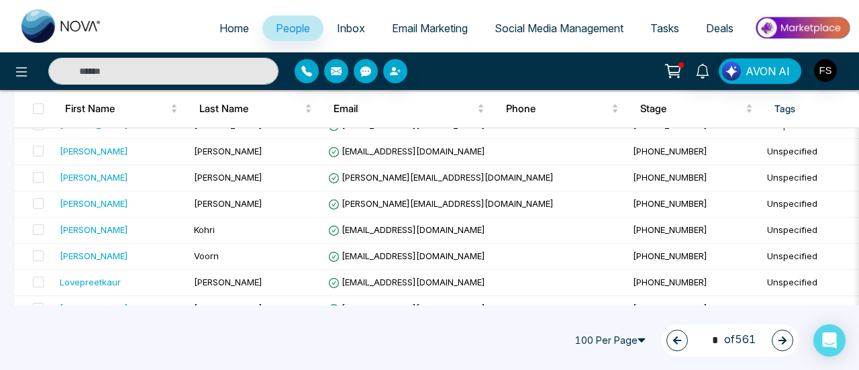
click at [774, 341] on button "button" at bounding box center [781, 339] width 21 height 21
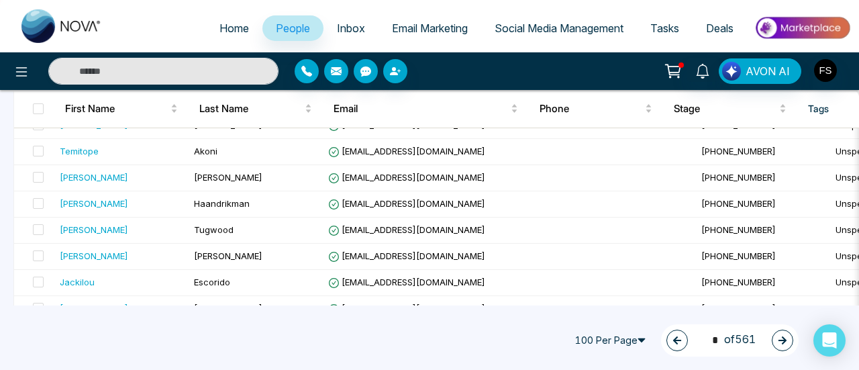
click at [785, 339] on icon "button" at bounding box center [782, 340] width 8 height 8
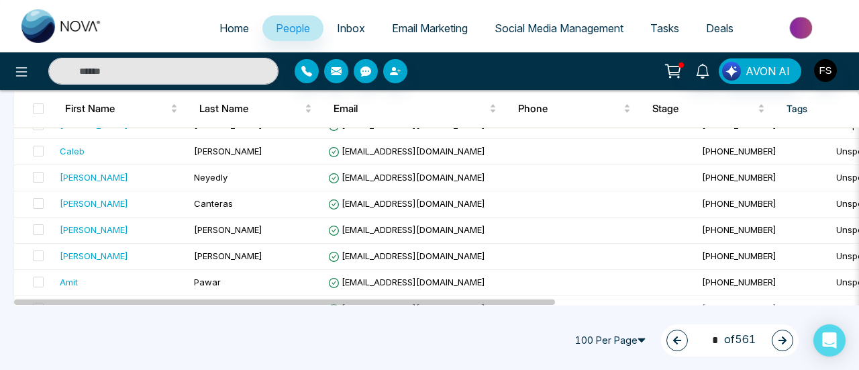
click at [789, 351] on div "7 * of 561" at bounding box center [730, 340] width 138 height 32
click at [780, 340] on icon "button" at bounding box center [782, 340] width 8 height 8
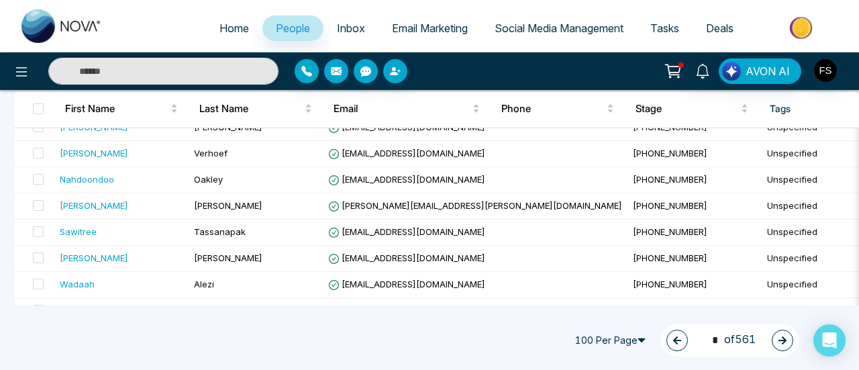
scroll to position [402, 0]
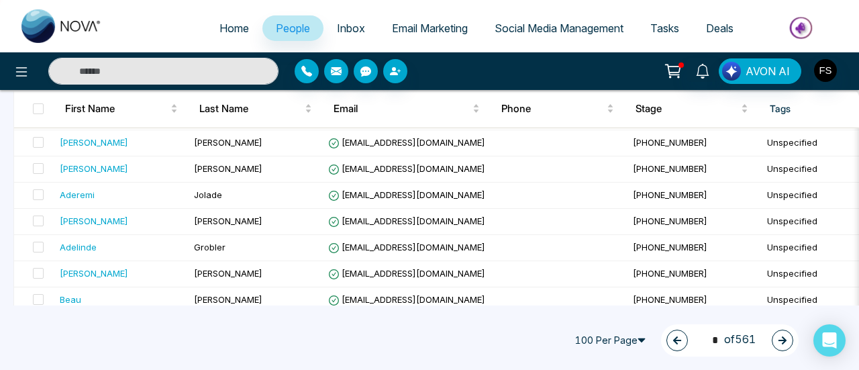
click at [785, 336] on icon "button" at bounding box center [781, 339] width 9 height 9
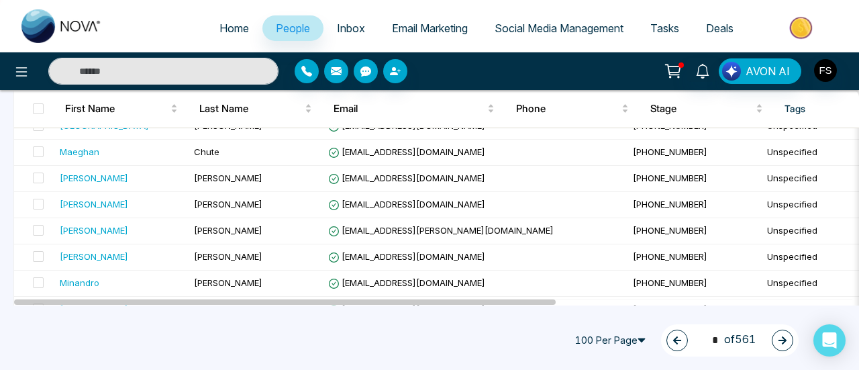
scroll to position [2565, 0]
click at [781, 344] on icon "button" at bounding box center [781, 339] width 9 height 9
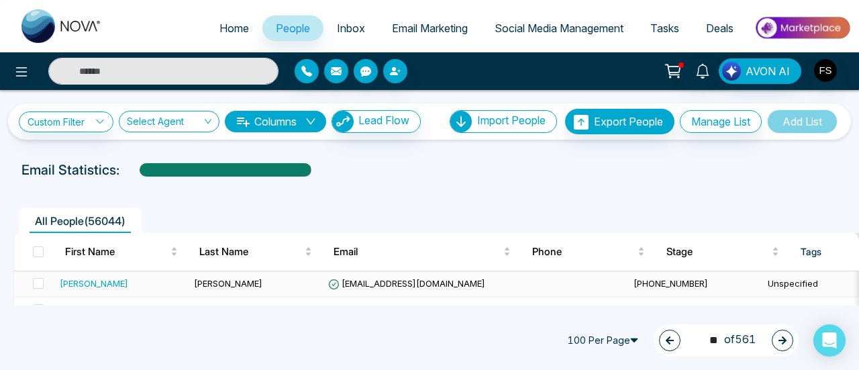
scroll to position [134, 0]
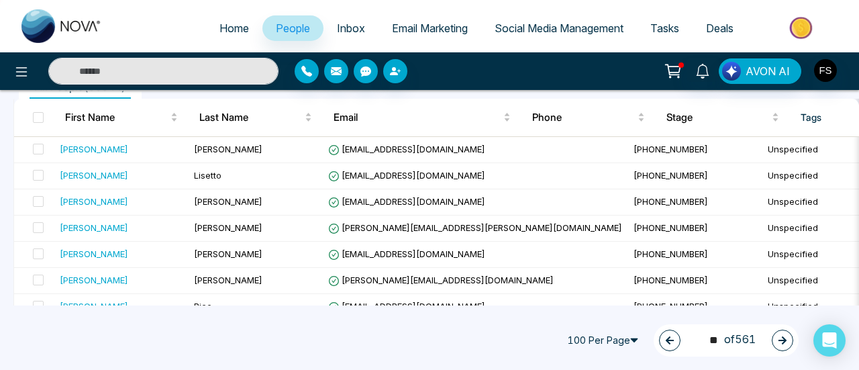
click at [785, 339] on icon "button" at bounding box center [781, 339] width 9 height 9
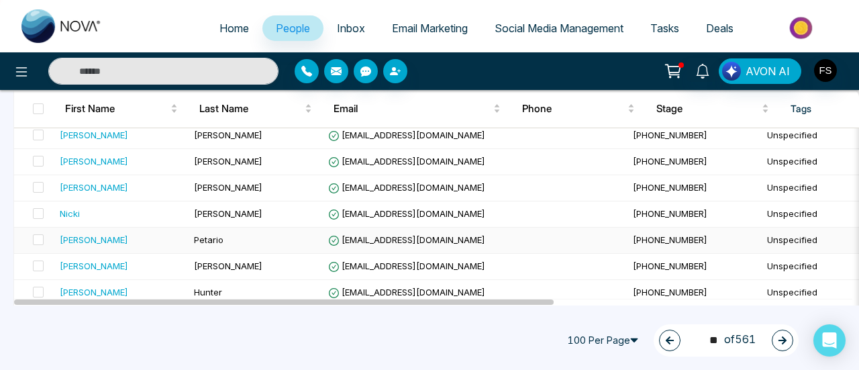
scroll to position [2565, 0]
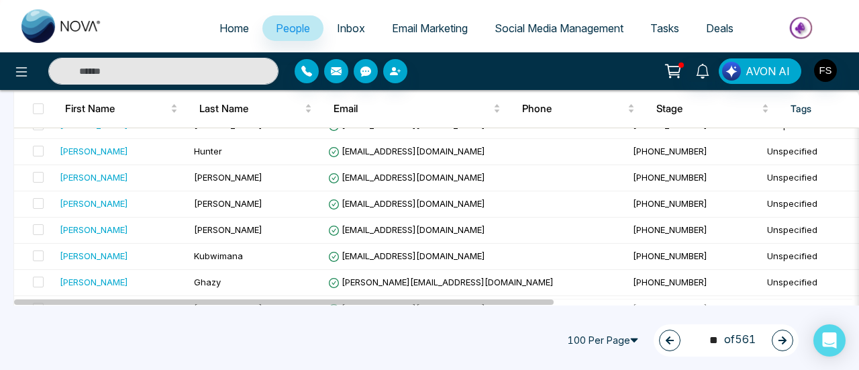
click at [779, 337] on icon "button" at bounding box center [781, 339] width 9 height 9
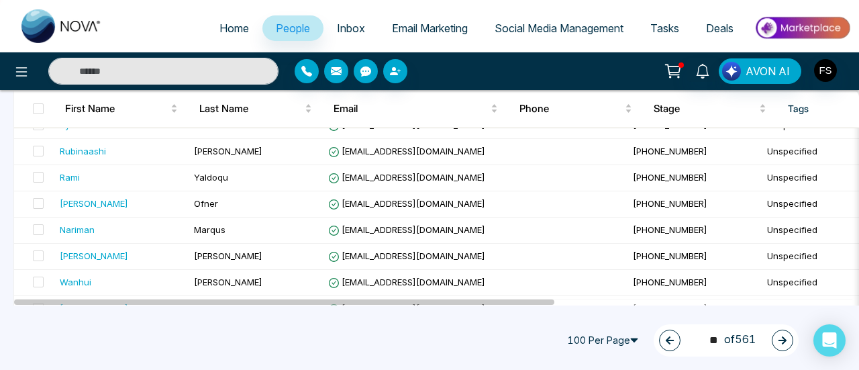
click at [779, 338] on icon "button" at bounding box center [781, 339] width 9 height 9
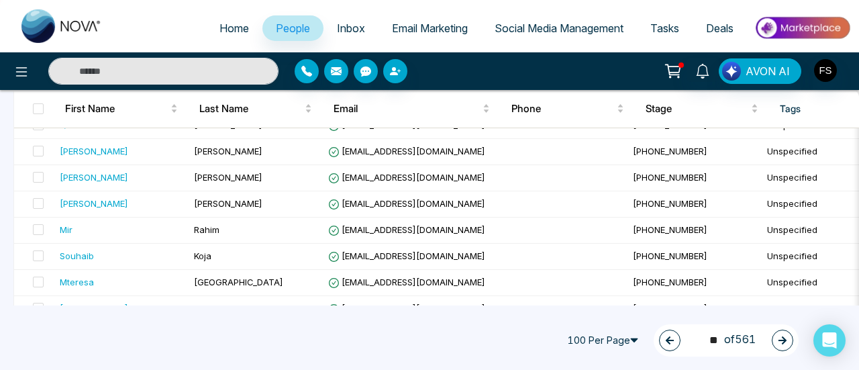
click at [775, 339] on button "button" at bounding box center [781, 339] width 21 height 21
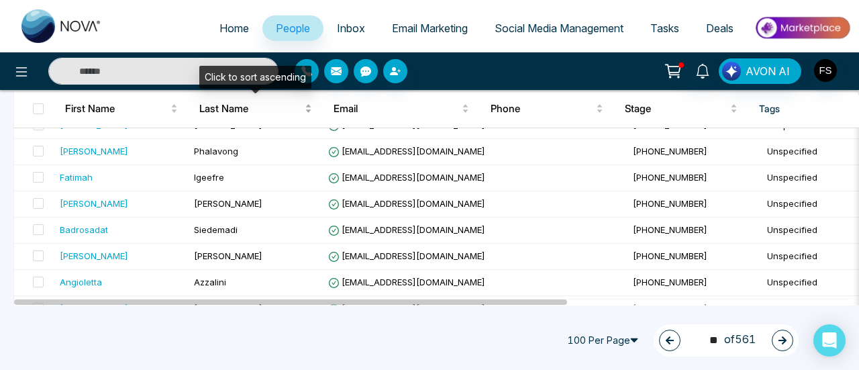
click at [312, 109] on div "Last Name" at bounding box center [255, 109] width 113 height 16
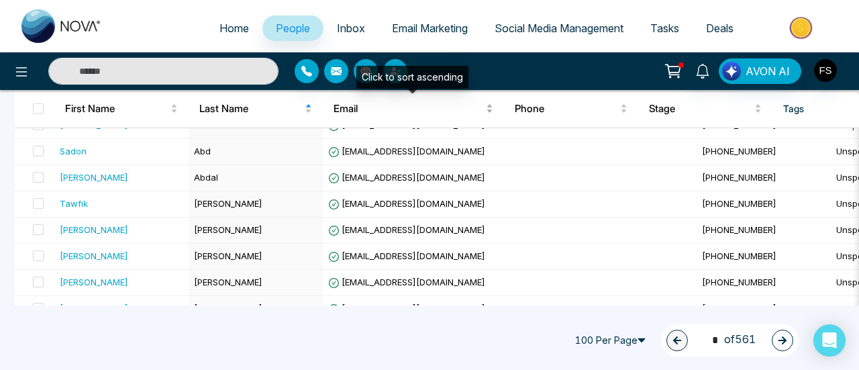
click at [491, 107] on div "Email" at bounding box center [413, 109] width 160 height 16
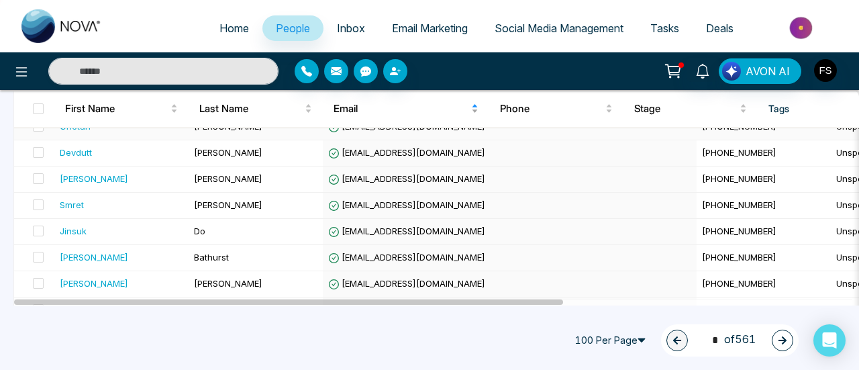
scroll to position [821, 0]
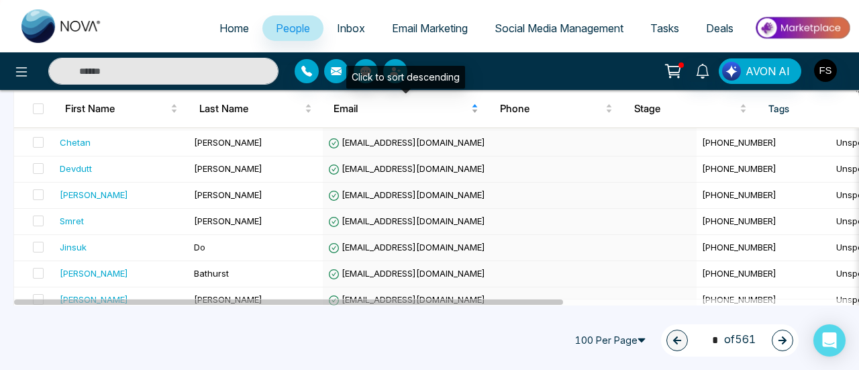
click at [474, 107] on div "Email" at bounding box center [405, 109] width 145 height 16
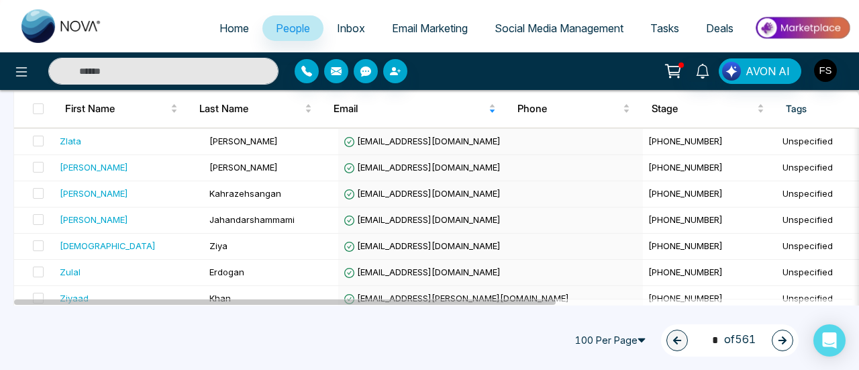
scroll to position [2565, 0]
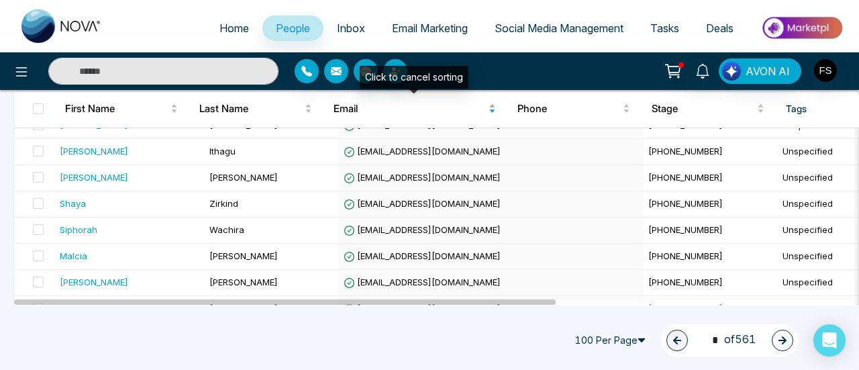
click at [492, 107] on div "Email" at bounding box center [414, 109] width 162 height 16
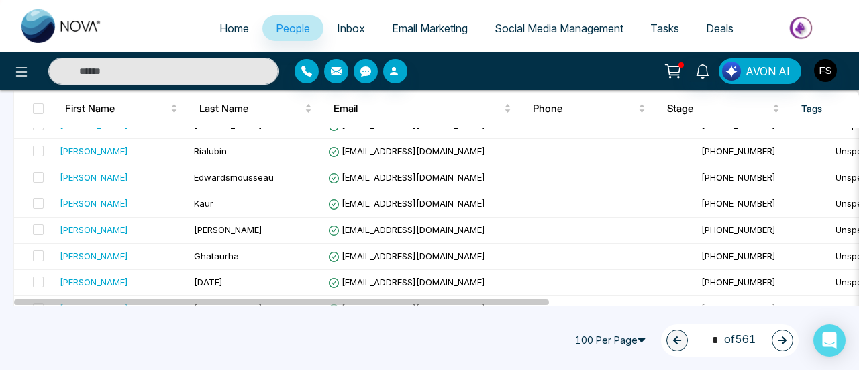
click at [786, 335] on icon "button" at bounding box center [781, 339] width 9 height 9
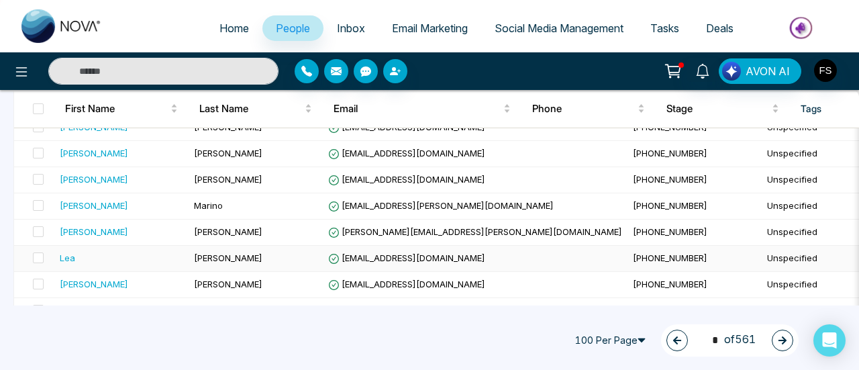
scroll to position [2080, 0]
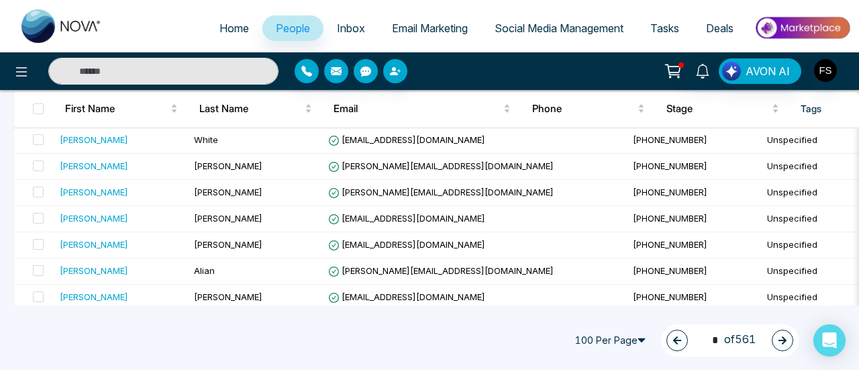
click at [790, 333] on button "button" at bounding box center [781, 339] width 21 height 21
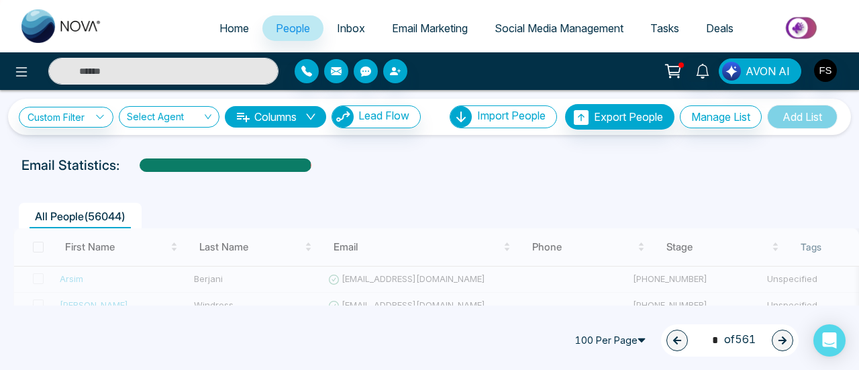
scroll to position [0, 0]
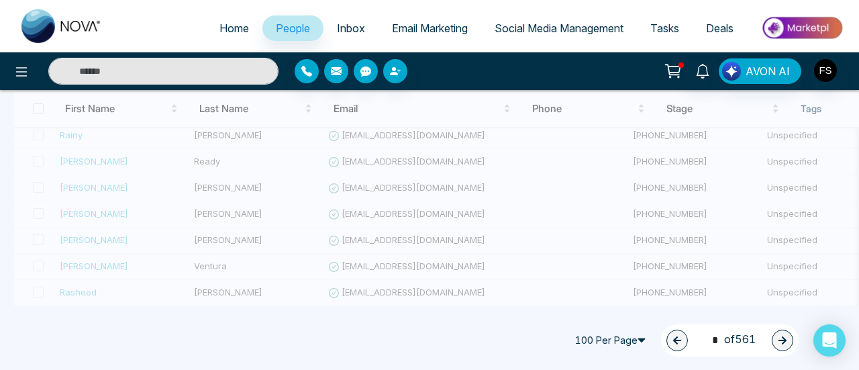
type input "*"
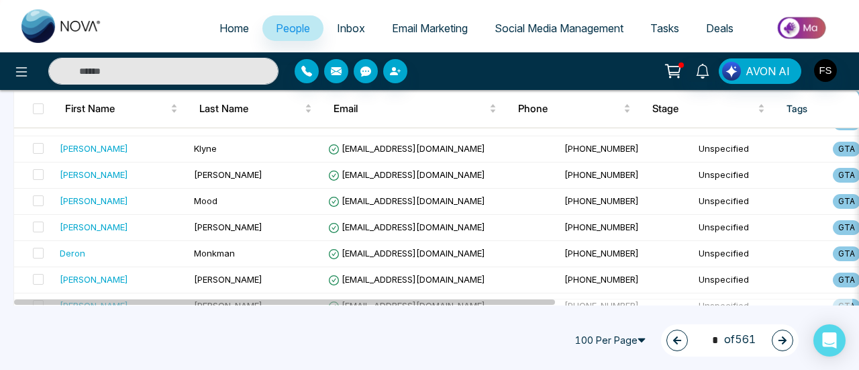
scroll to position [150, 0]
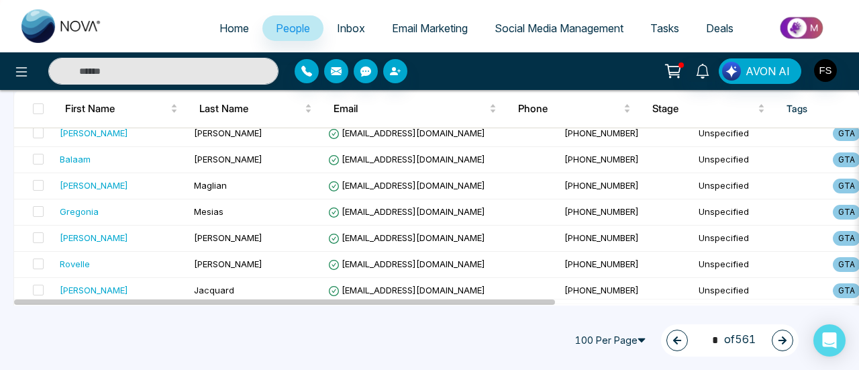
click at [677, 341] on button "button" at bounding box center [676, 339] width 21 height 21
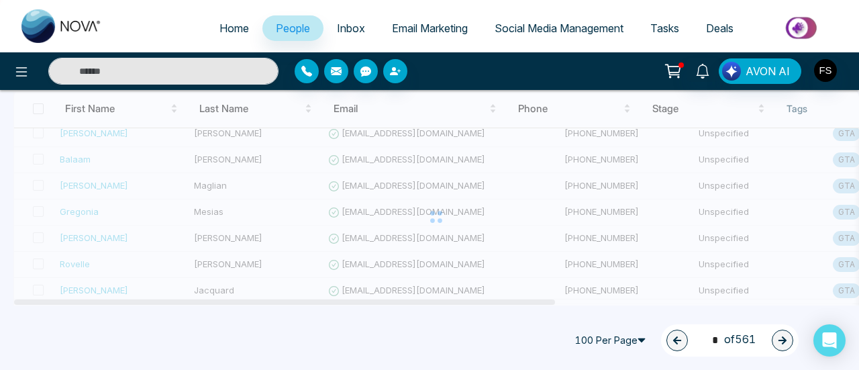
click at [424, 25] on span "Email Marketing" at bounding box center [430, 27] width 76 height 13
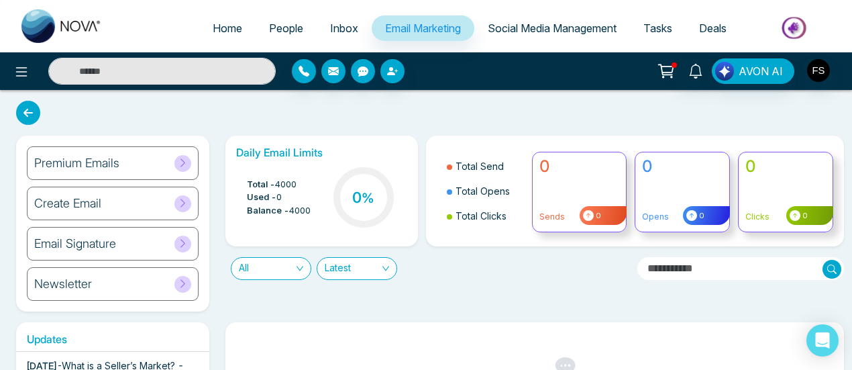
click at [330, 28] on span "Inbox" at bounding box center [344, 27] width 28 height 13
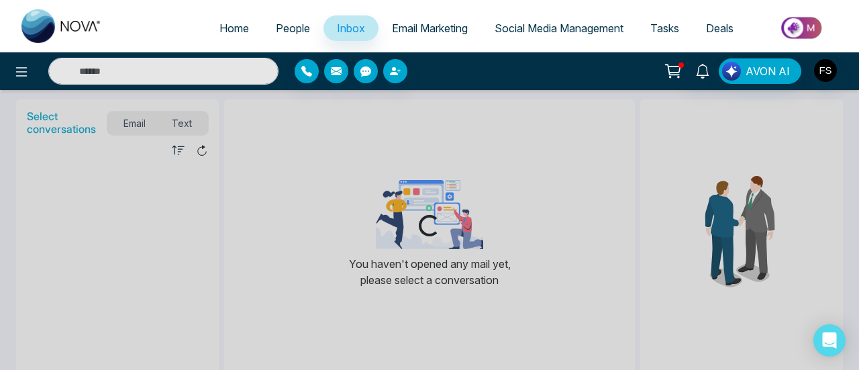
click at [276, 26] on span "People" at bounding box center [293, 27] width 34 height 13
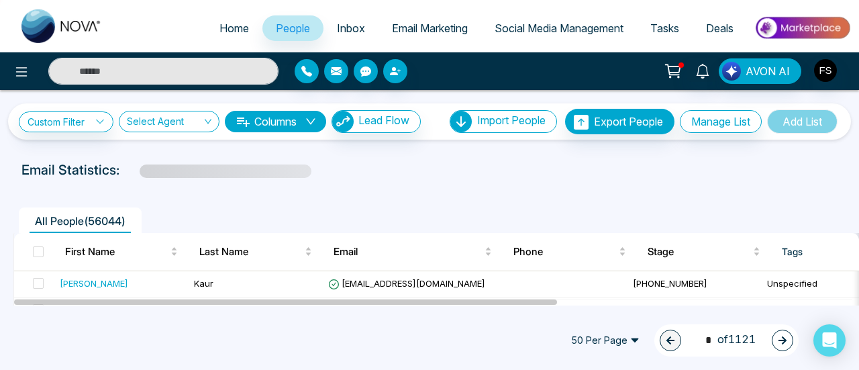
click at [785, 336] on icon "button" at bounding box center [781, 339] width 9 height 9
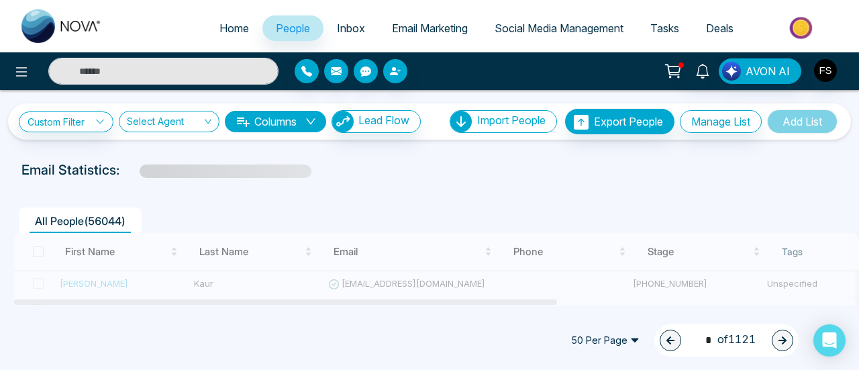
click at [632, 339] on span "50 Per Page" at bounding box center [604, 339] width 87 height 21
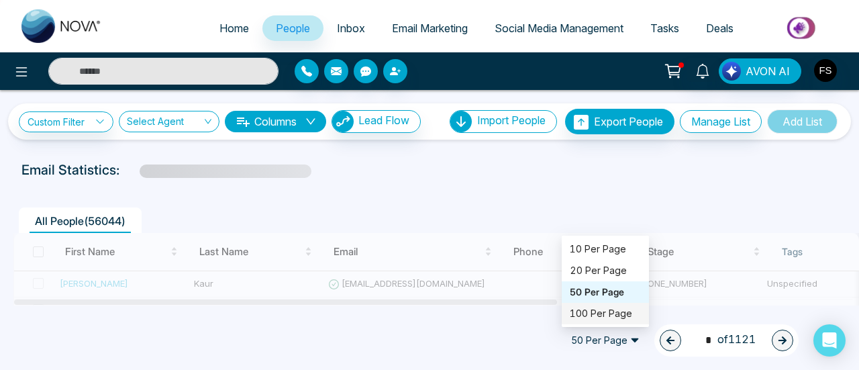
click at [608, 315] on div "100 Per Page" at bounding box center [605, 313] width 71 height 15
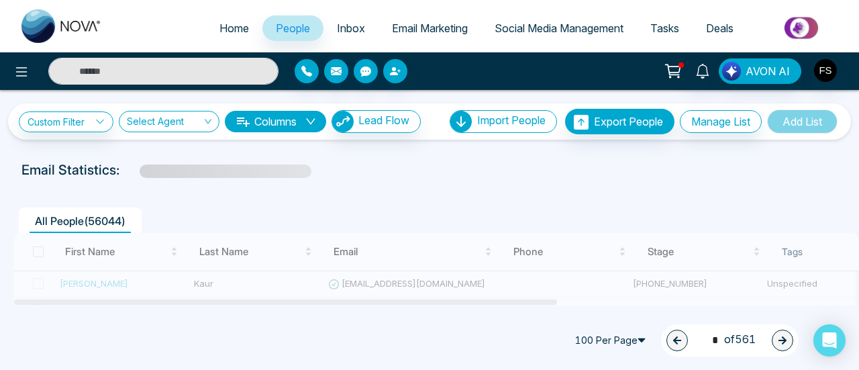
click at [346, 215] on ul "All People ( 56044 )" at bounding box center [398, 219] width 771 height 25
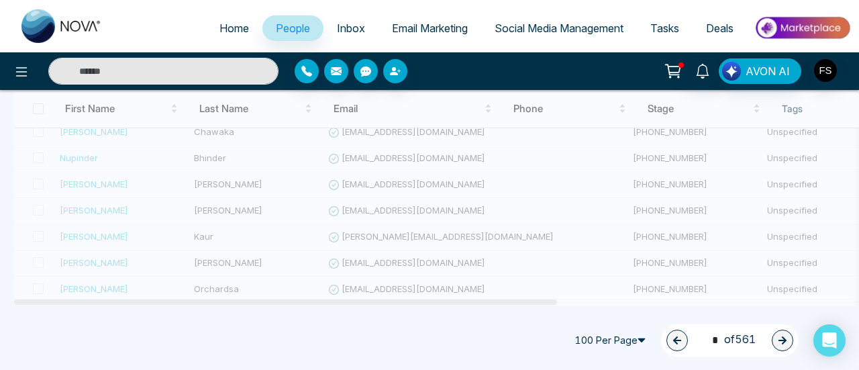
scroll to position [1269, 0]
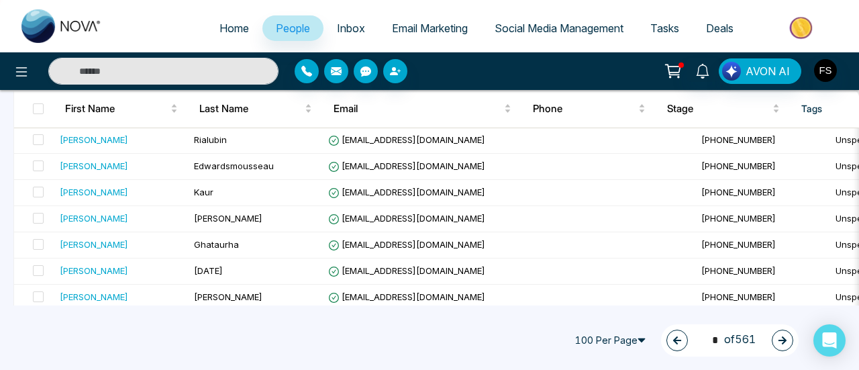
click at [781, 340] on icon "button" at bounding box center [782, 340] width 8 height 8
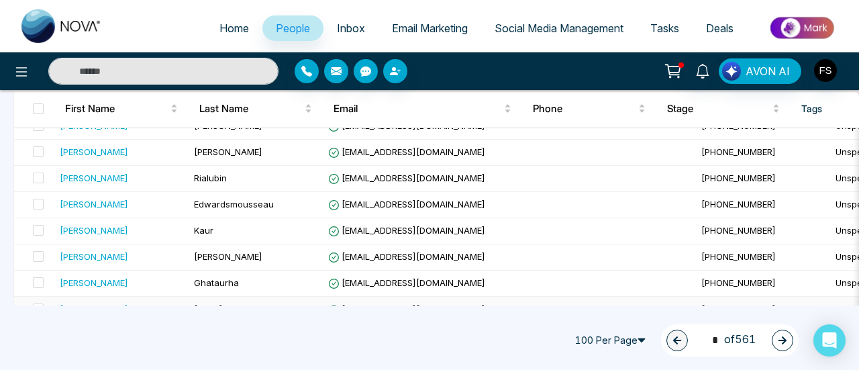
scroll to position [2565, 0]
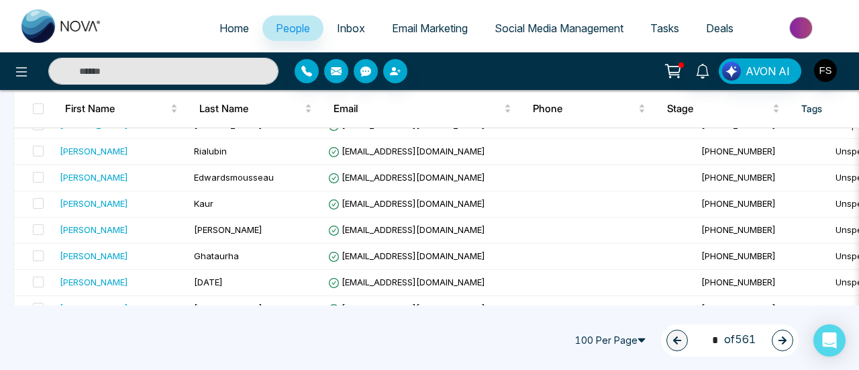
click at [781, 336] on icon "button" at bounding box center [781, 339] width 9 height 9
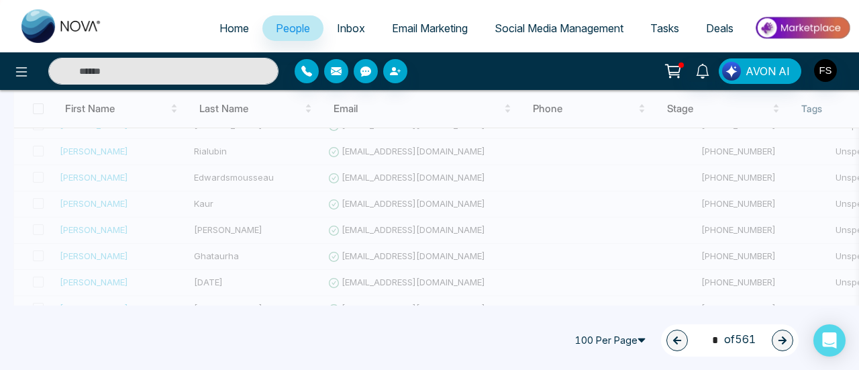
click at [783, 339] on icon "button" at bounding box center [782, 340] width 8 height 8
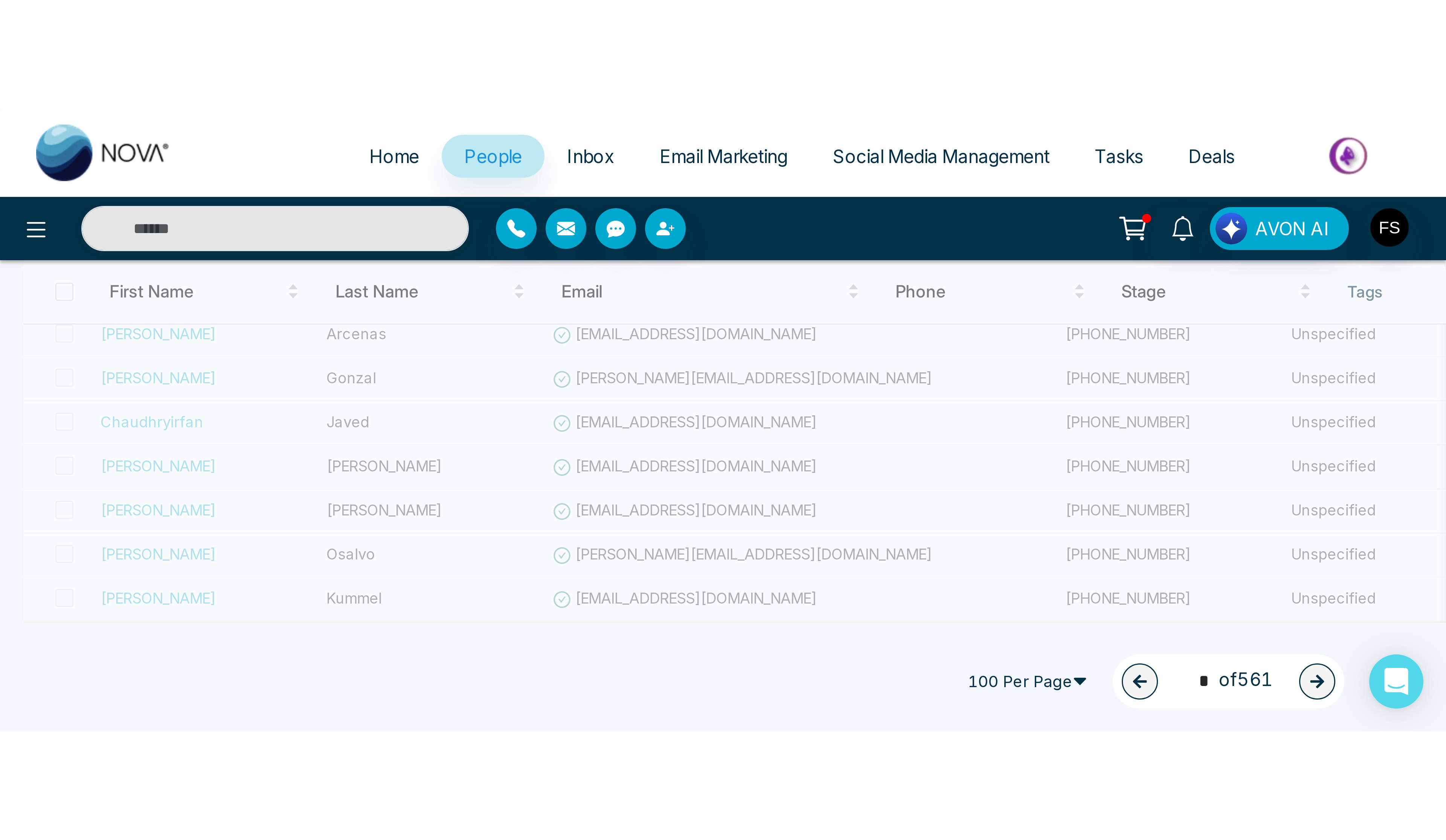
scroll to position [712, 0]
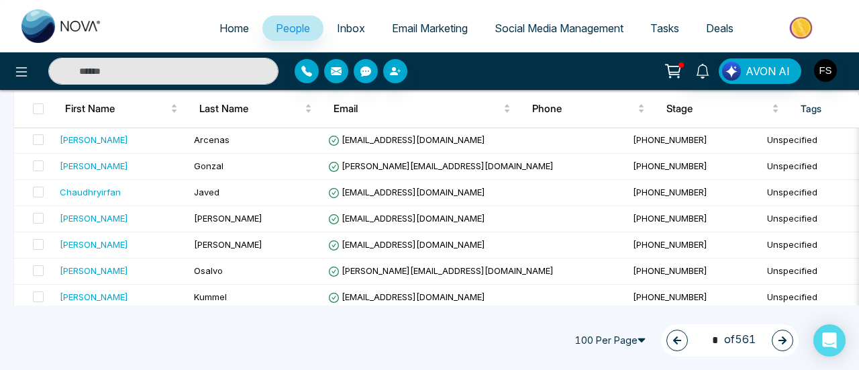
type input "*"
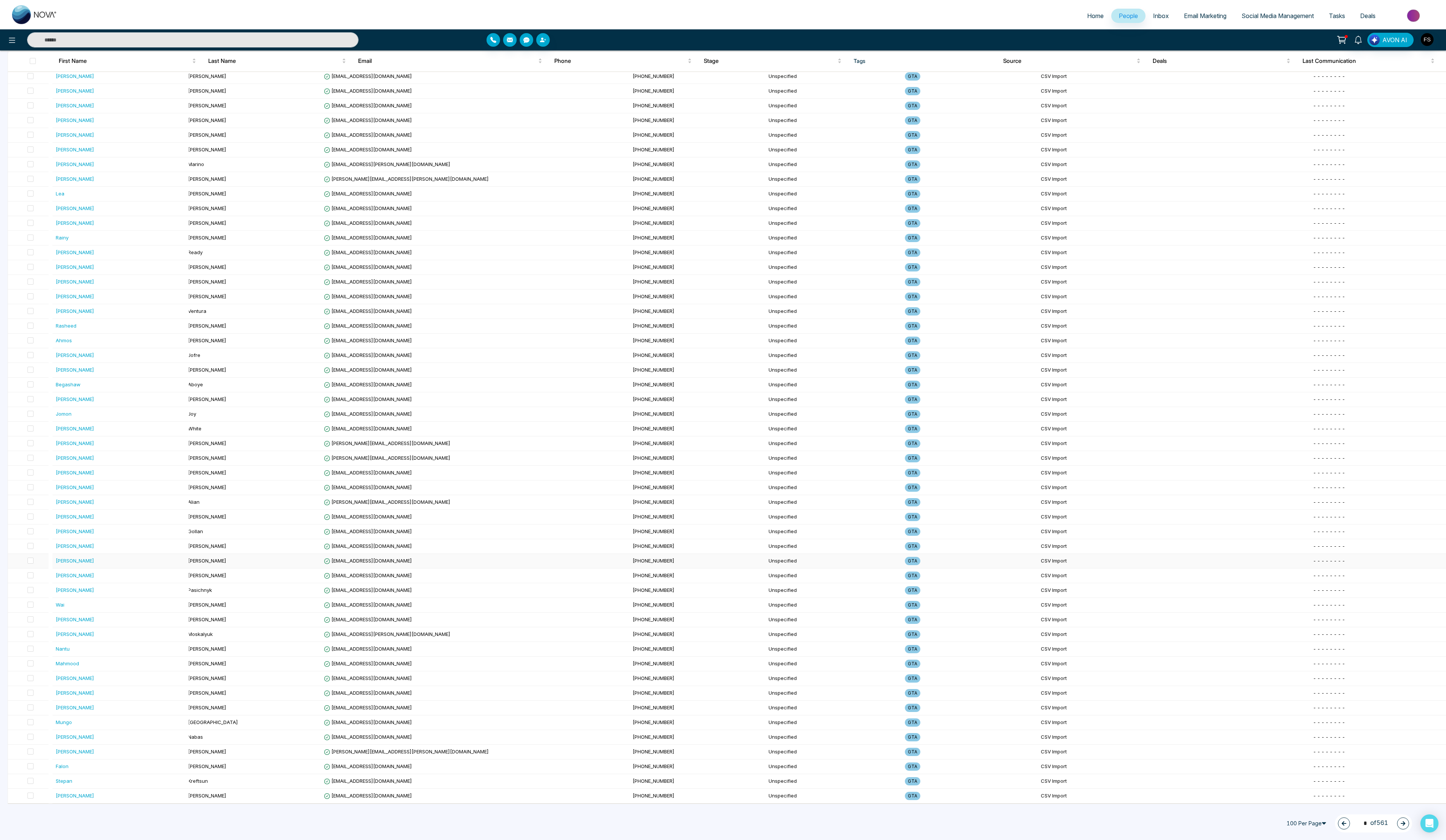
scroll to position [83, 0]
